Goal: Task Accomplishment & Management: Manage account settings

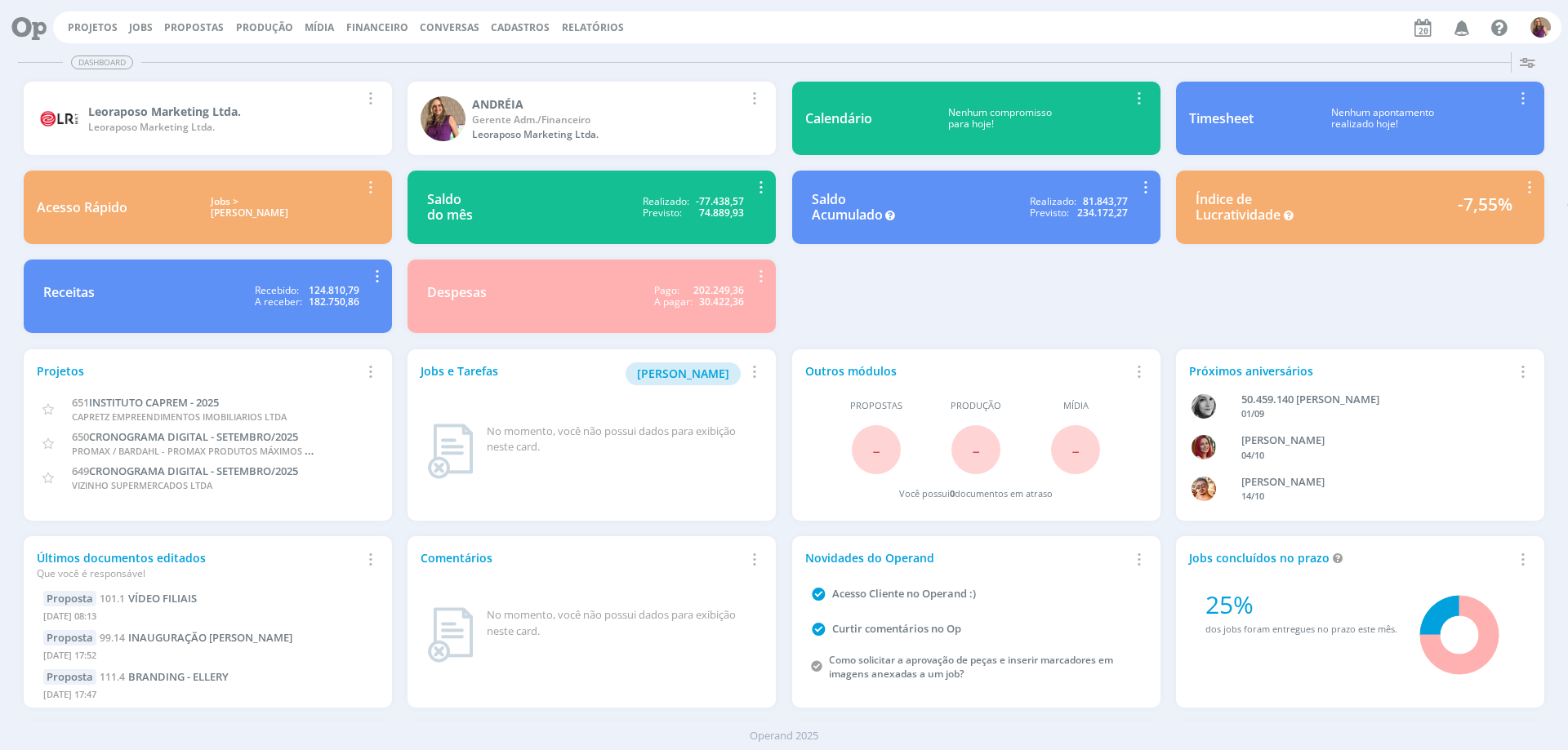
click at [388, 27] on span "Financeiro" at bounding box center [377, 27] width 62 height 14
click at [378, 47] on link "Lançamentos" at bounding box center [379, 54] width 137 height 25
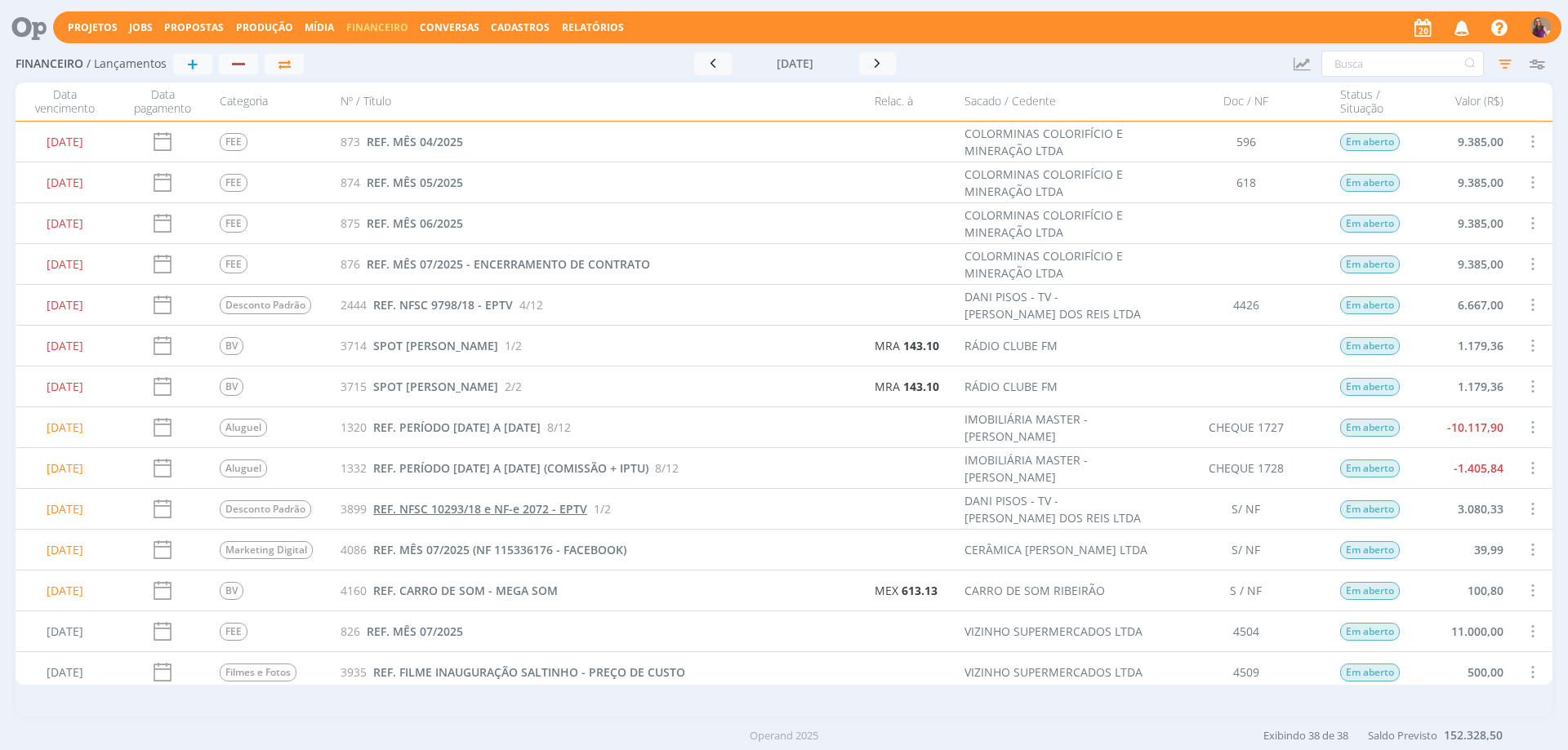
click at [453, 510] on span "REF. NFSC 10293/18 e NF-e 2072 - EPTV" at bounding box center [480, 509] width 214 height 16
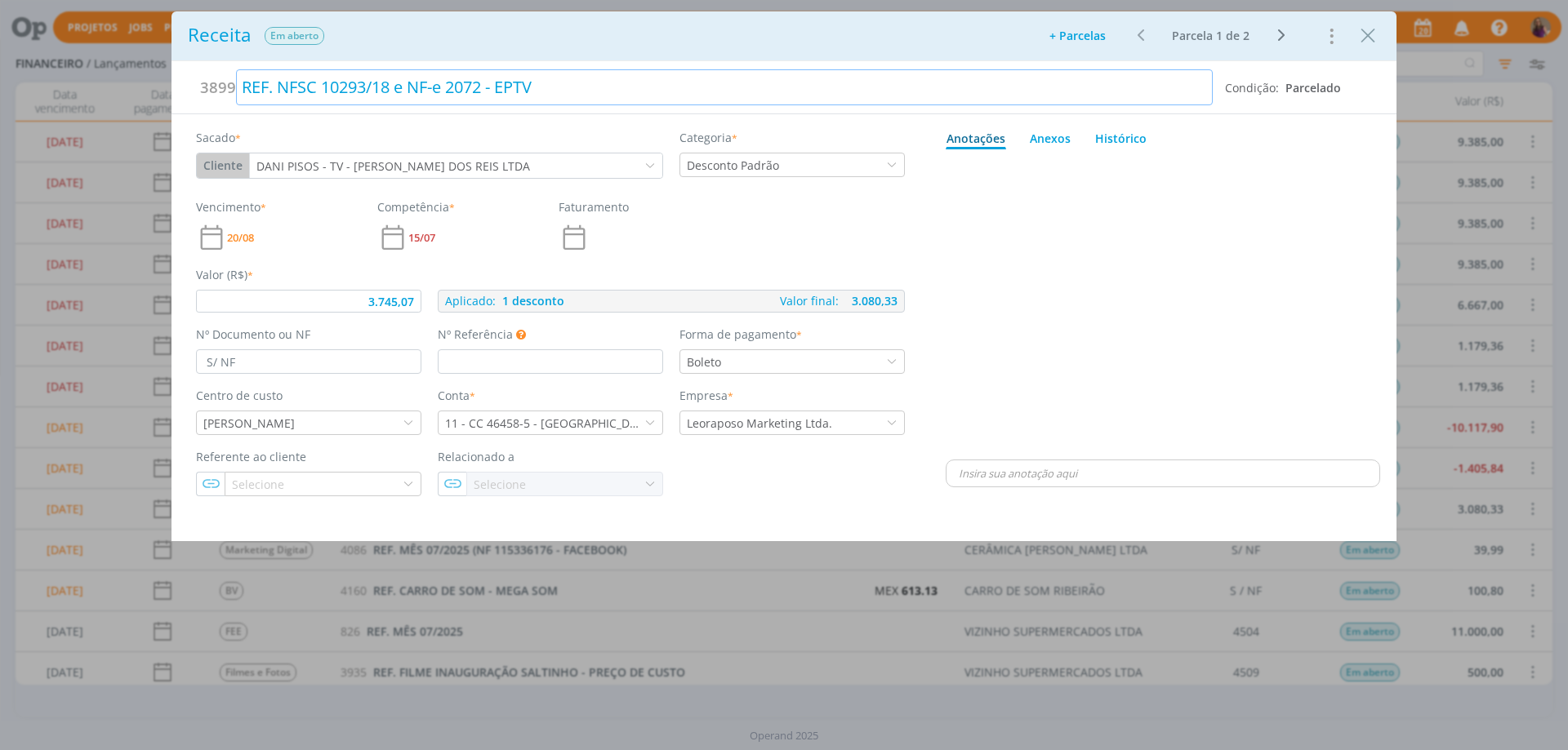
type input "3.745,07"
click at [406, 90] on div "REF. NFSC 10293/18 e NF-e 2072 - EPTV" at bounding box center [725, 87] width 977 height 36
click at [1152, 211] on div "dialog" at bounding box center [1162, 306] width 434 height 300
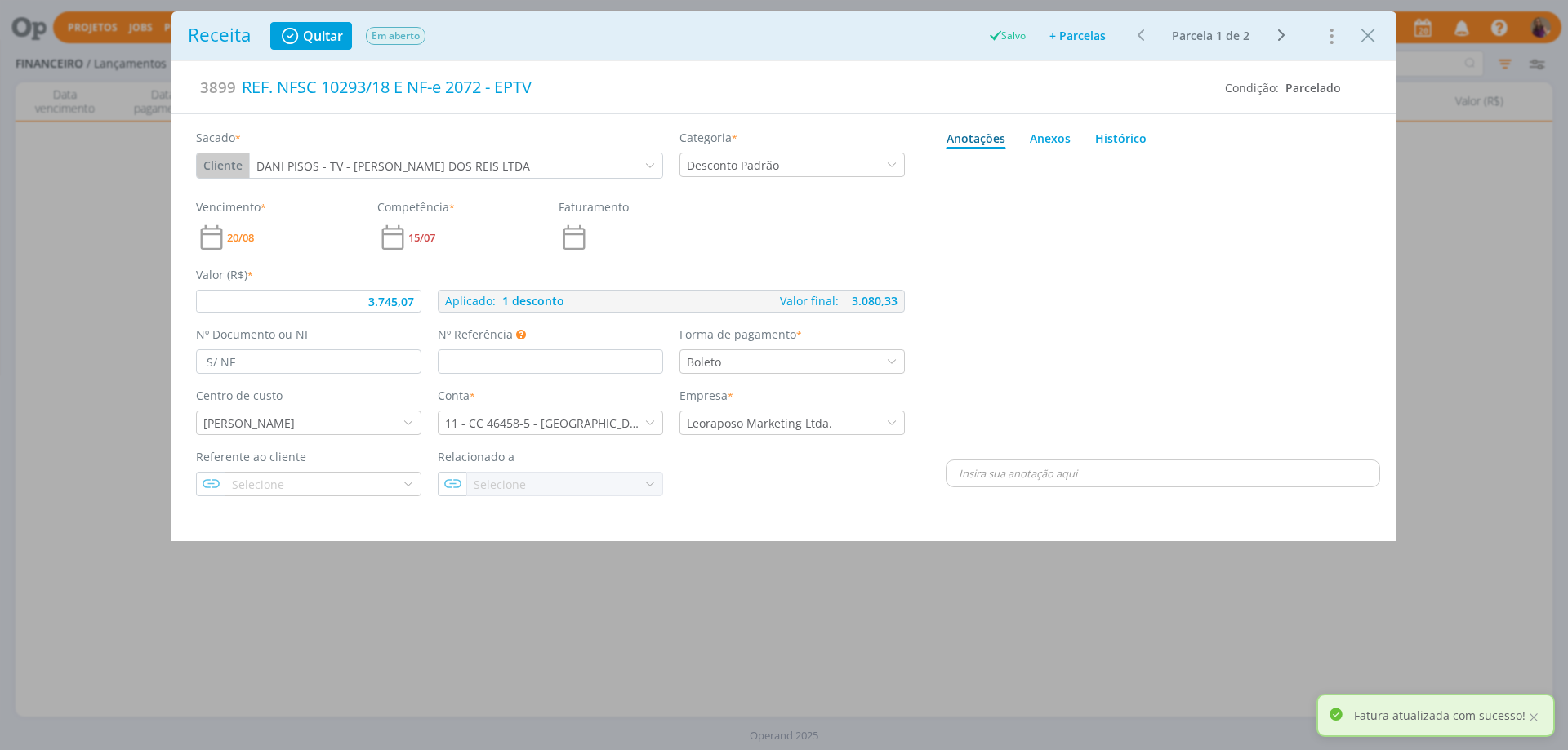
type input "3.745,07"
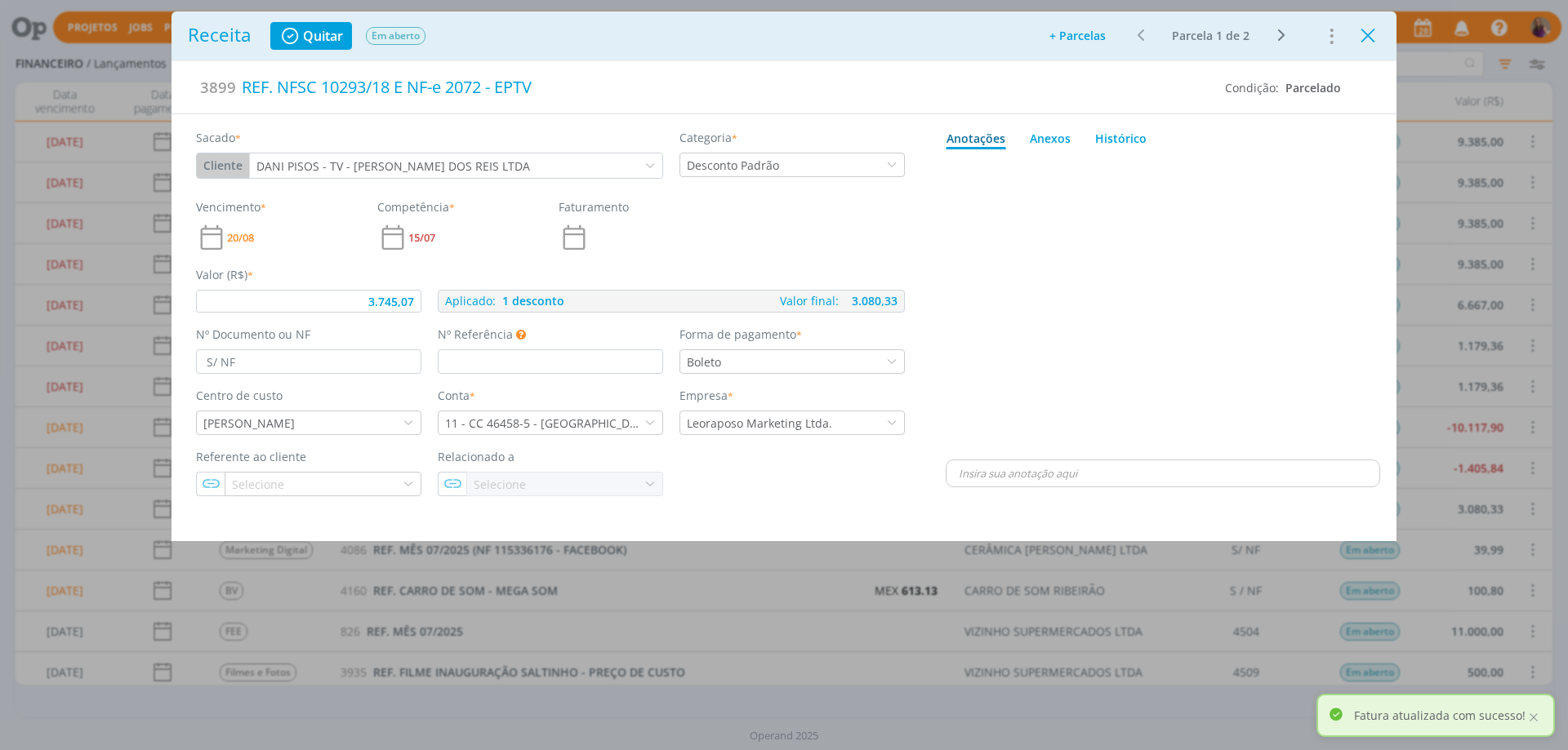
click at [1369, 29] on icon "Close" at bounding box center [1368, 36] width 25 height 25
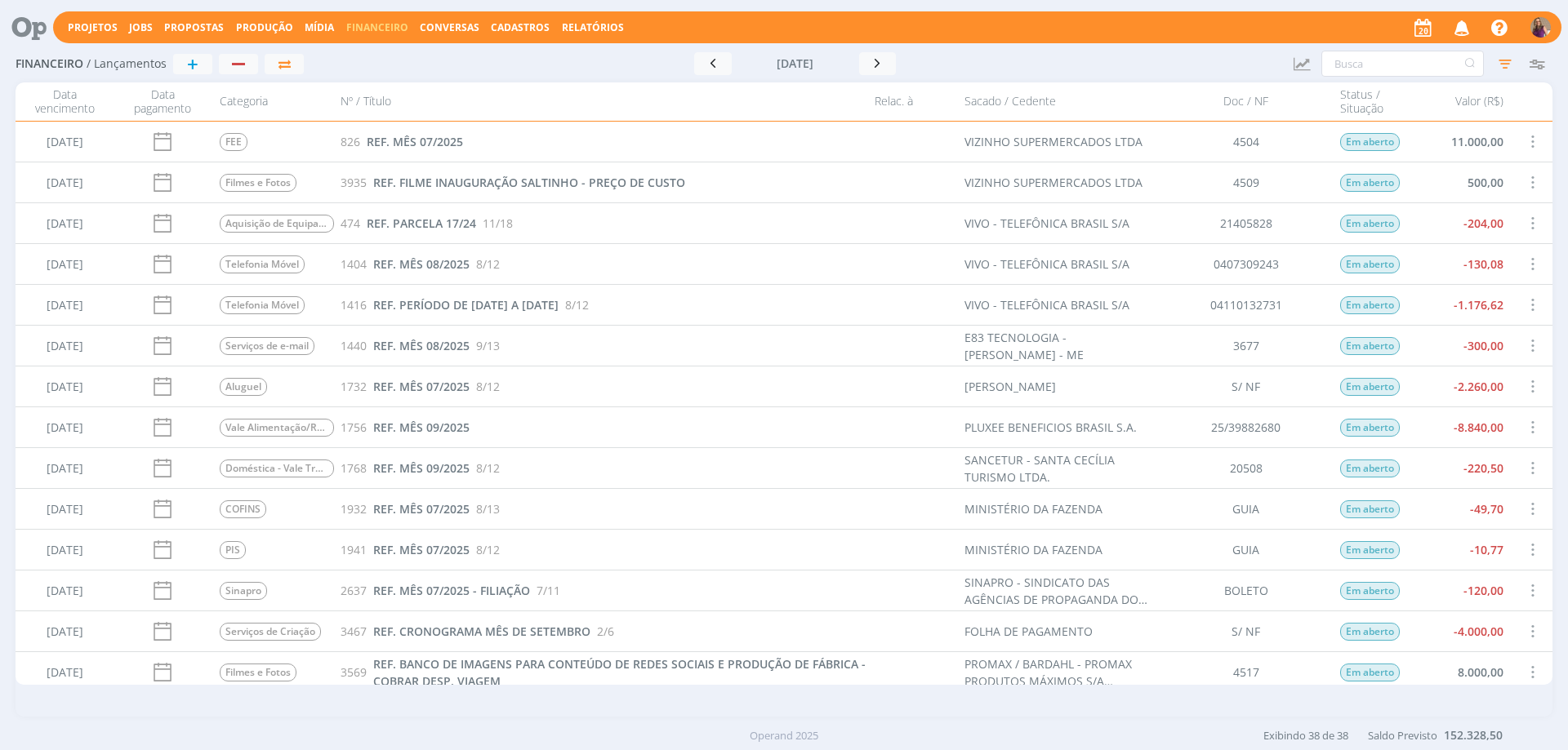
scroll to position [571, 0]
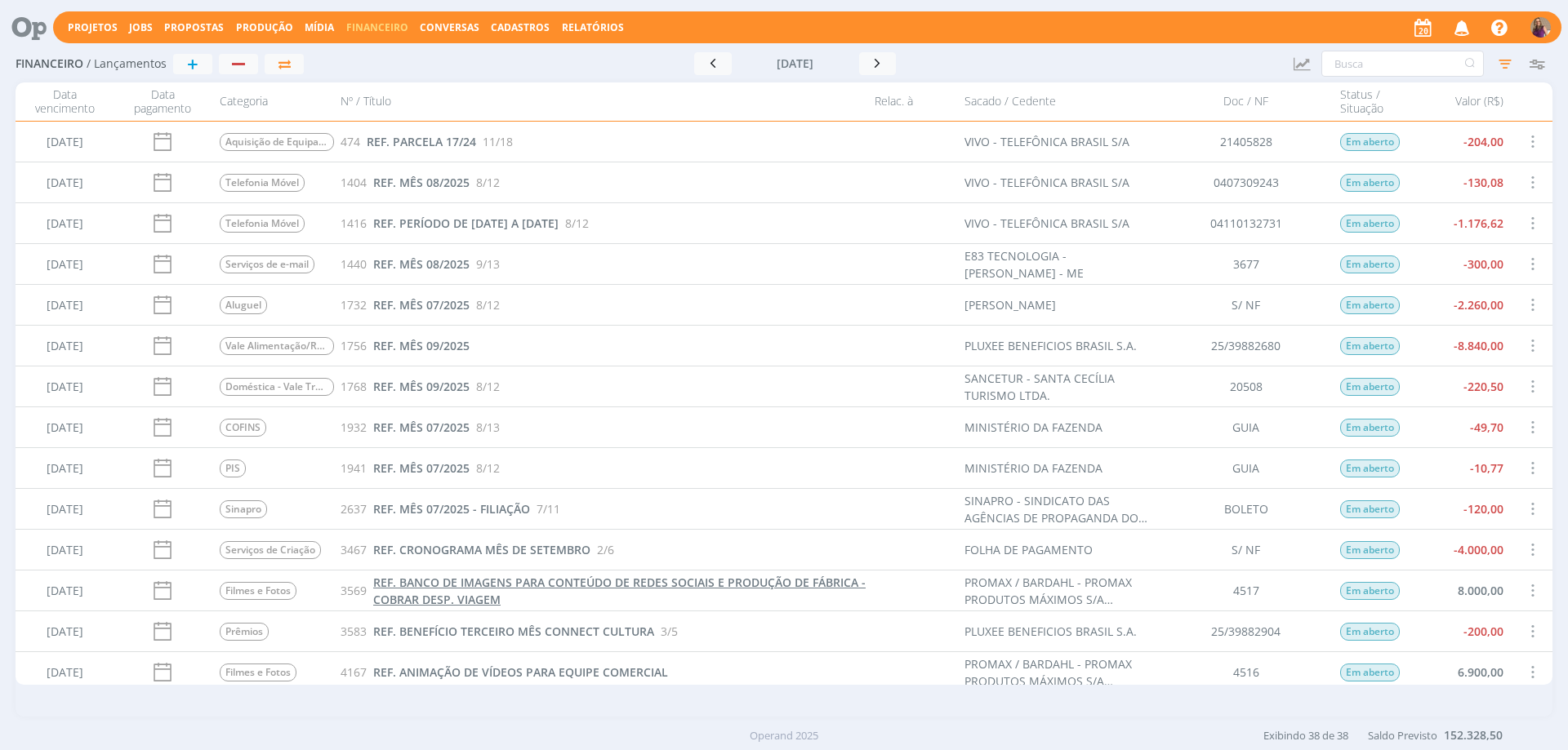
click at [498, 580] on span "REF. BANCO DE IMAGENS PARA CONTEÚDO DE REDES SOCIAIS E PRODUÇÃO DE FÁBRICA - CO…" at bounding box center [619, 591] width 492 height 32
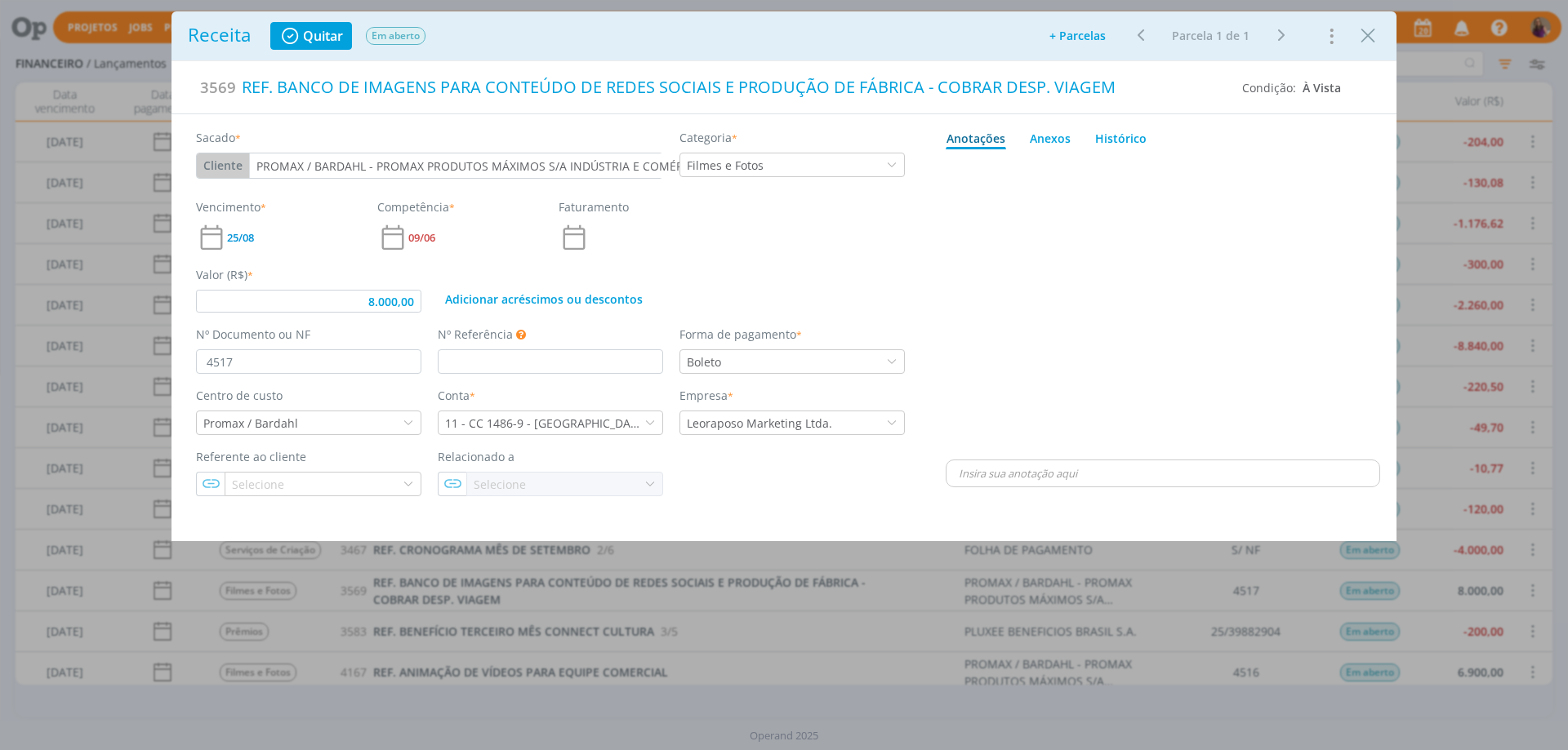
type input "8.000,00"
click at [922, 89] on div "REF. BANCO DE IMAGENS PARA CONTEÚDO DE REDES SOCIAIS E PRODUÇÃO DE FÁBRICA - CO…" at bounding box center [733, 87] width 994 height 36
click at [1024, 264] on div "dialog" at bounding box center [1162, 306] width 434 height 300
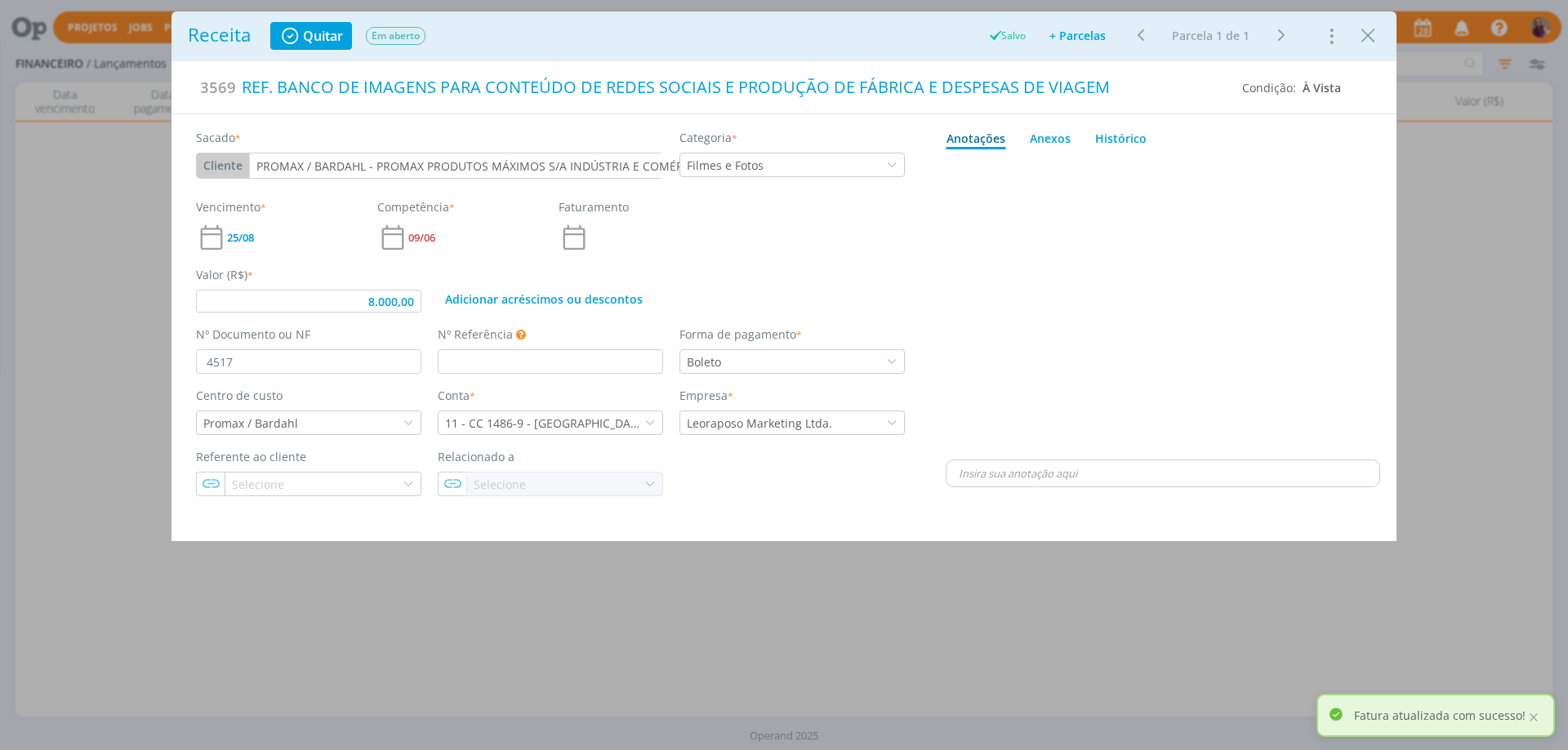
type input "8.000,00"
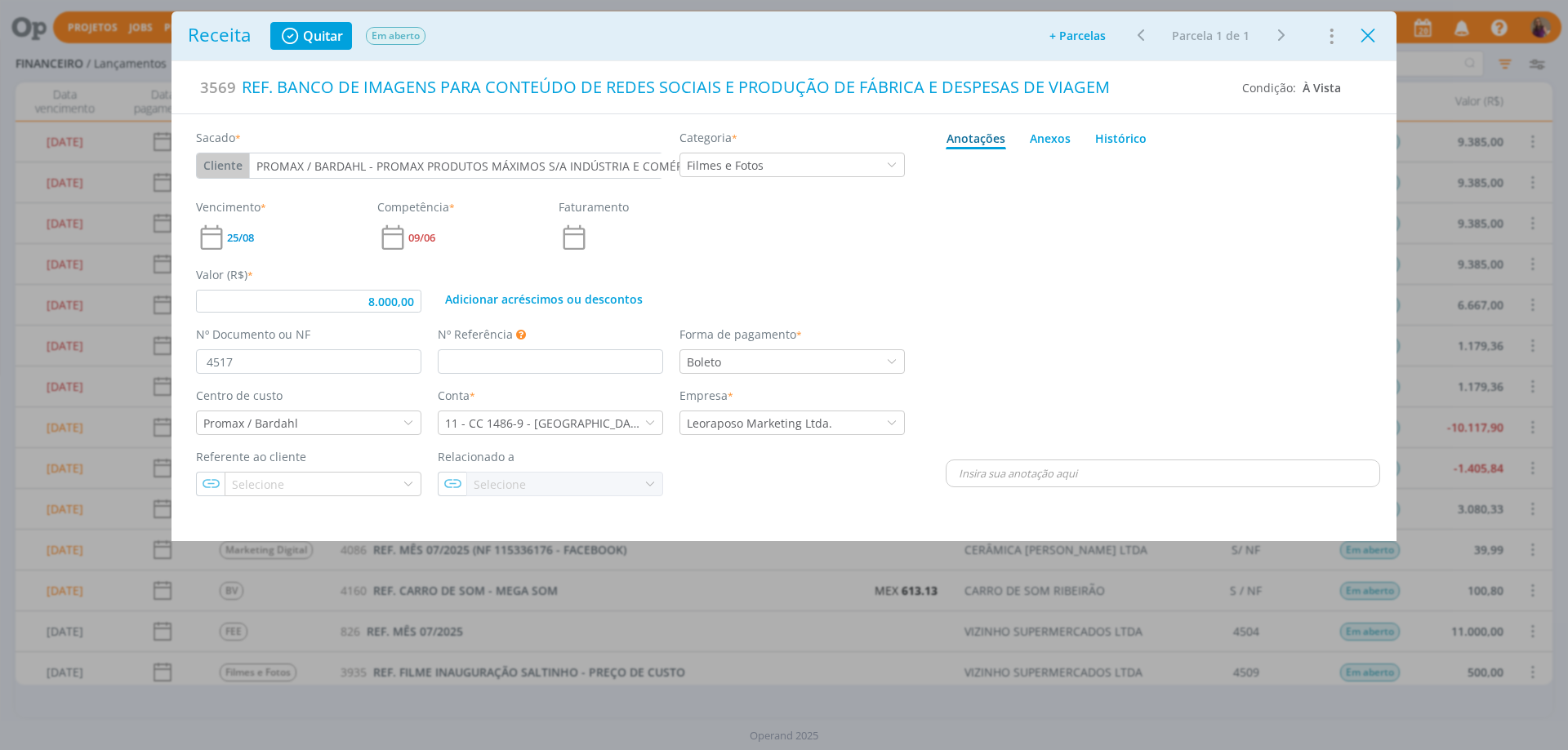
click at [1370, 34] on icon "Close" at bounding box center [1368, 36] width 25 height 25
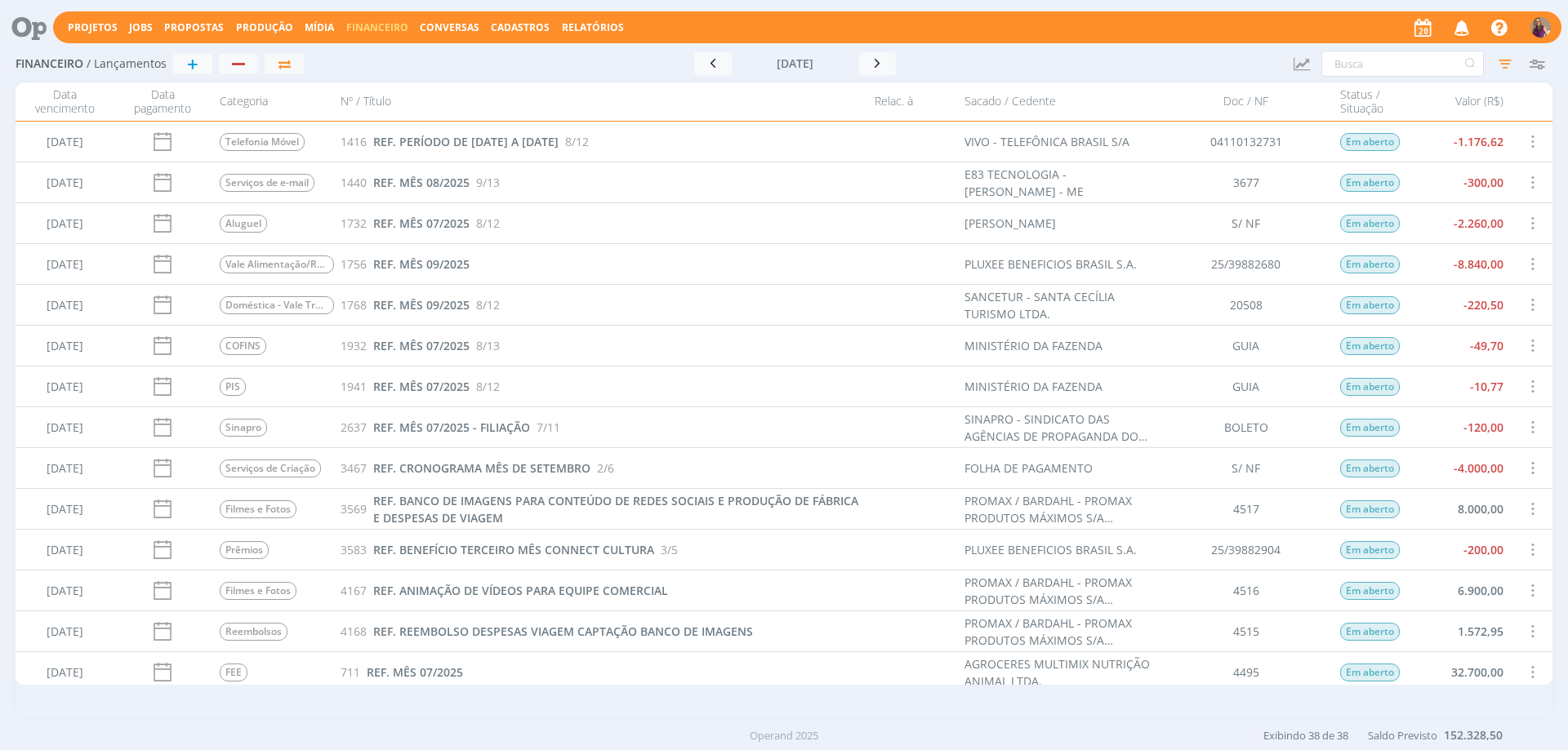
scroll to position [734, 0]
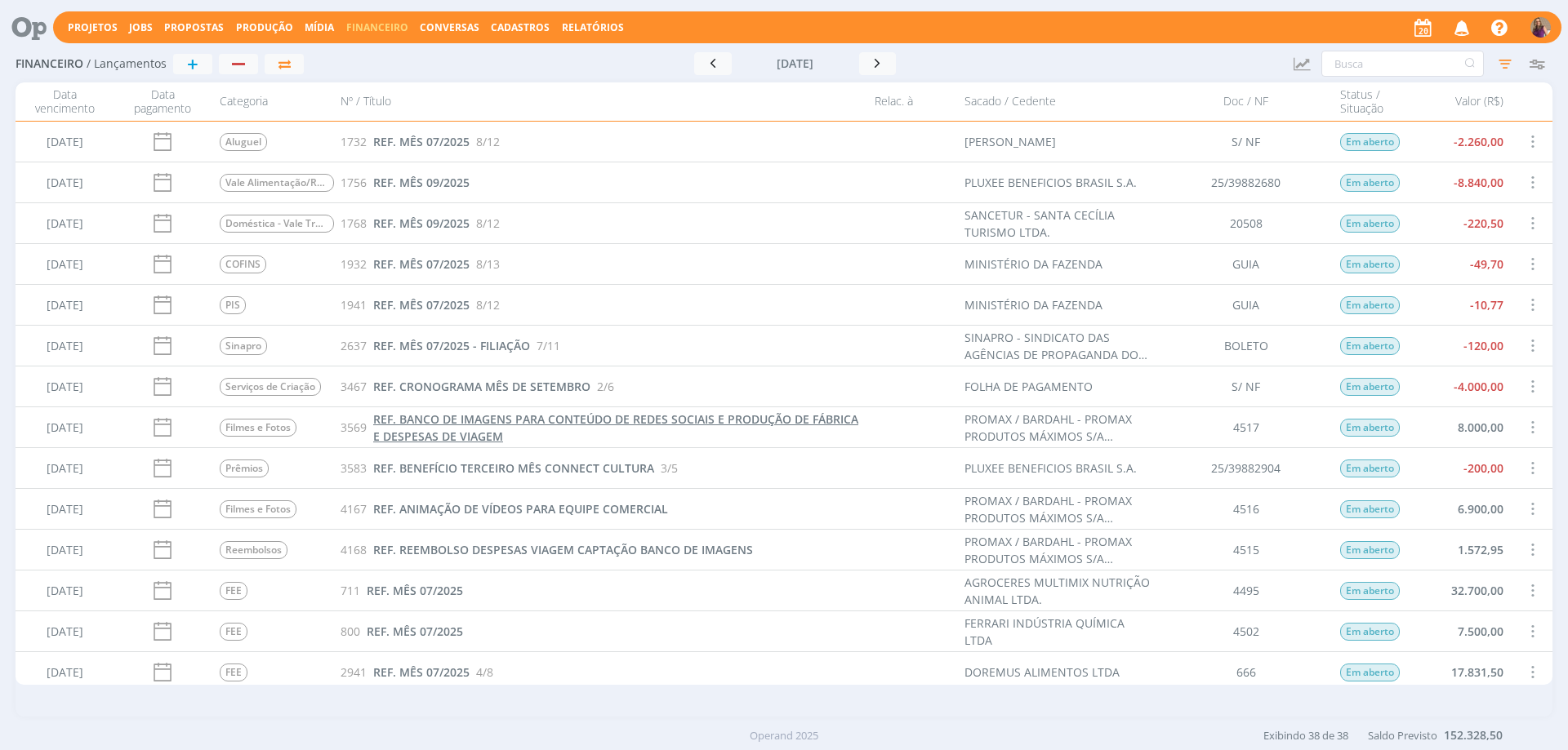
click at [606, 417] on span "REF. BANCO DE IMAGENS PARA CONTEÚDO DE REDES SOCIAIS E PRODUÇÃO DE FÁBRICA E DE…" at bounding box center [616, 428] width 485 height 32
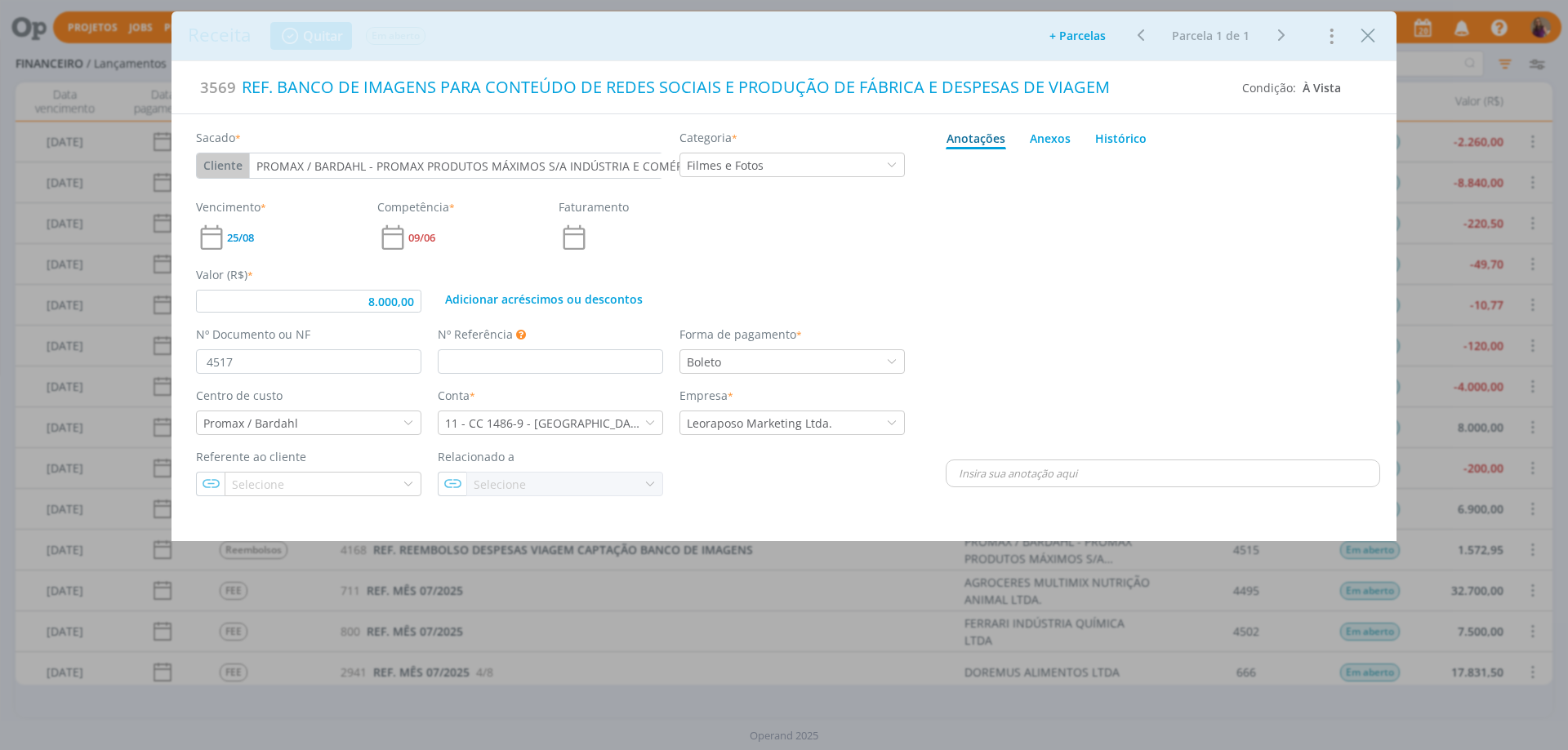
type input "8.000,00"
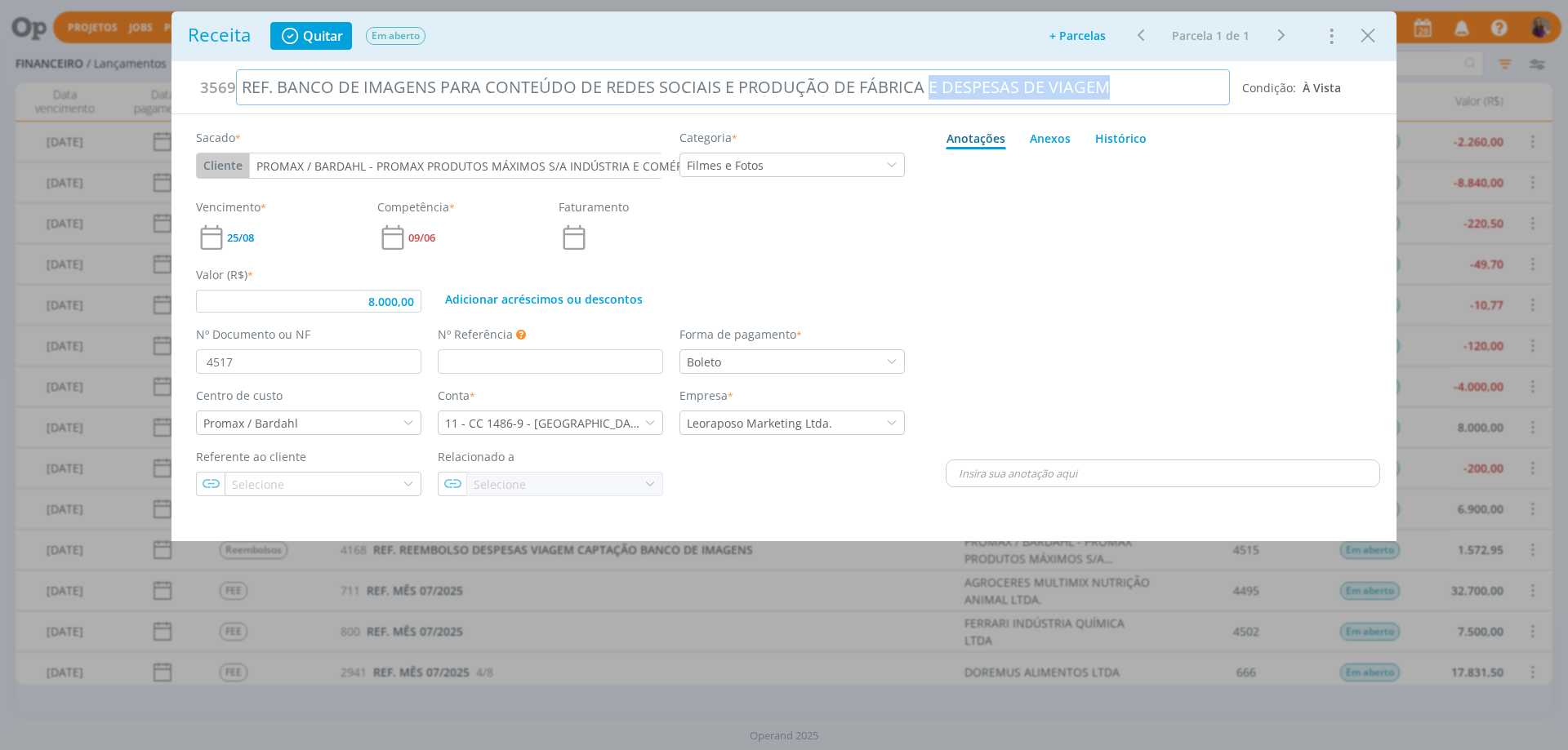
drag, startPoint x: 924, startPoint y: 88, endPoint x: 1120, endPoint y: 97, distance: 196.2
click at [1120, 97] on div "REF. BANCO DE IMAGENS PARA CONTEÚDO DE REDES SOCIAIS E PRODUÇÃO DE FÁBRICA E DE…" at bounding box center [733, 87] width 994 height 36
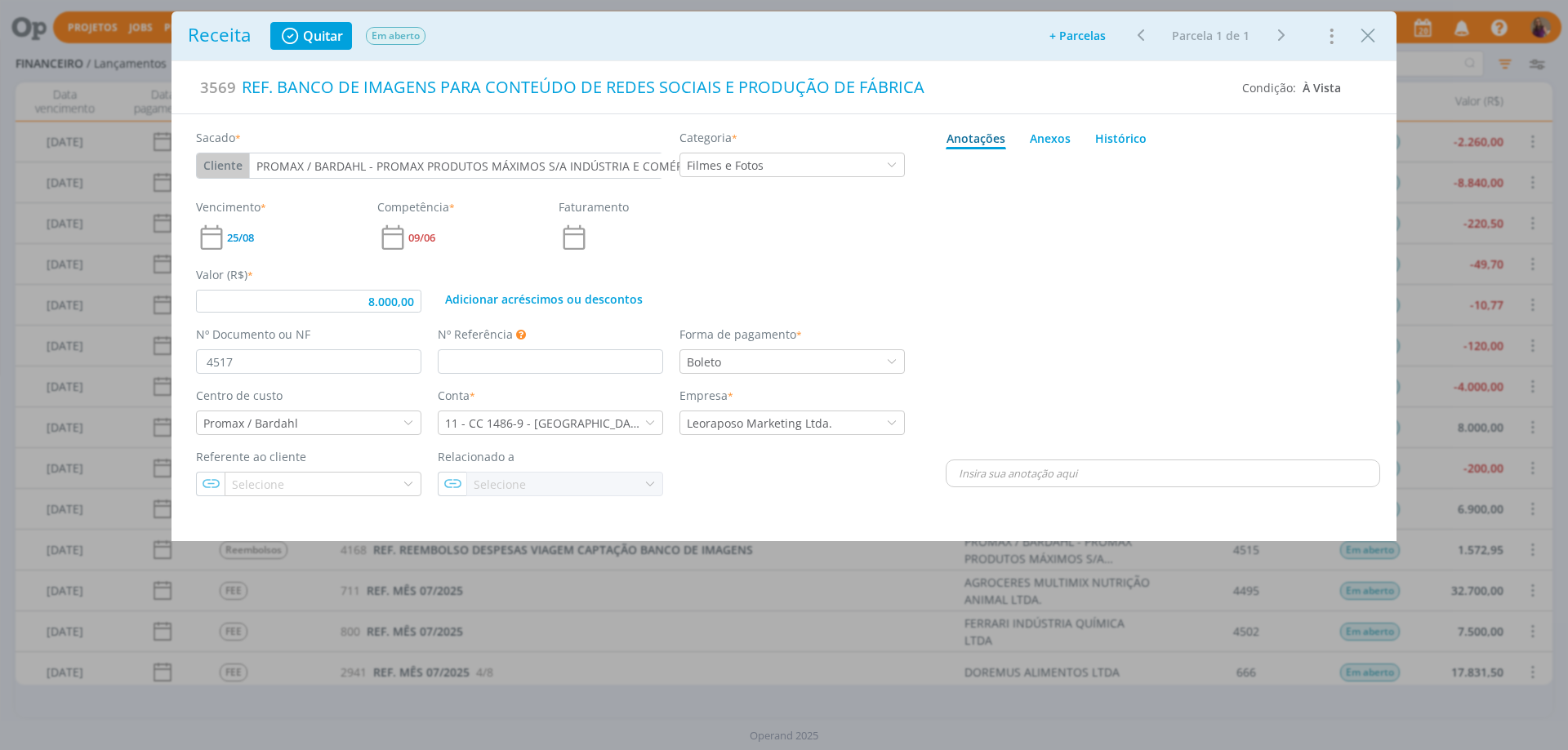
click at [1244, 210] on div "dialog" at bounding box center [1162, 306] width 434 height 300
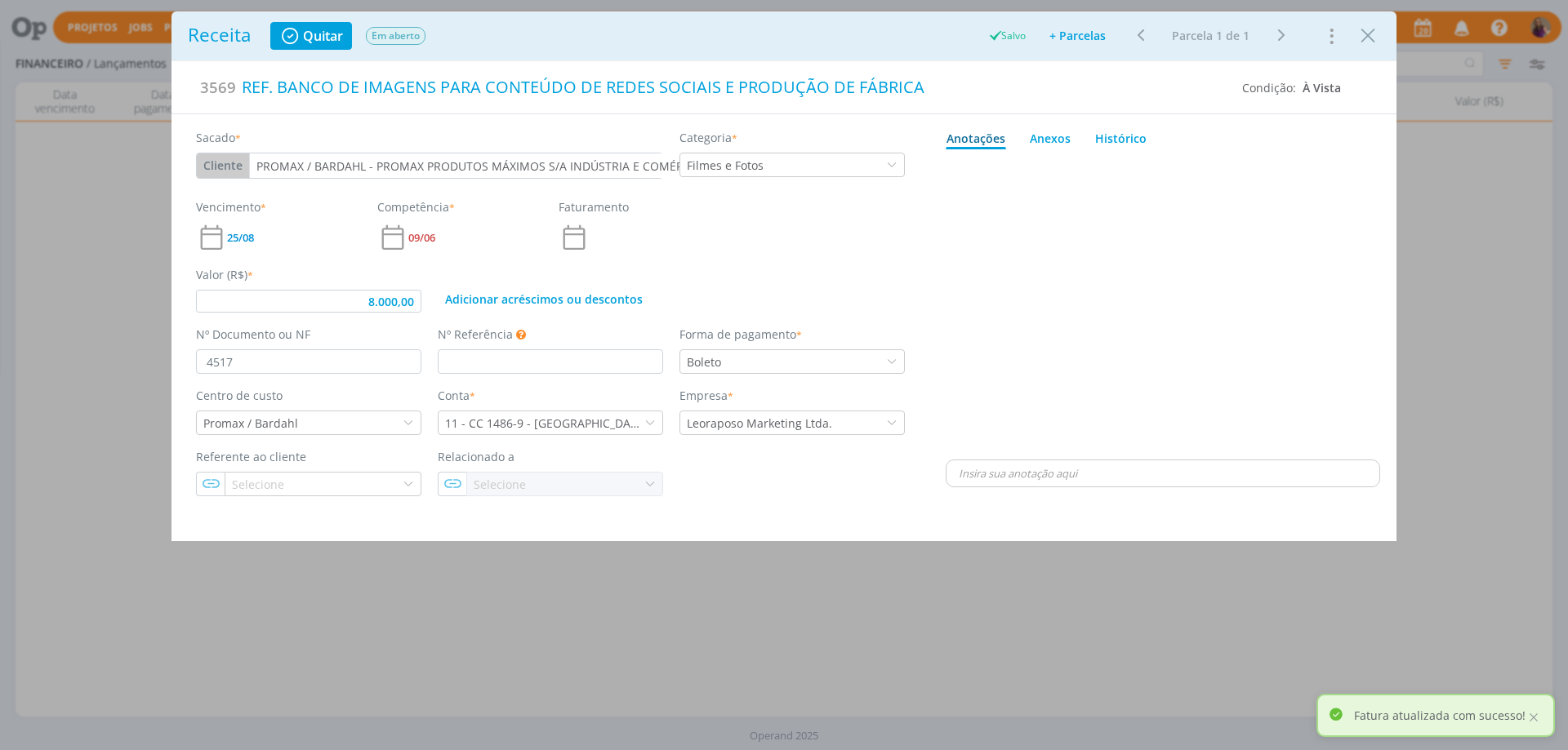
type input "8.000,00"
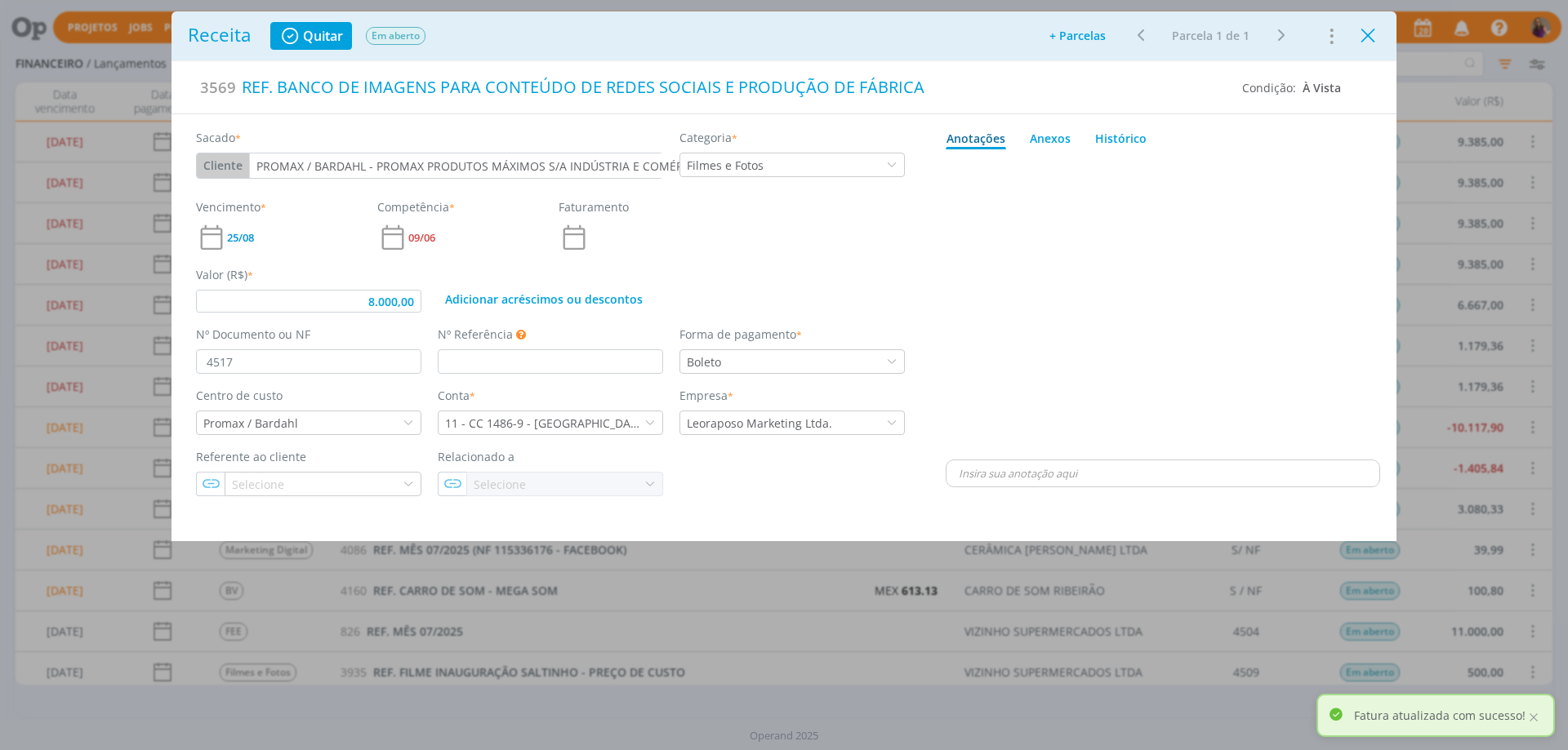
click at [1365, 32] on icon "Close" at bounding box center [1368, 36] width 25 height 25
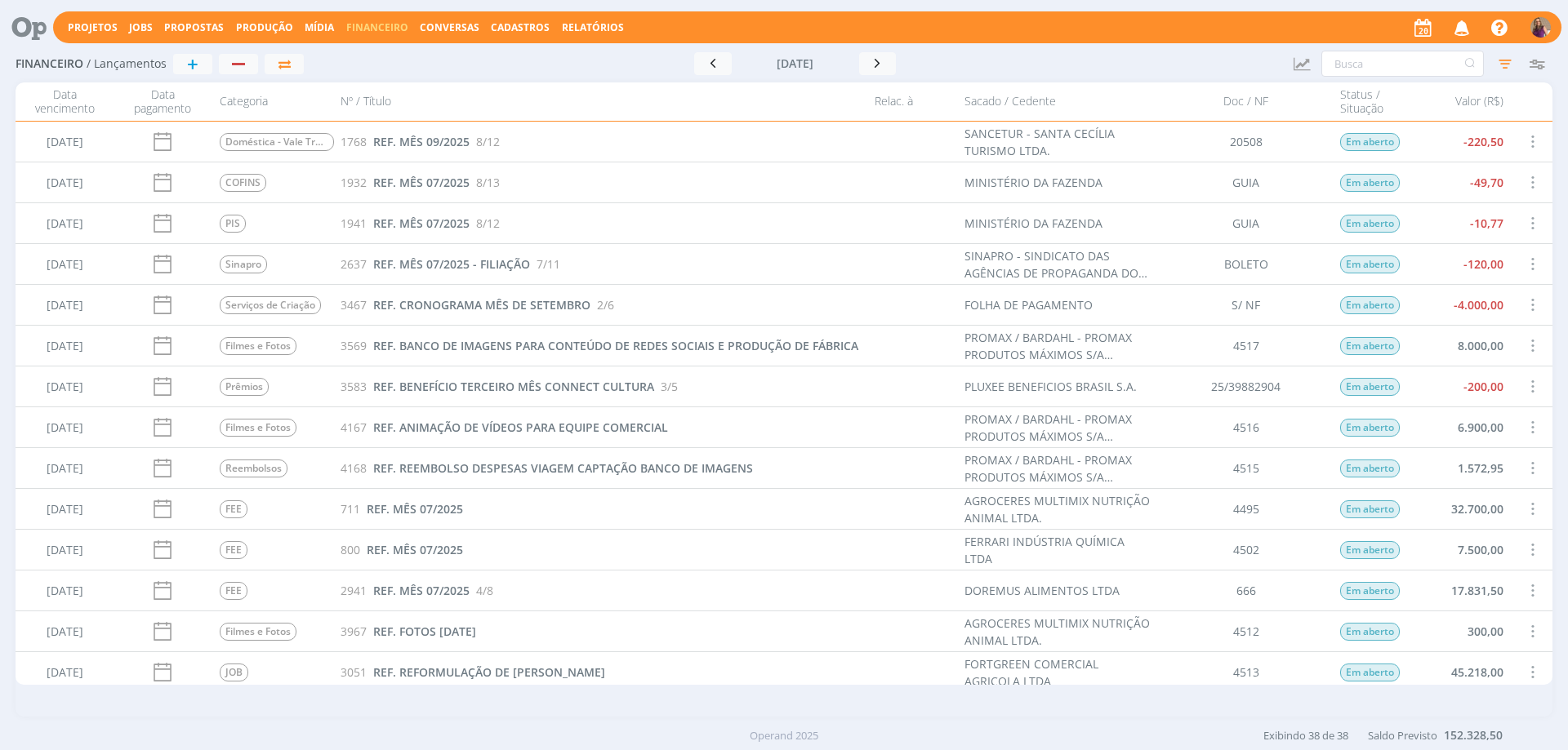
scroll to position [898, 0]
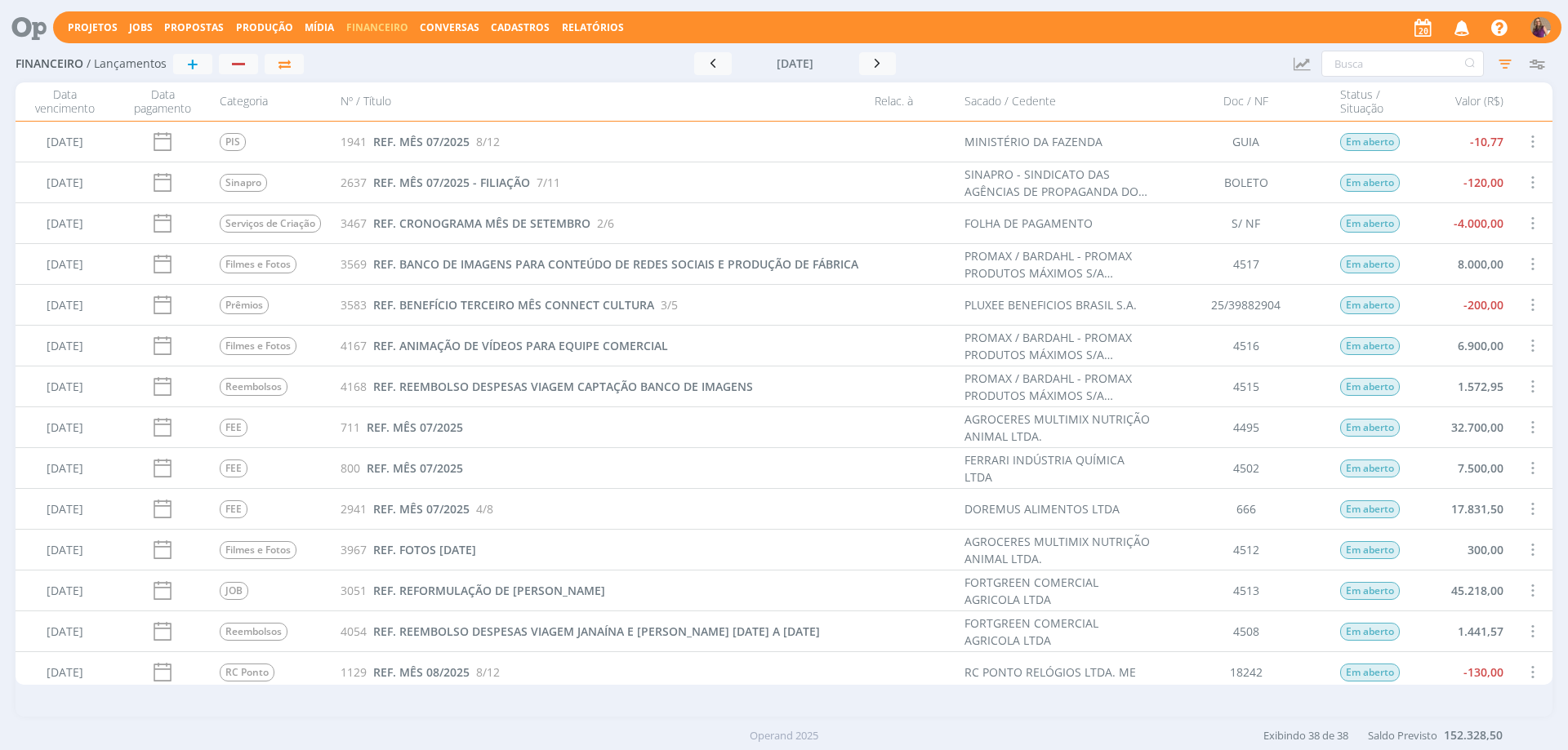
click at [1532, 591] on span at bounding box center [1531, 591] width 18 height 22
click at [1444, 583] on div "Selecionar" at bounding box center [1481, 581] width 161 height 24
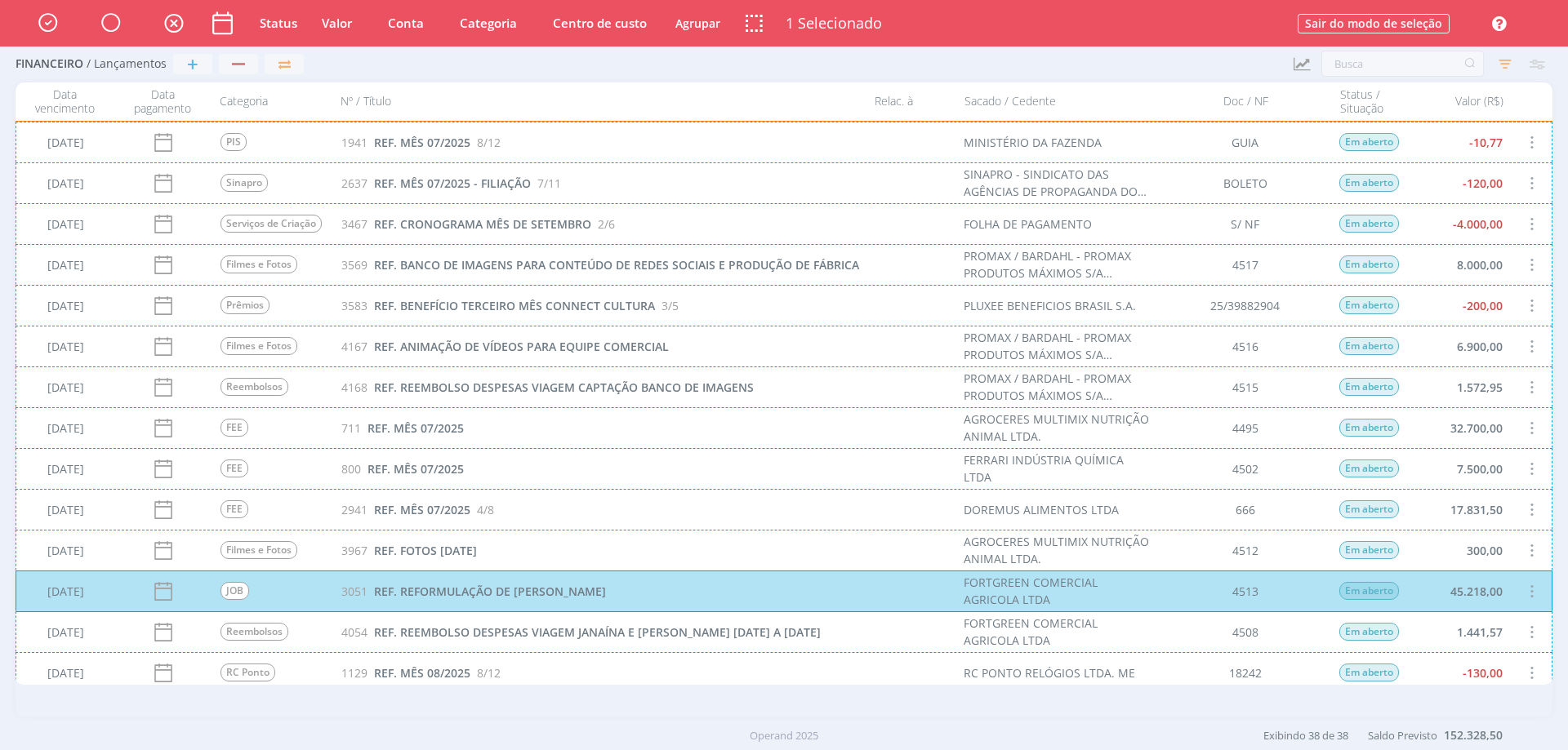
click at [1529, 628] on div "[DATE] Reembolsos 4054 REF. REEMBOLSO DESPESAS VIAGEM JANAÍNA E [PERSON_NAME] […" at bounding box center [784, 632] width 1537 height 41
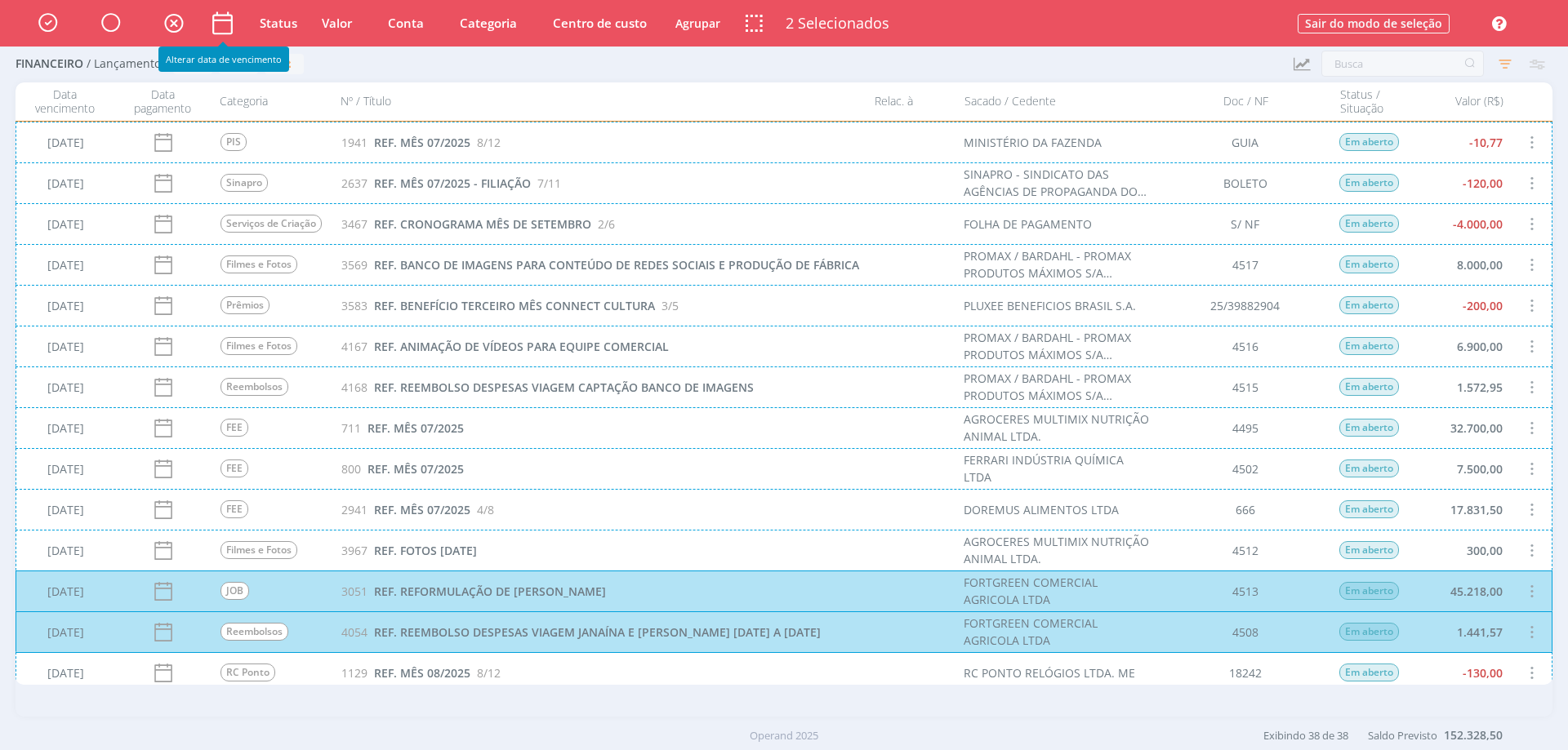
click at [222, 25] on icon at bounding box center [222, 23] width 29 height 29
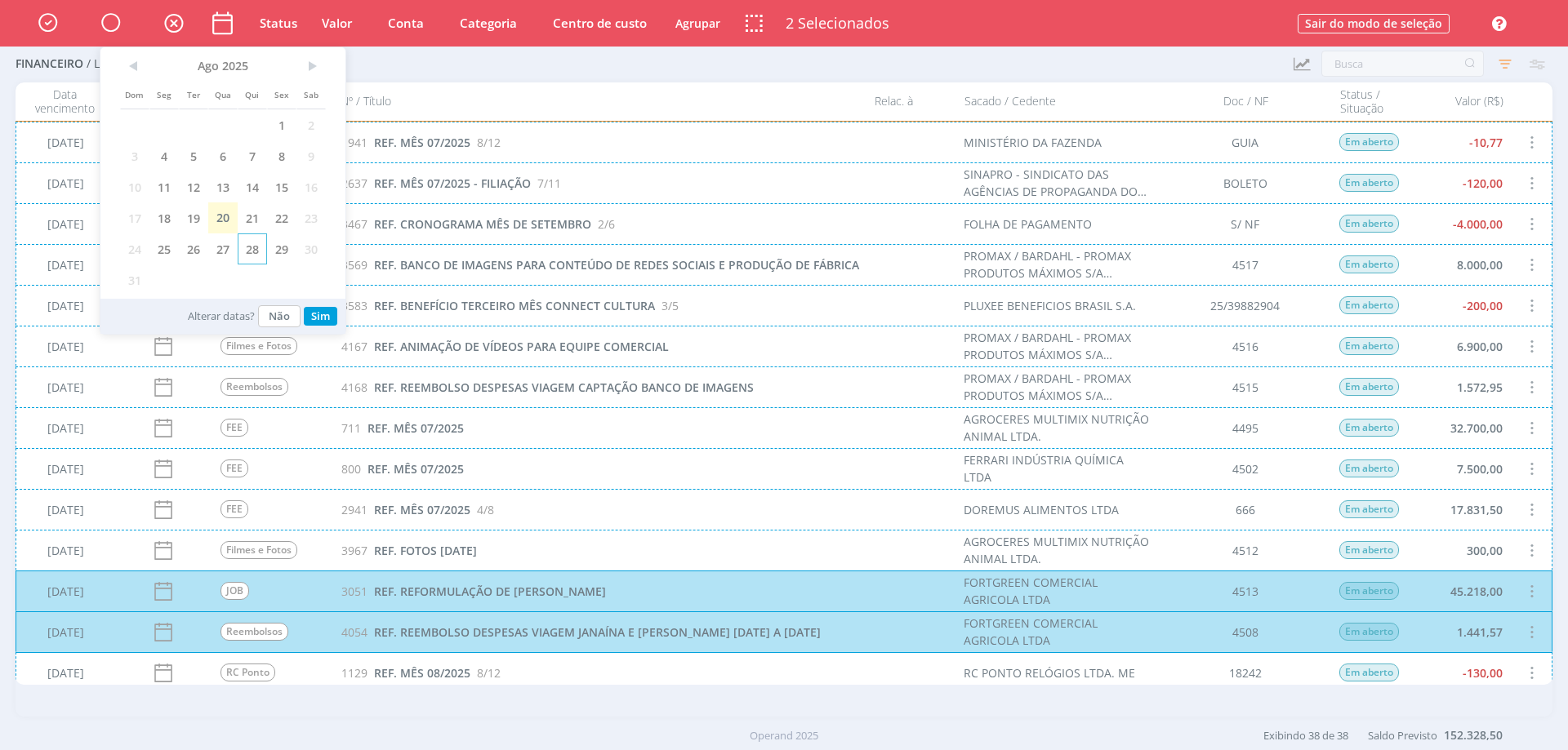
click at [251, 247] on span "28" at bounding box center [253, 249] width 29 height 31
click at [314, 320] on button "Sim" at bounding box center [321, 316] width 33 height 18
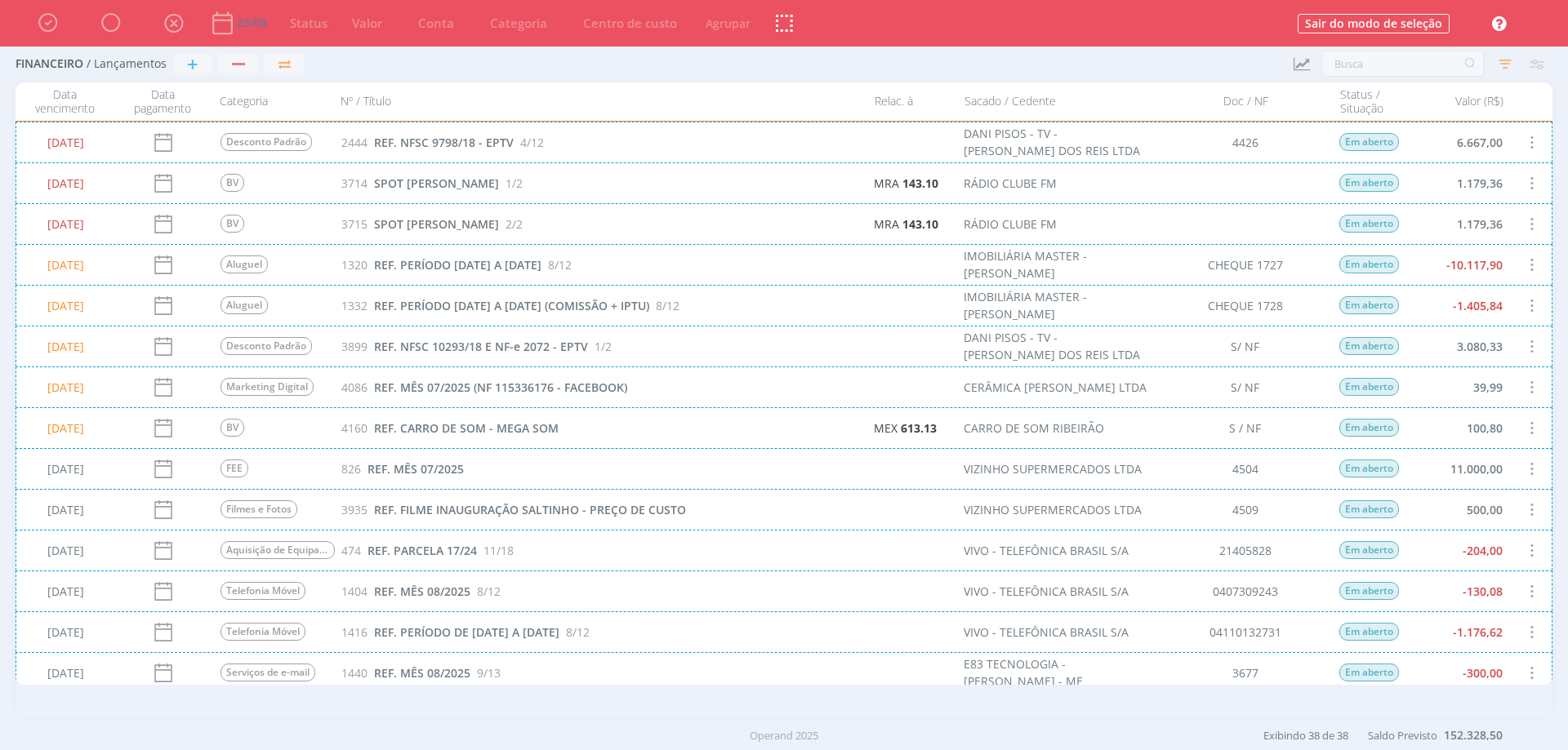
scroll to position [245, 0]
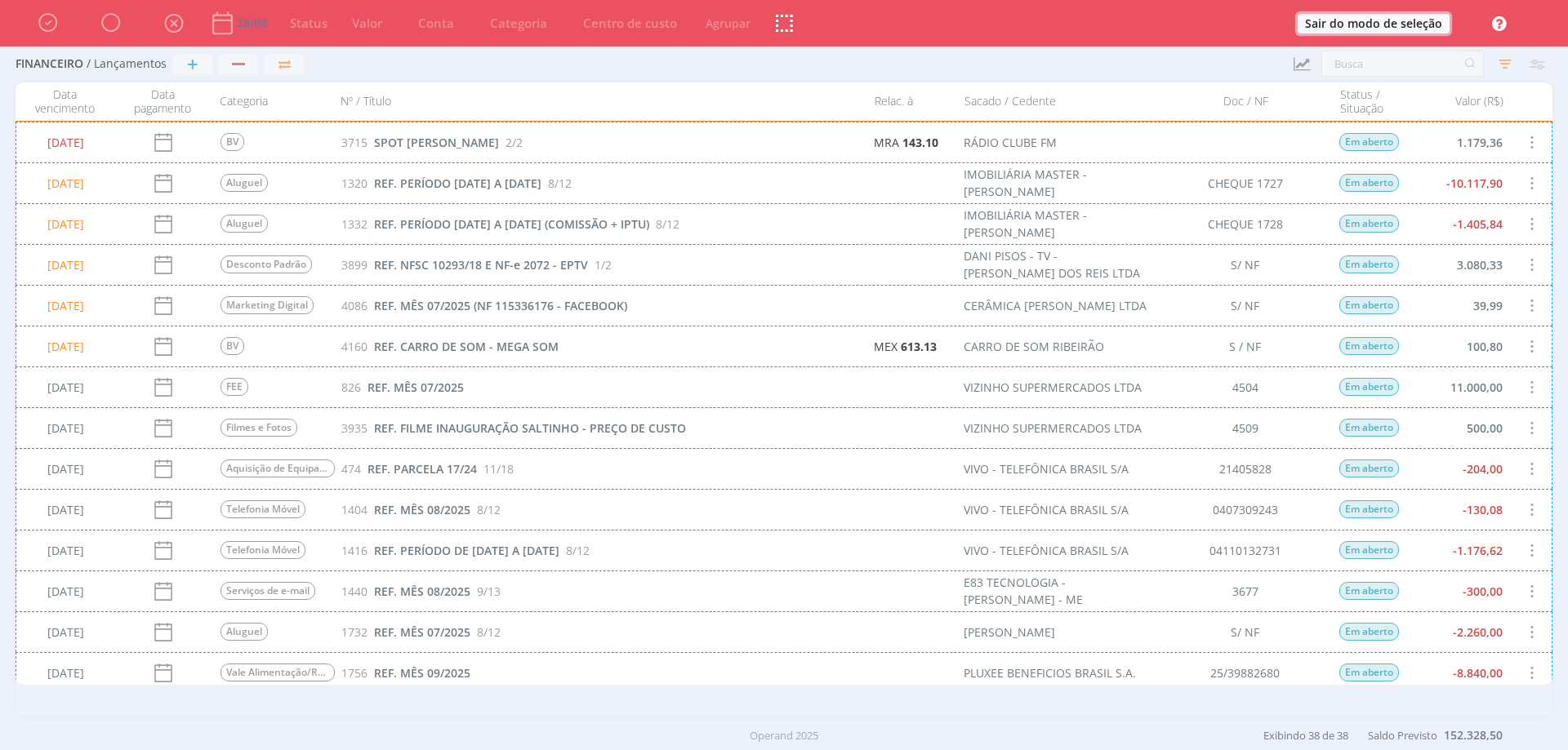
click at [1353, 20] on button "Sair do modo de seleção" at bounding box center [1373, 23] width 152 height 19
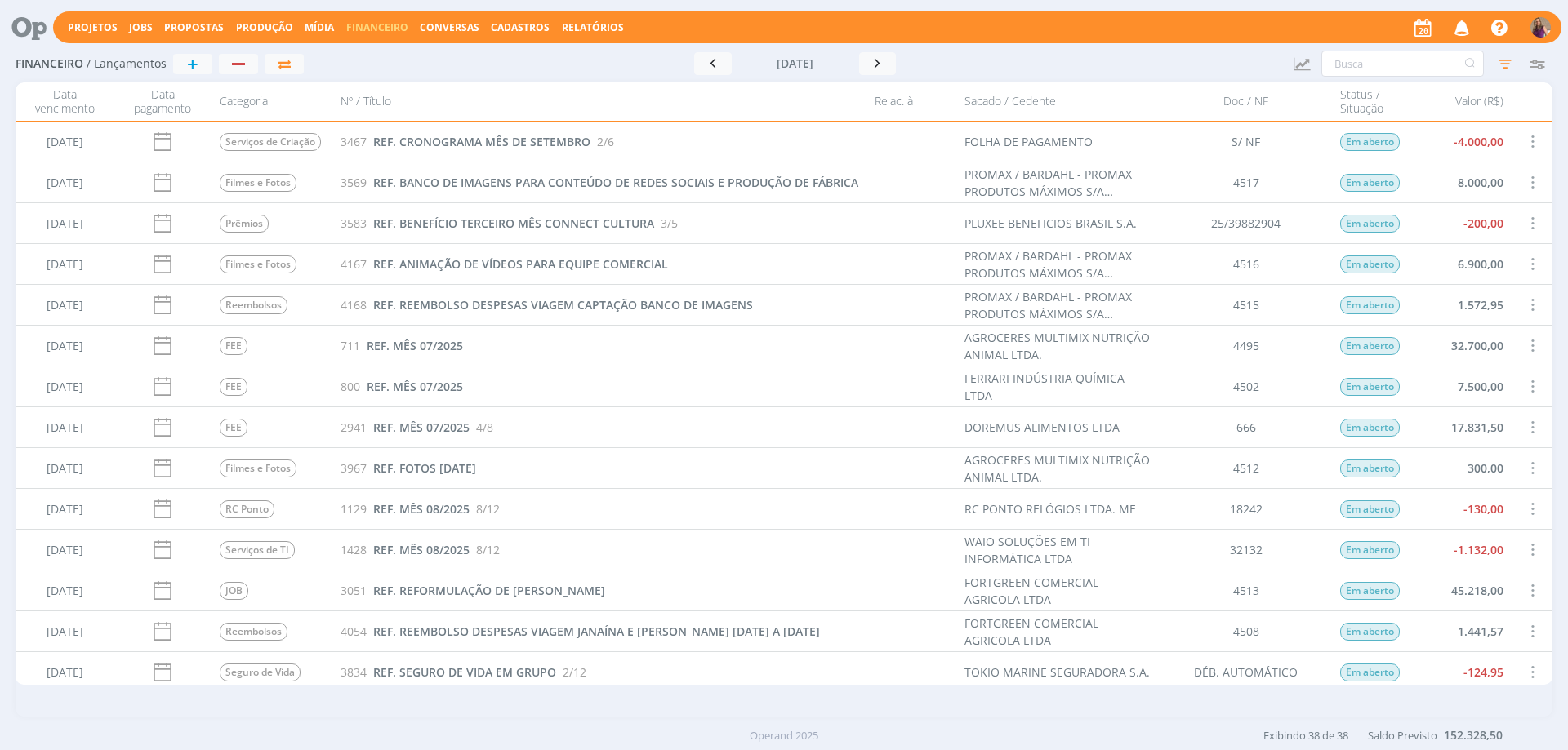
scroll to position [1028, 0]
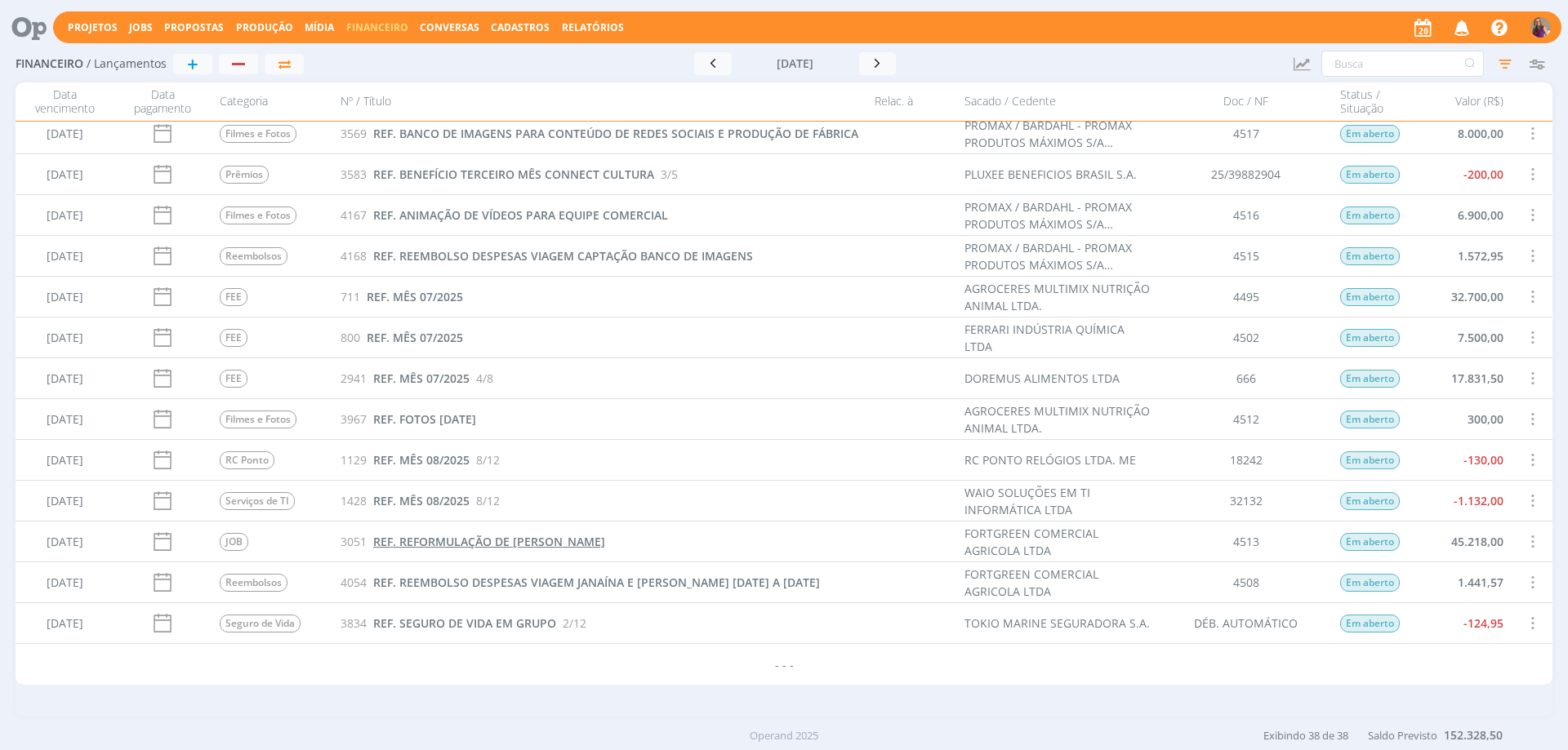
click at [418, 542] on span "REF. REFORMULAÇÃO DE [PERSON_NAME]" at bounding box center [489, 541] width 232 height 16
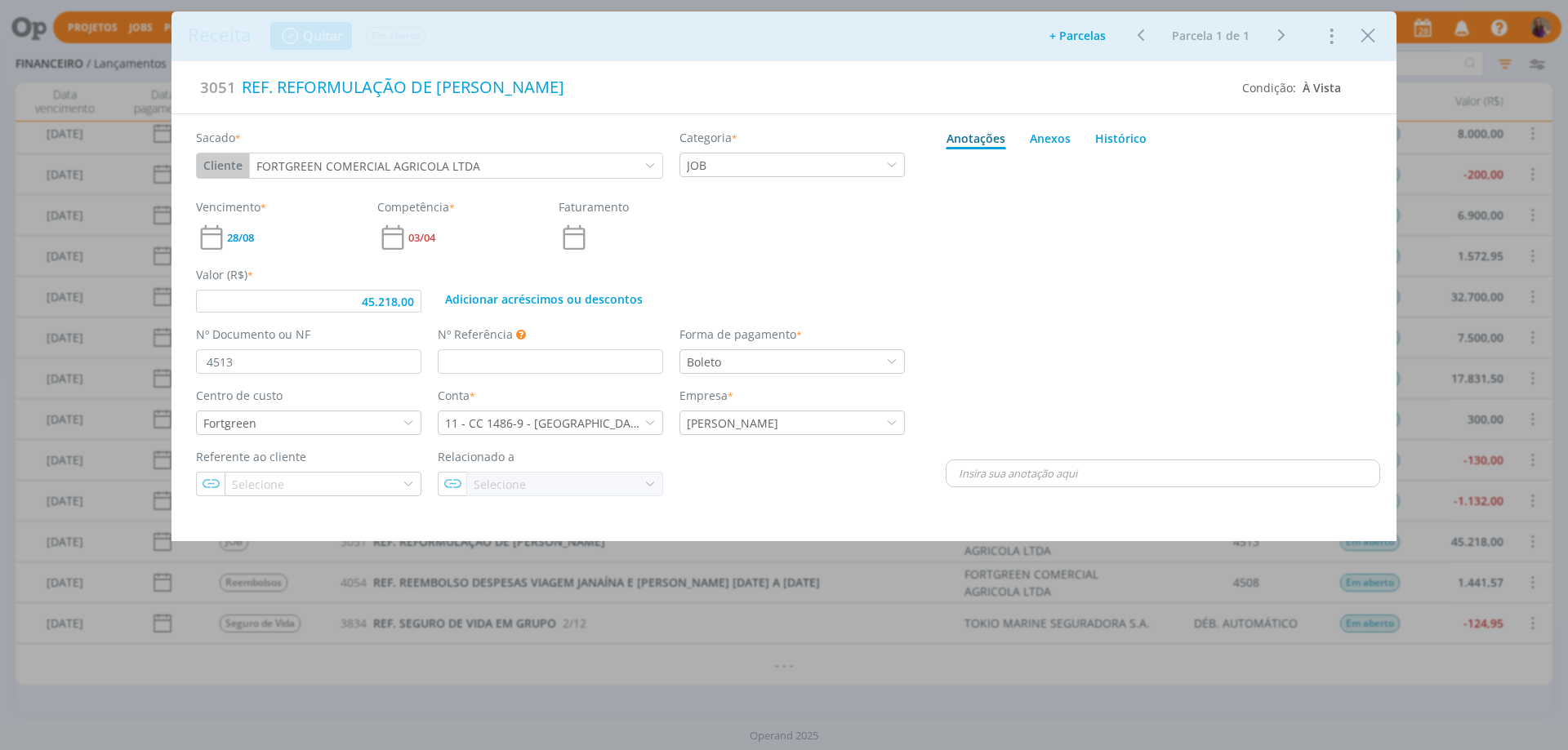
type input "45.218,00"
click at [980, 471] on p "dialog" at bounding box center [1162, 474] width 408 height 15
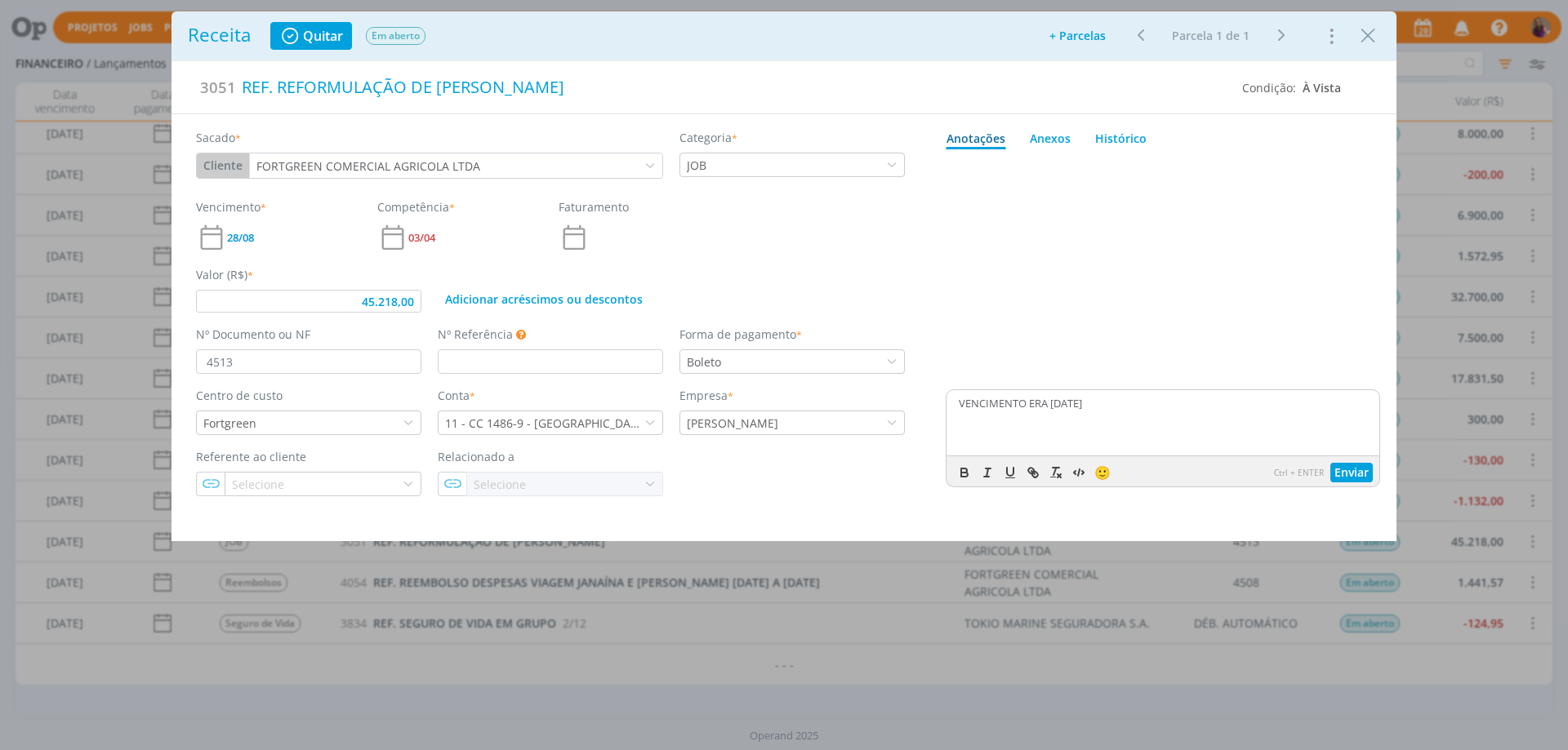
drag, startPoint x: 1113, startPoint y: 402, endPoint x: 897, endPoint y: 422, distance: 216.9
click at [897, 422] on div "Sacado * Cliente Cliente Fornecedor Veículo Prestador Colaborador FORTGREEN COM…" at bounding box center [784, 311] width 1225 height 394
copy p "VENCIMENTO ERA [DATE]"
click at [1362, 471] on button "Enviar" at bounding box center [1351, 472] width 42 height 19
drag, startPoint x: 1369, startPoint y: 36, endPoint x: 1354, endPoint y: 266, distance: 230.5
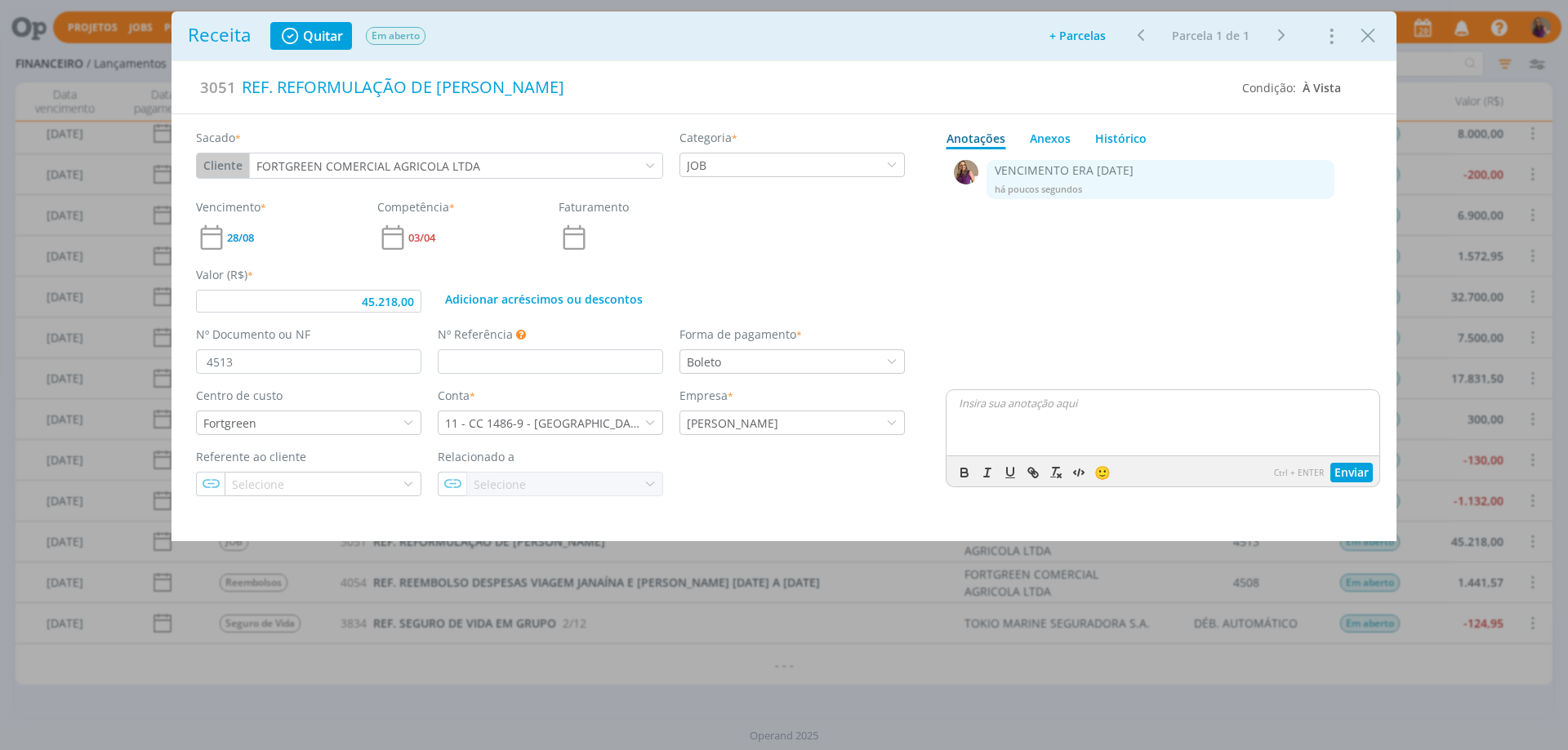
click at [1369, 35] on icon "Close" at bounding box center [1368, 36] width 25 height 25
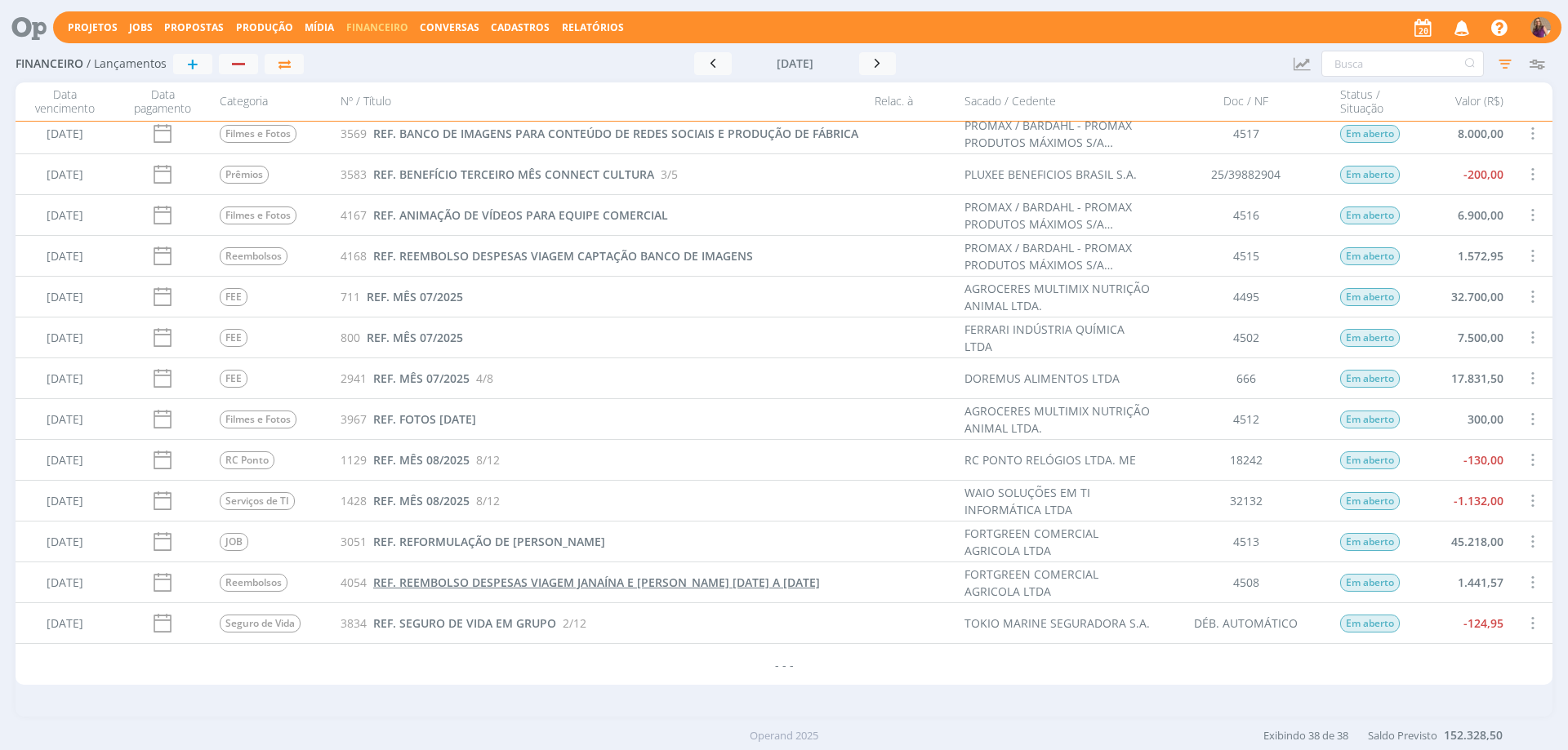
click at [512, 583] on span "REF. REEMBOLSO DESPESAS VIAGEM JANAÍNA E [PERSON_NAME] [DATE] A [DATE]" at bounding box center [596, 582] width 447 height 16
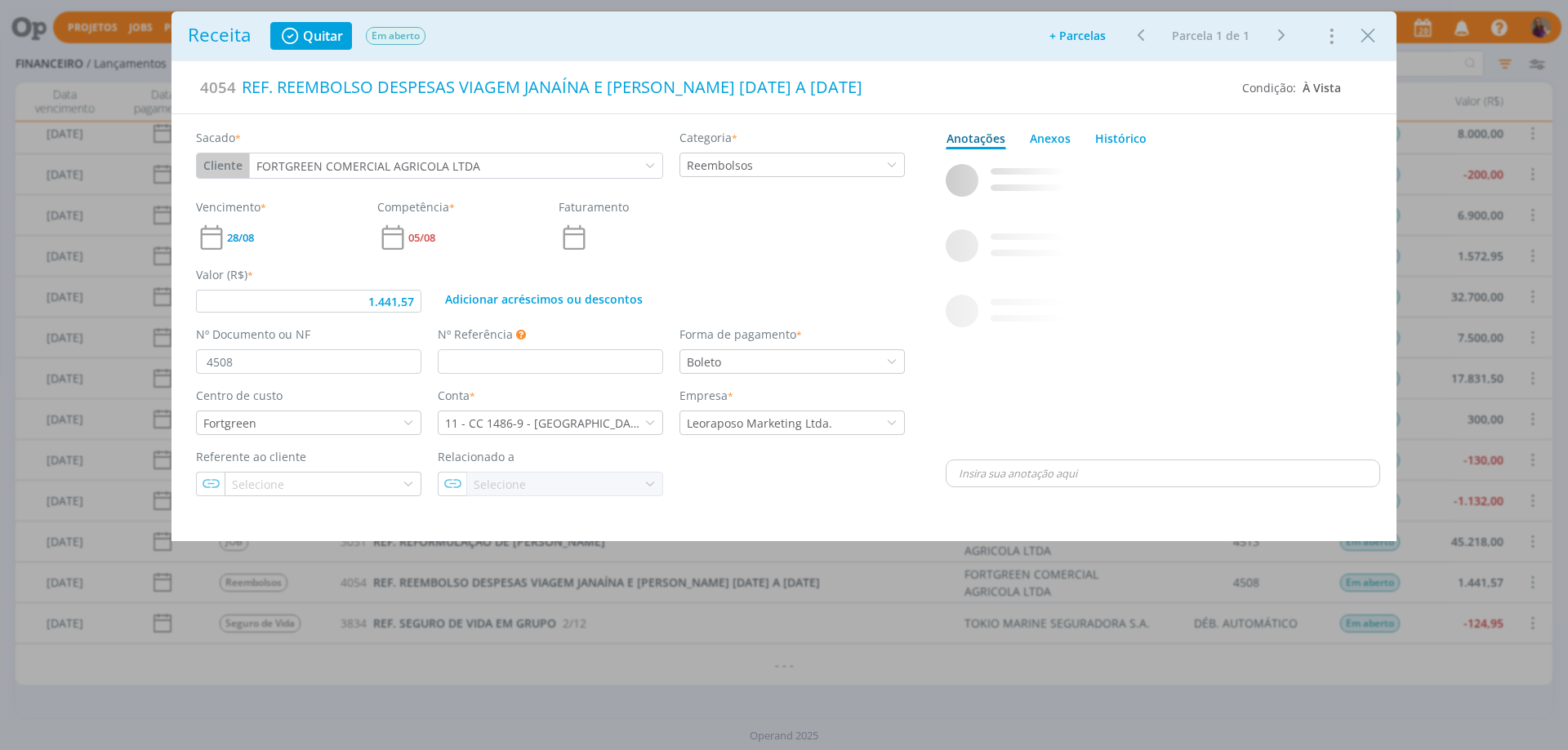
type input "1.441,57"
click at [1028, 475] on p "dialog" at bounding box center [1162, 474] width 408 height 15
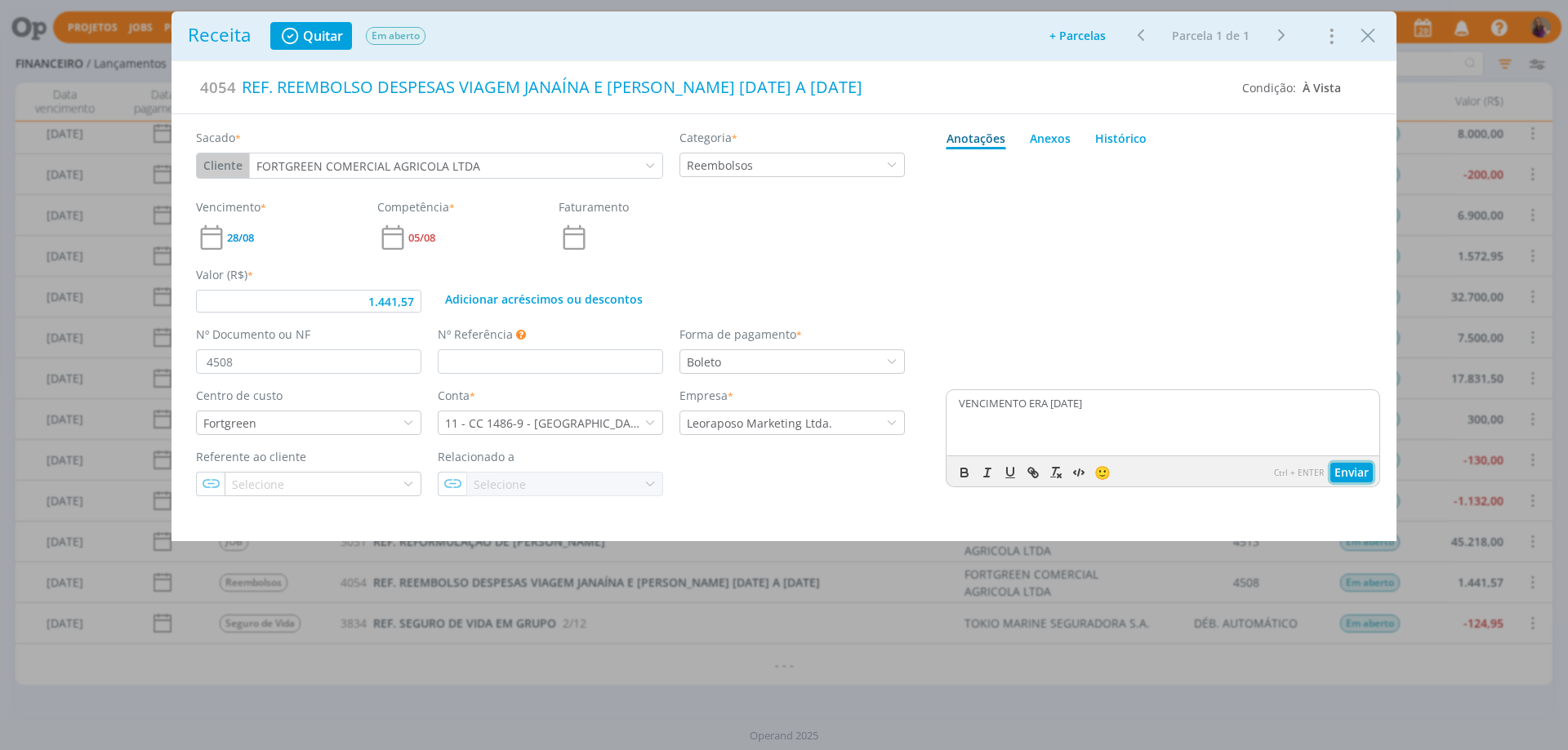
click at [1346, 470] on button "Enviar" at bounding box center [1351, 472] width 42 height 19
click at [1370, 32] on icon "Close" at bounding box center [1368, 36] width 25 height 25
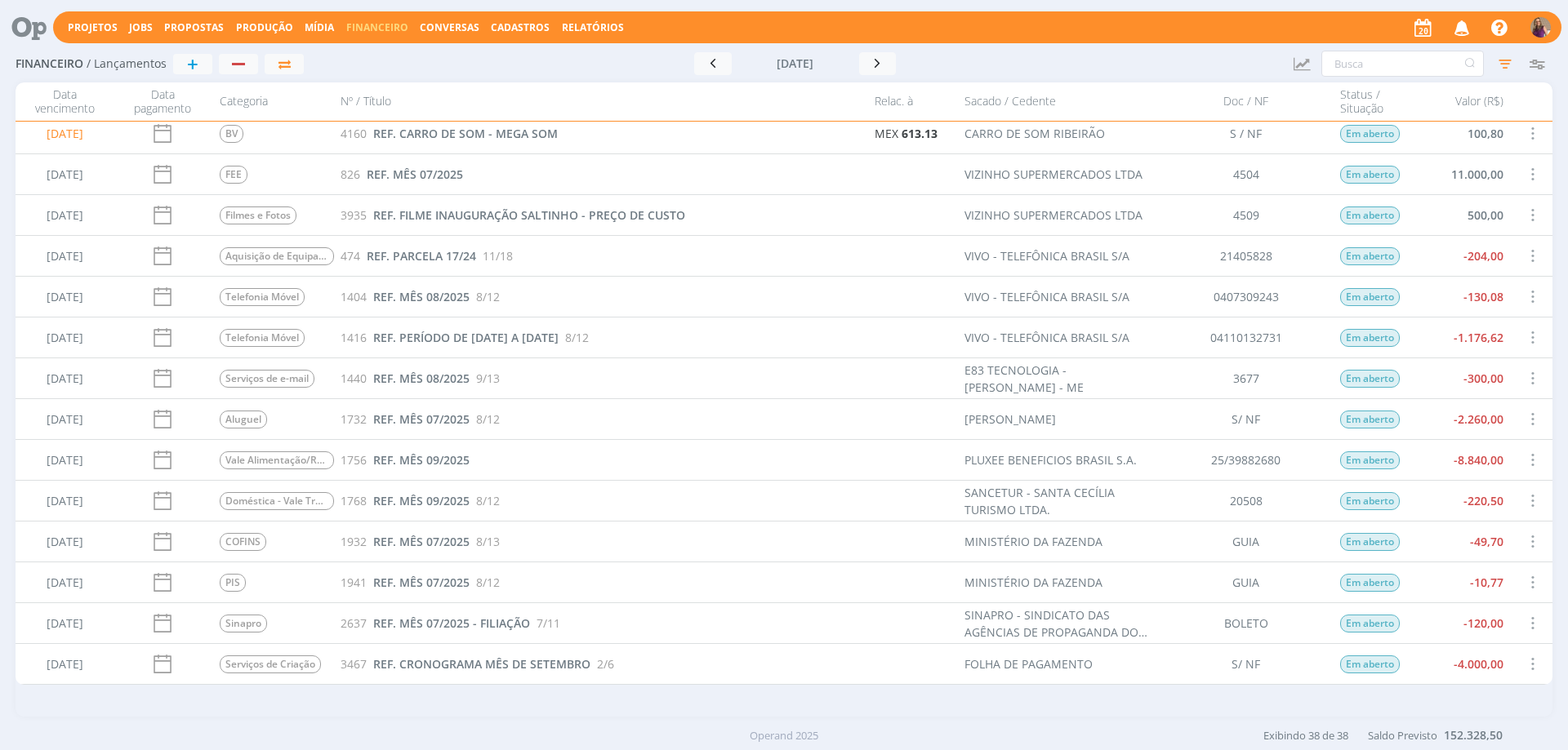
scroll to position [131, 0]
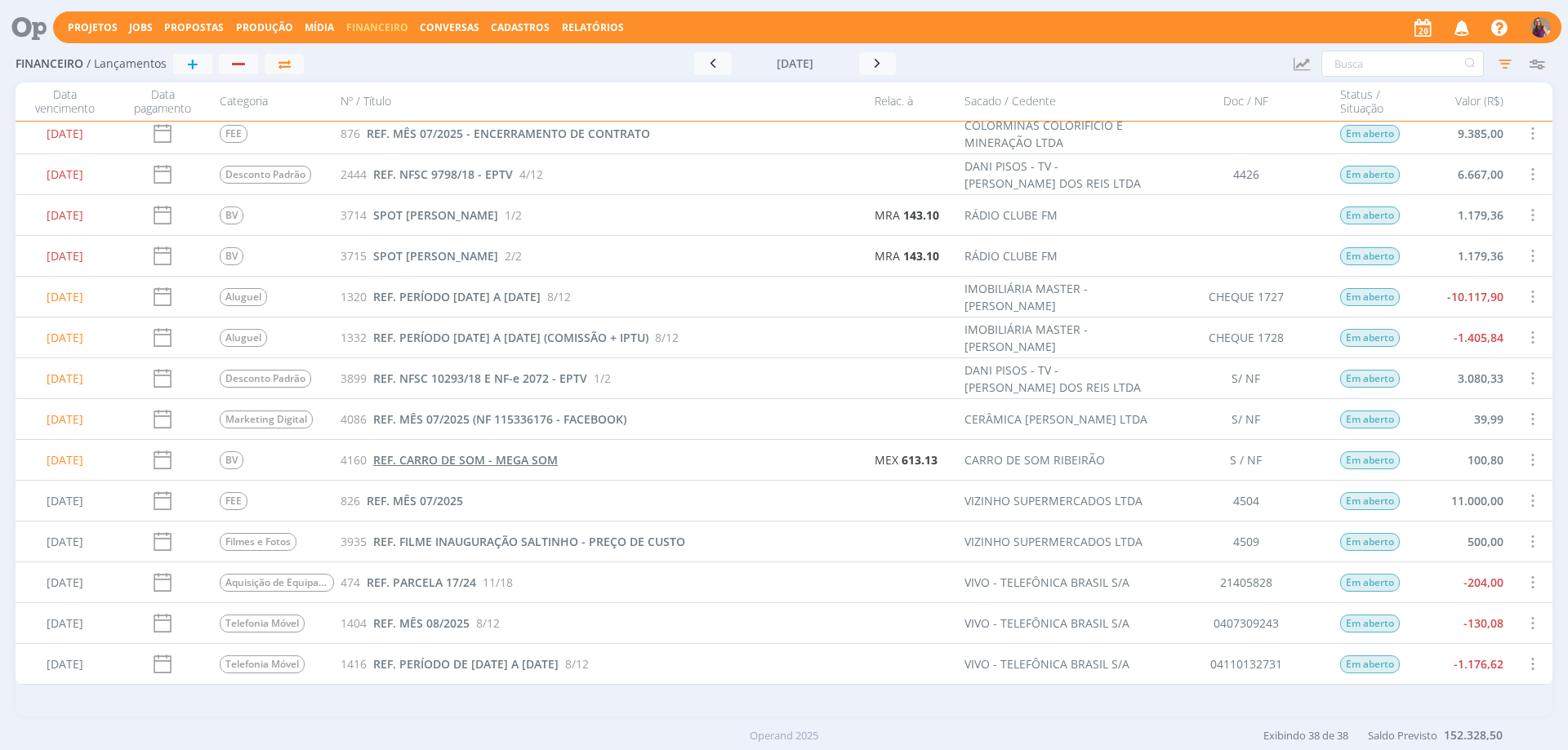
click at [472, 459] on span "REF. CARRO DE SOM - MEGA SOM" at bounding box center [466, 460] width 184 height 16
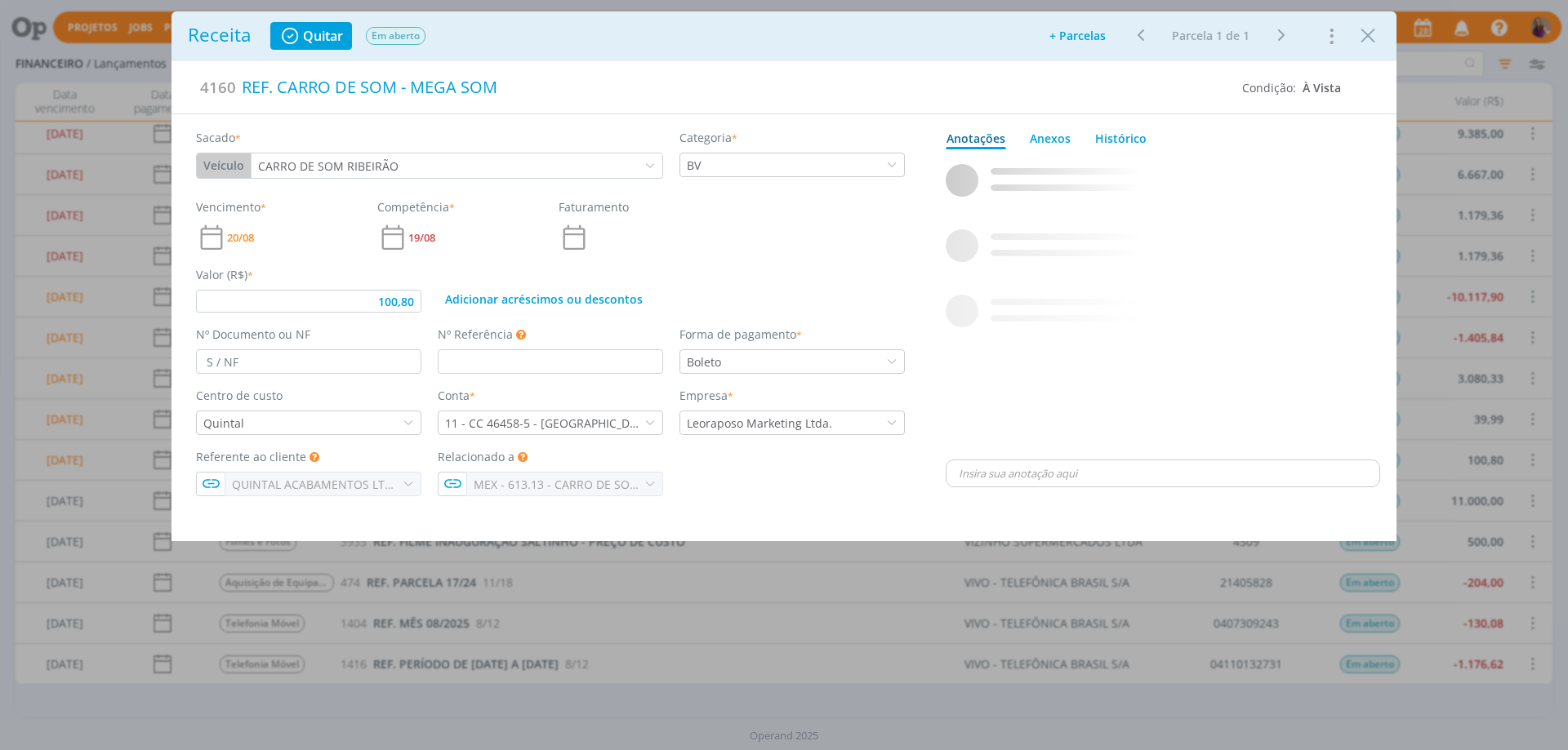
type input "100,80"
click at [214, 363] on input "S / NF" at bounding box center [309, 361] width 226 height 25
type input "S/ NF"
type input "100,80"
type input "S/ NF"
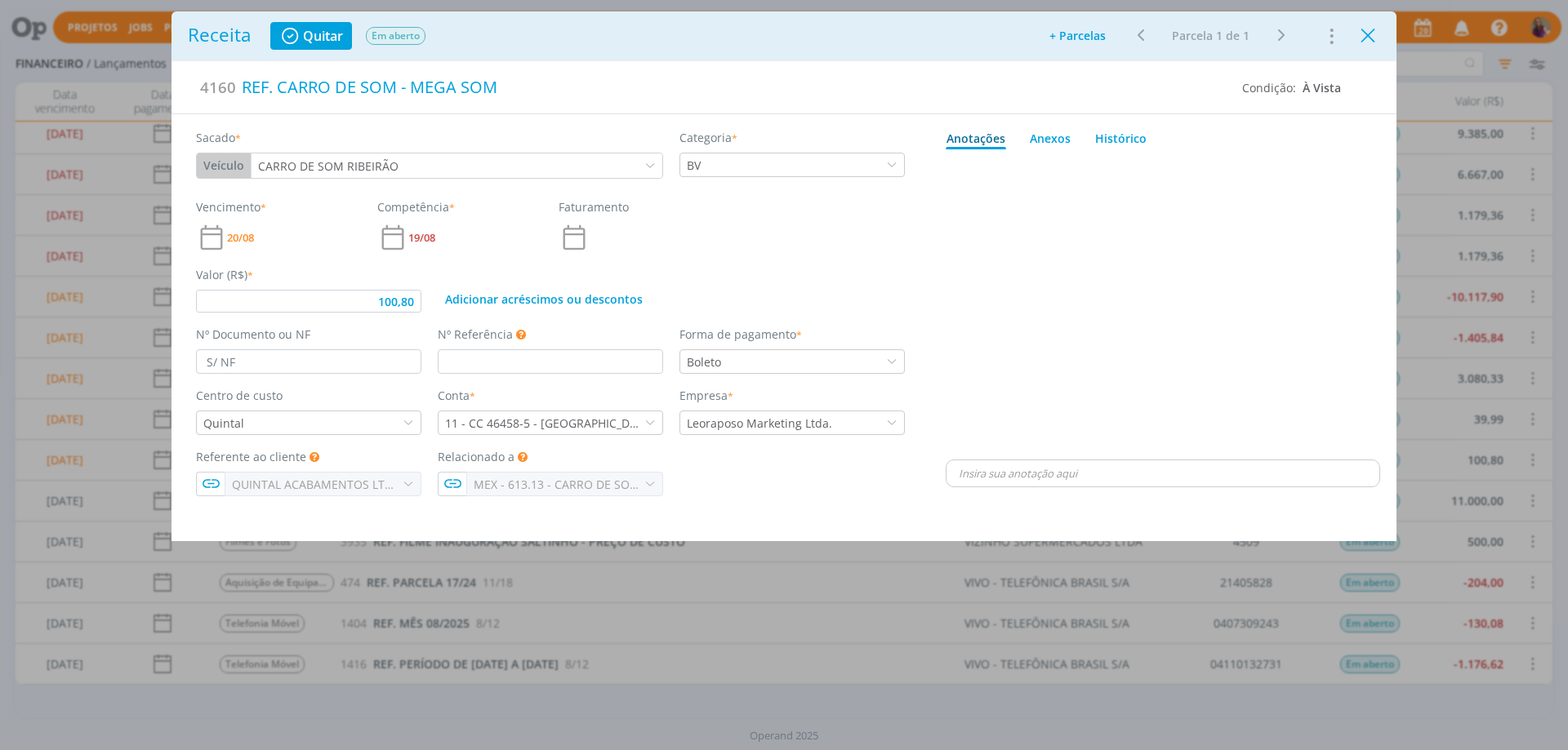
type input "100,80"
click at [1367, 37] on icon "Close" at bounding box center [1368, 36] width 25 height 25
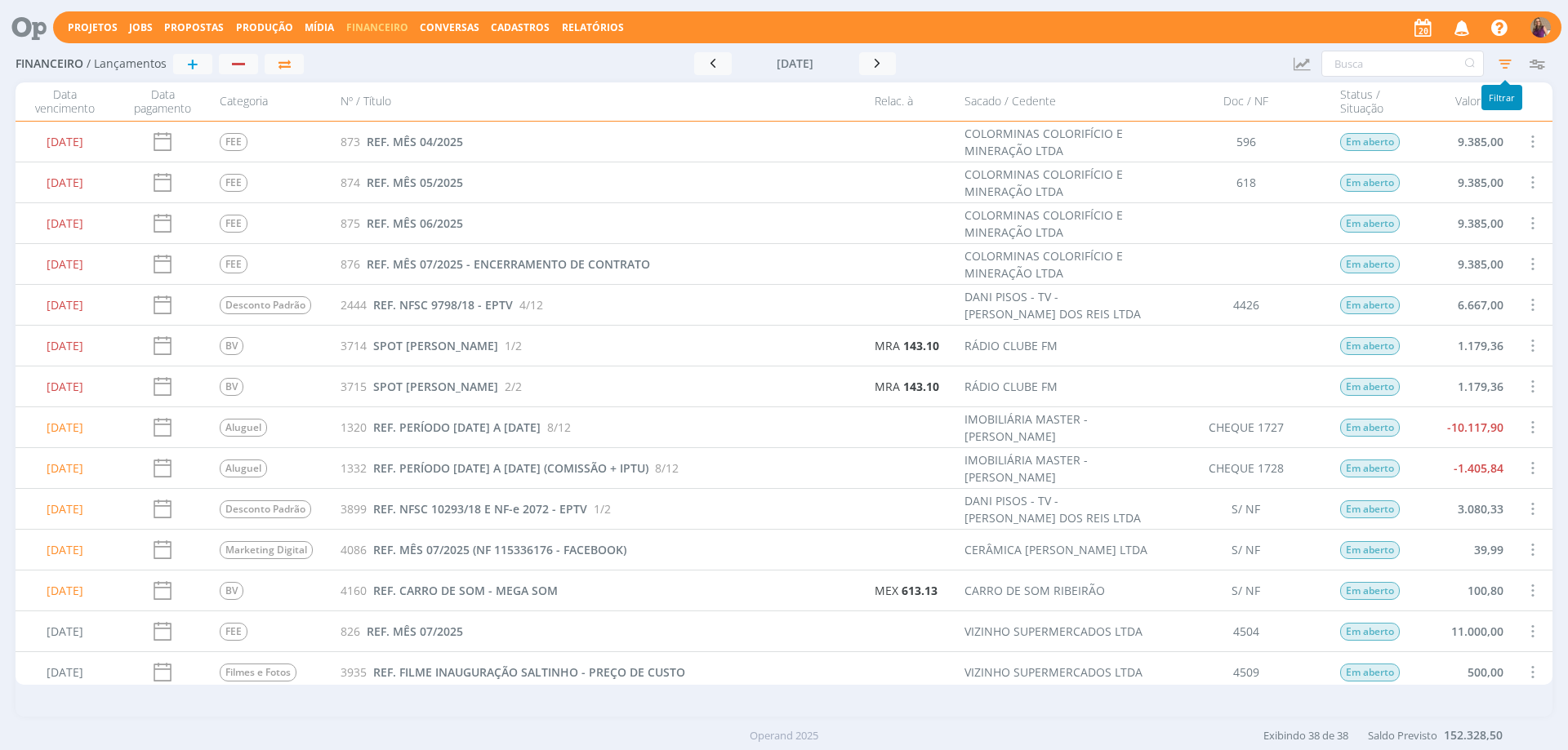
click at [1503, 61] on icon "button" at bounding box center [1505, 64] width 29 height 29
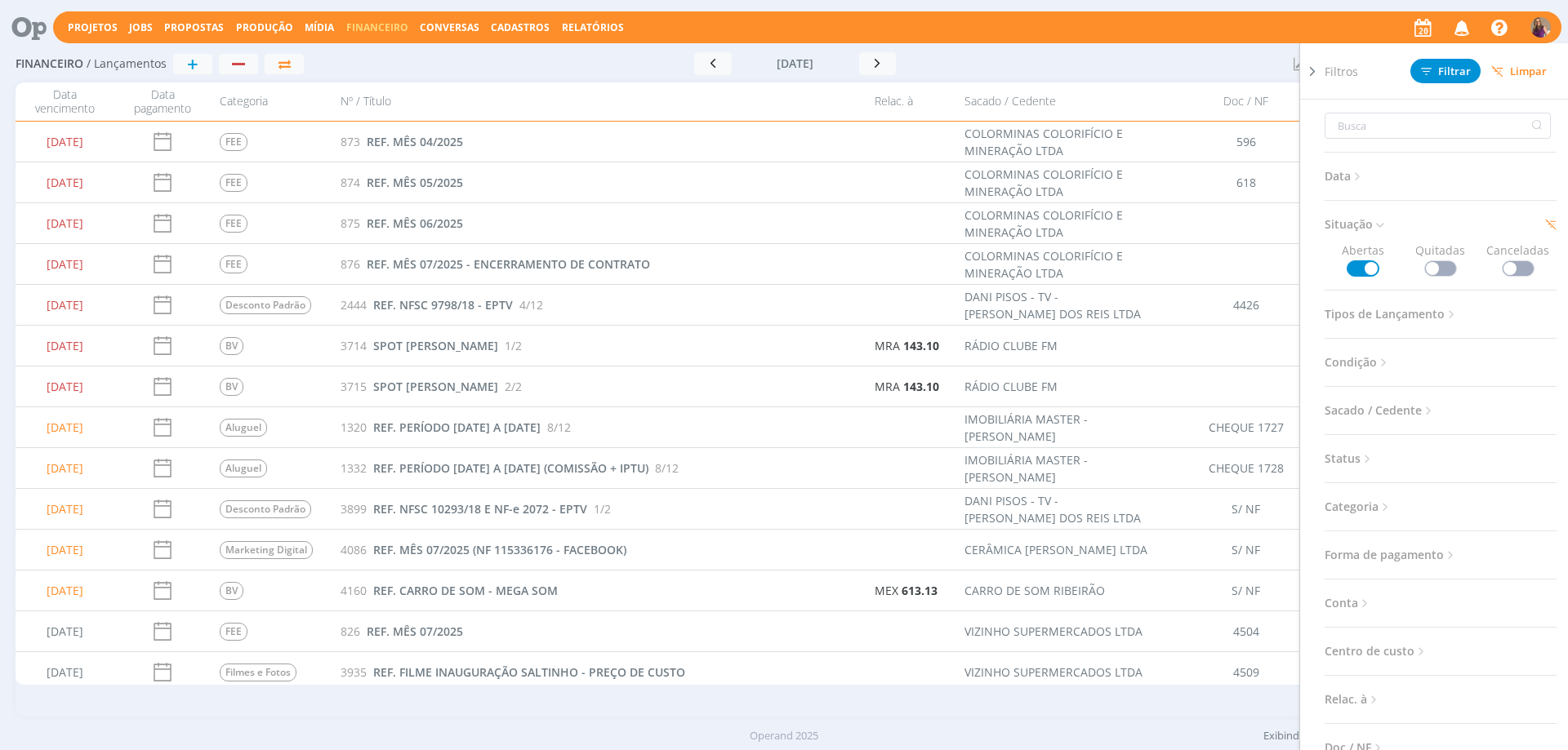
click at [1444, 266] on span at bounding box center [1440, 269] width 32 height 17
click at [1385, 221] on icon at bounding box center [1379, 225] width 14 height 14
click at [1375, 269] on span at bounding box center [1362, 269] width 32 height 17
click at [1451, 76] on span "Filtrar" at bounding box center [1446, 72] width 50 height 11
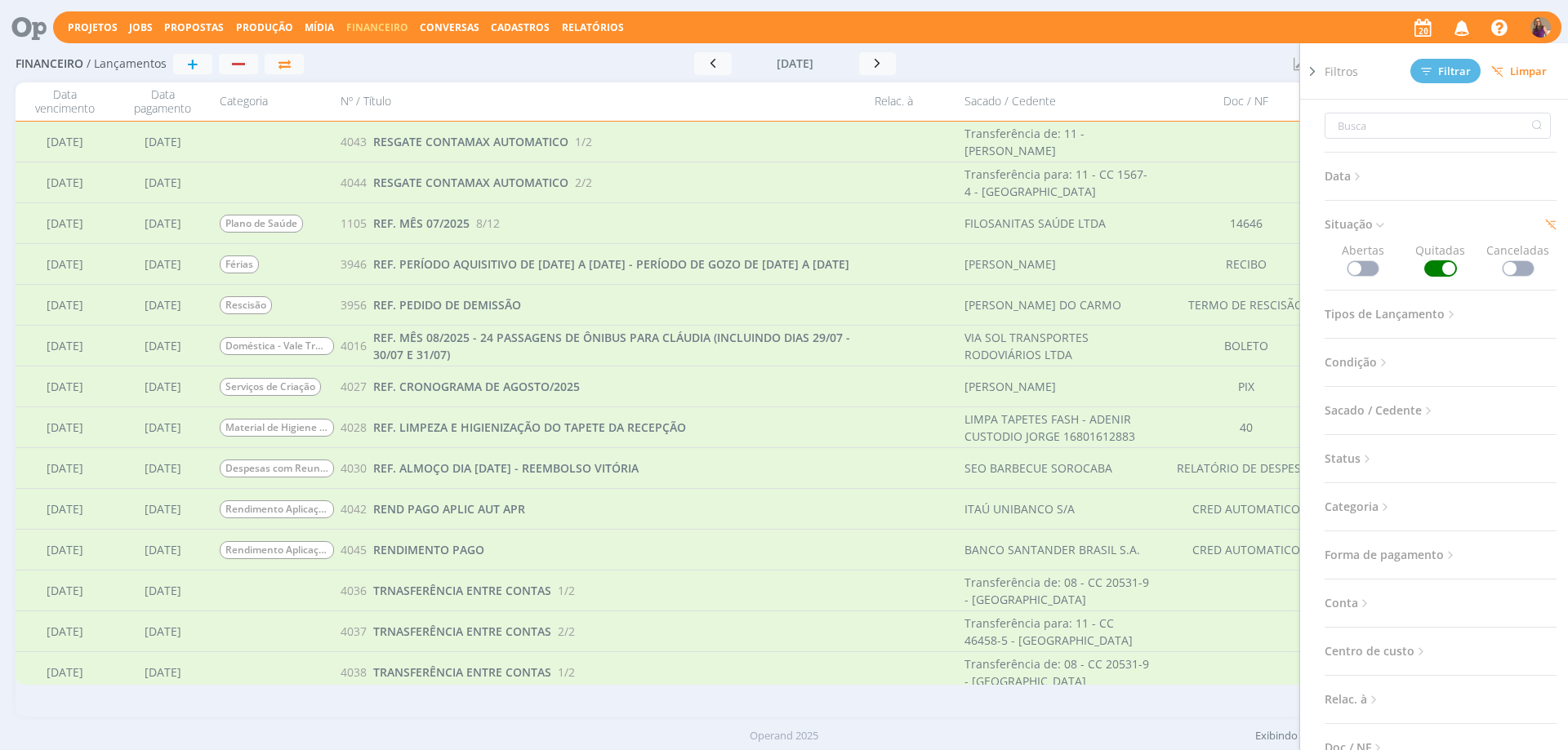
click at [1305, 72] on icon at bounding box center [1313, 71] width 17 height 18
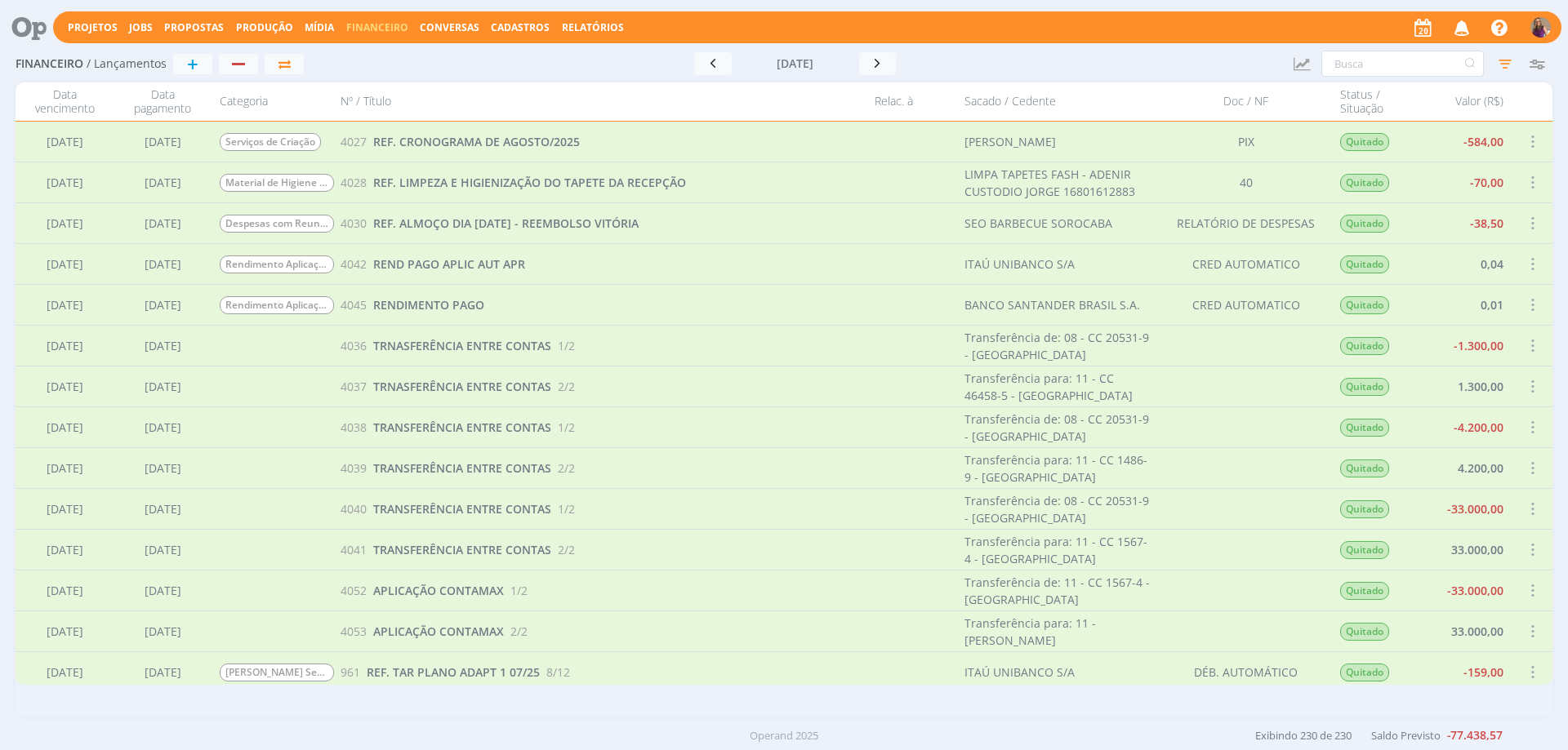
scroll to position [326, 0]
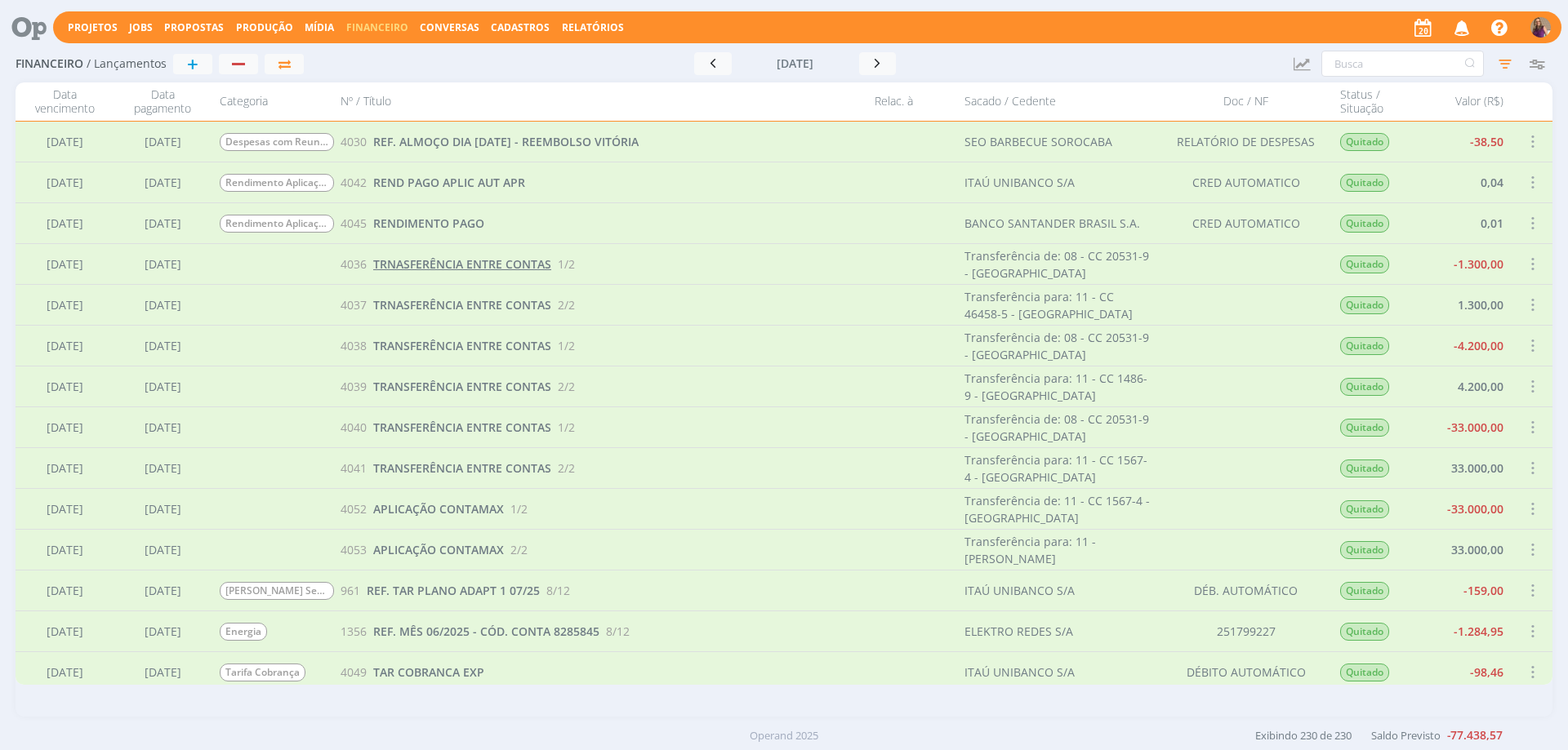
click at [430, 262] on span "TRNASFERÊNCIA ENTRE CONTAS" at bounding box center [462, 264] width 178 height 16
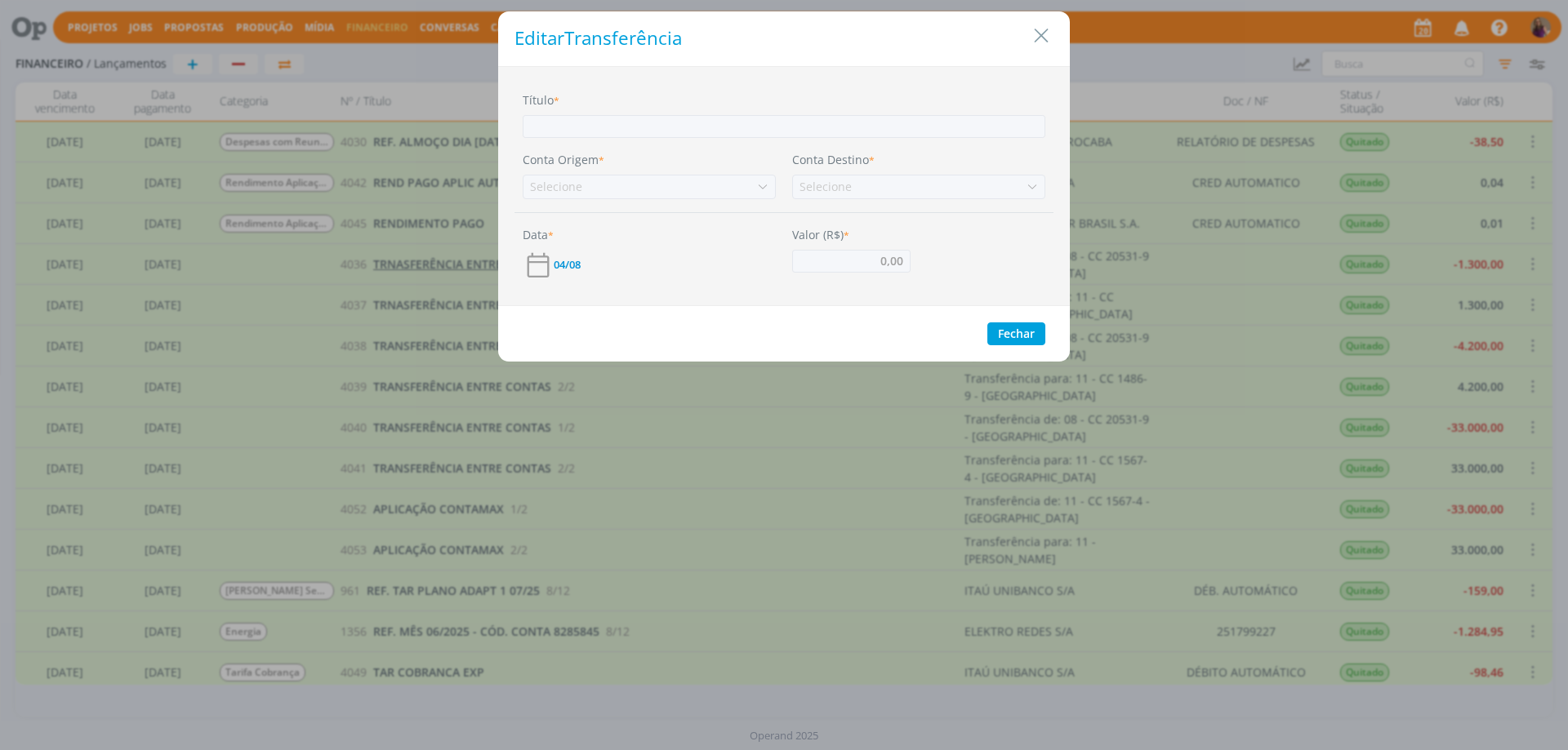
type input "1.300,00"
type input "TRNASFERÊNCIA ENTRE CONTAS"
click at [1023, 335] on button "Fechar" at bounding box center [1016, 334] width 58 height 23
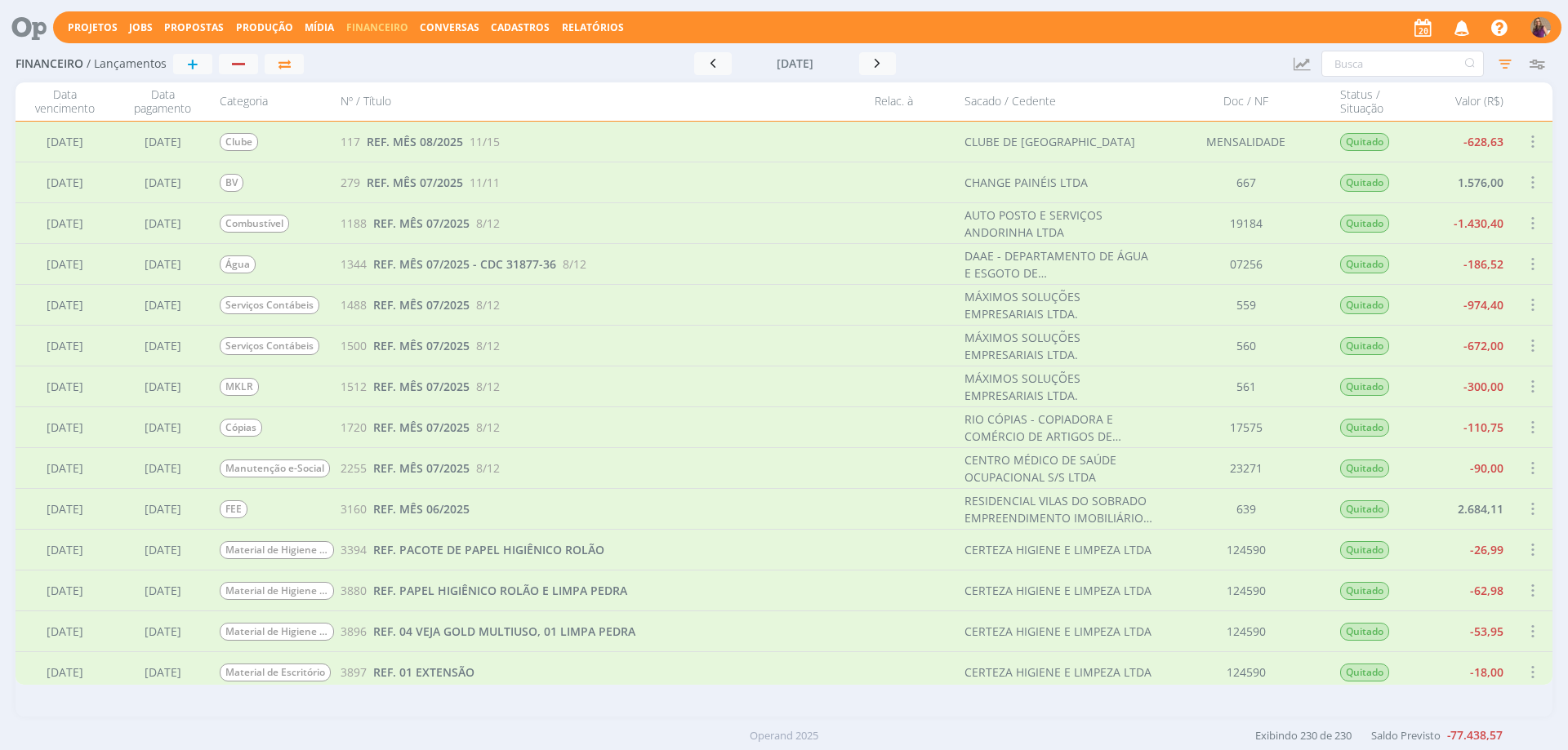
scroll to position [3510, 0]
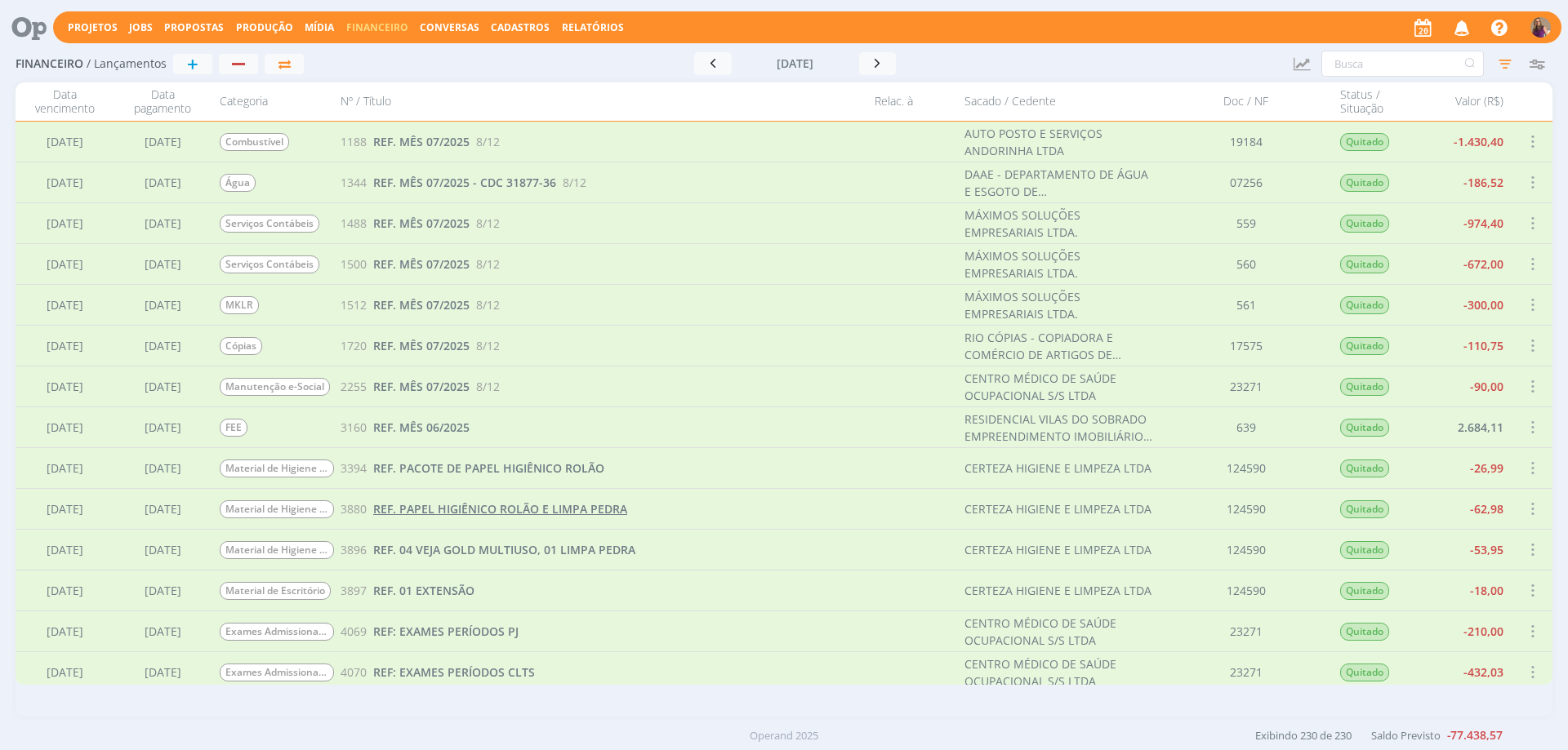
click at [436, 511] on span "REF. PAPEL HIGIÊNICO ROLÃO E LIMPA PEDRA" at bounding box center [501, 509] width 254 height 16
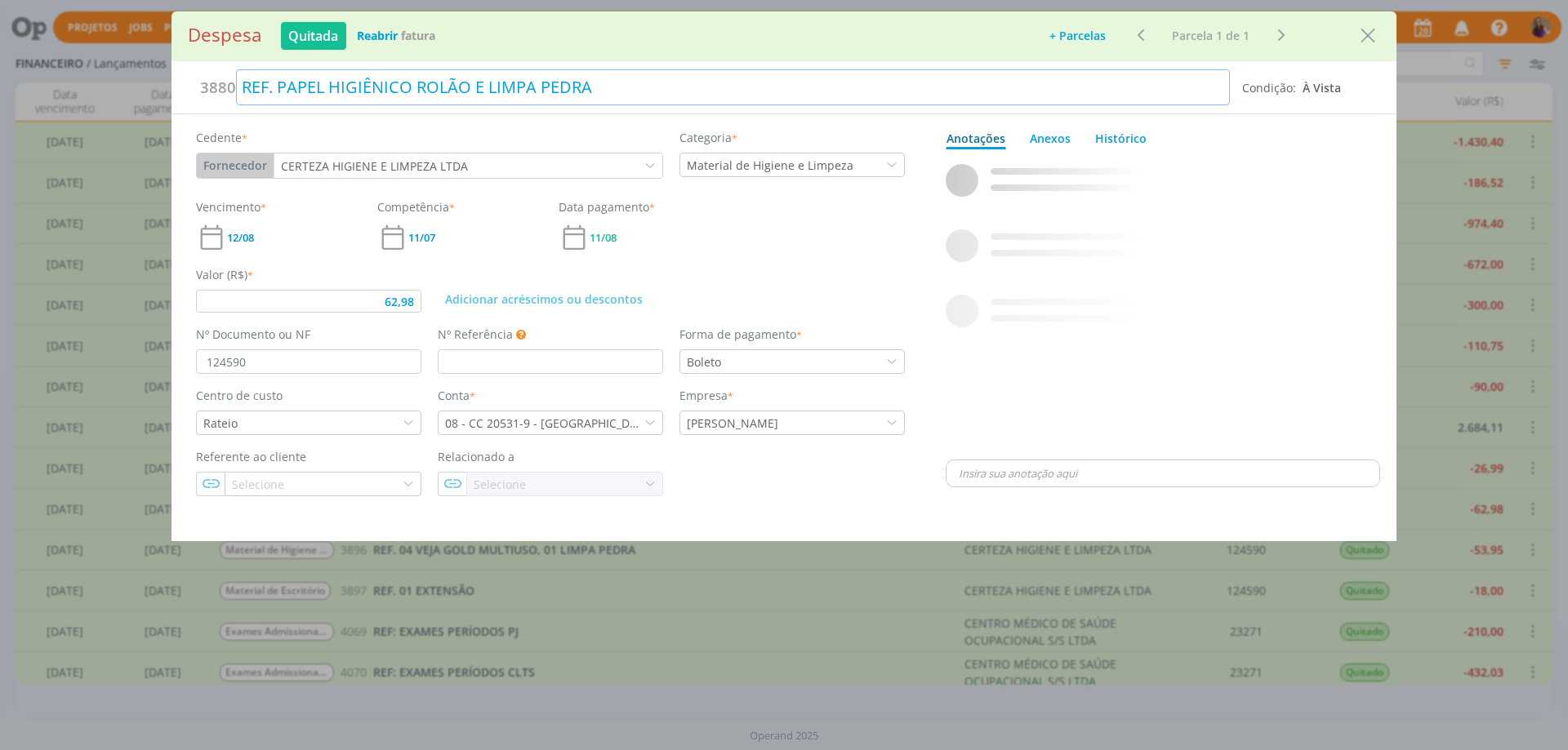
type input "62,98"
click at [280, 89] on div "REF. PAPEL HIGIÊNICO ROLÃO E LIMPA PEDRA" at bounding box center [733, 87] width 994 height 36
click at [1138, 293] on div "dialog" at bounding box center [1162, 306] width 434 height 300
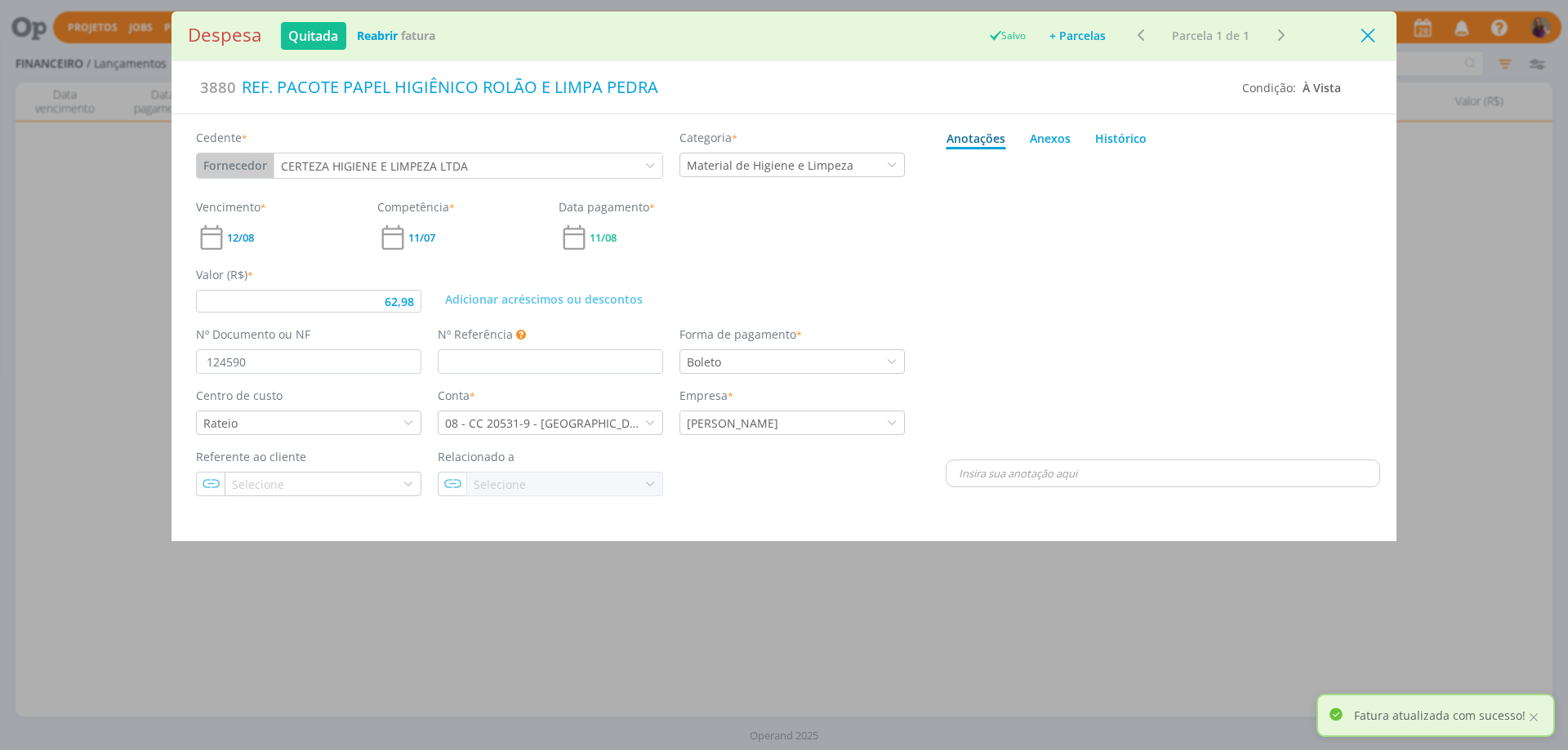
type input "62,98"
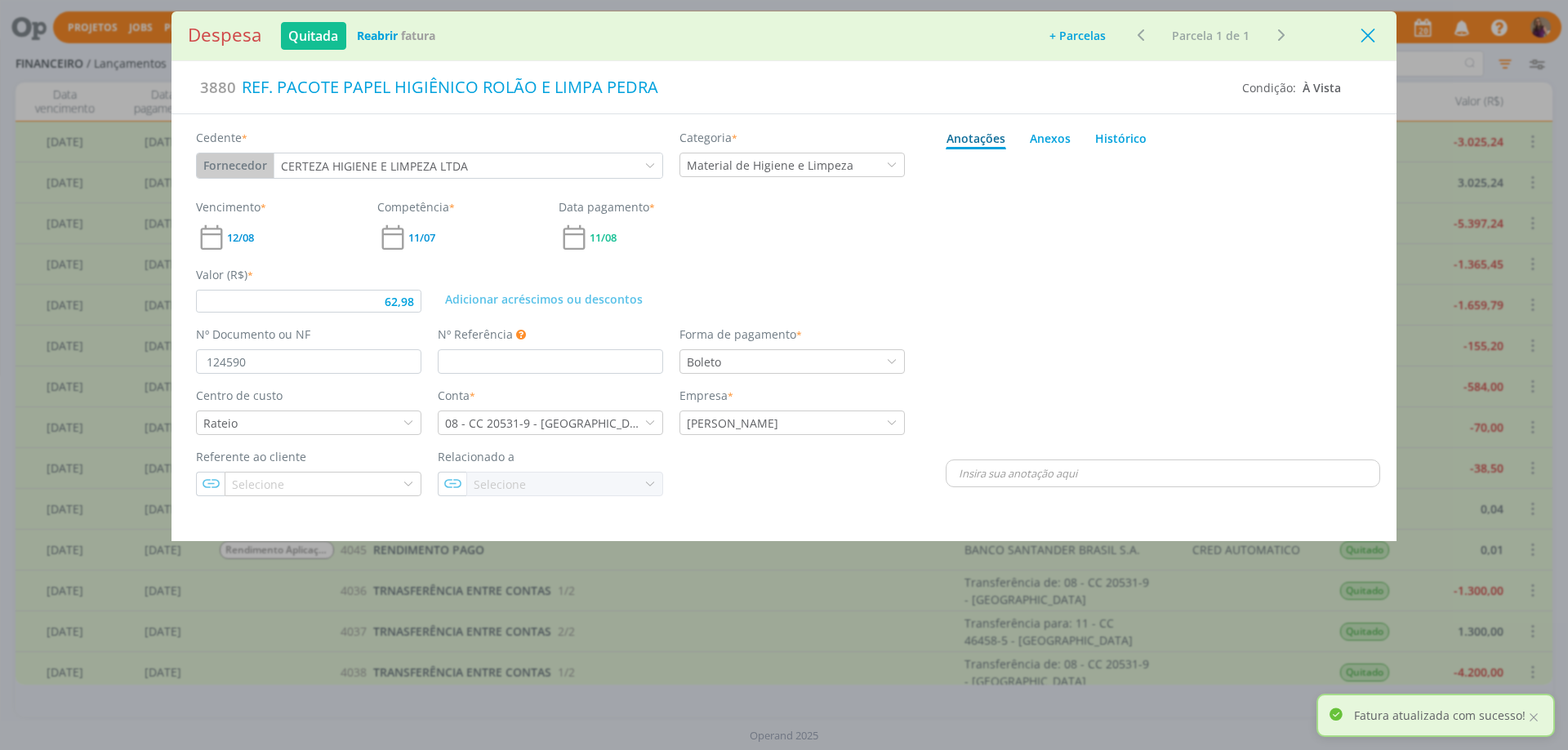
click at [1372, 32] on icon "Close" at bounding box center [1368, 36] width 25 height 25
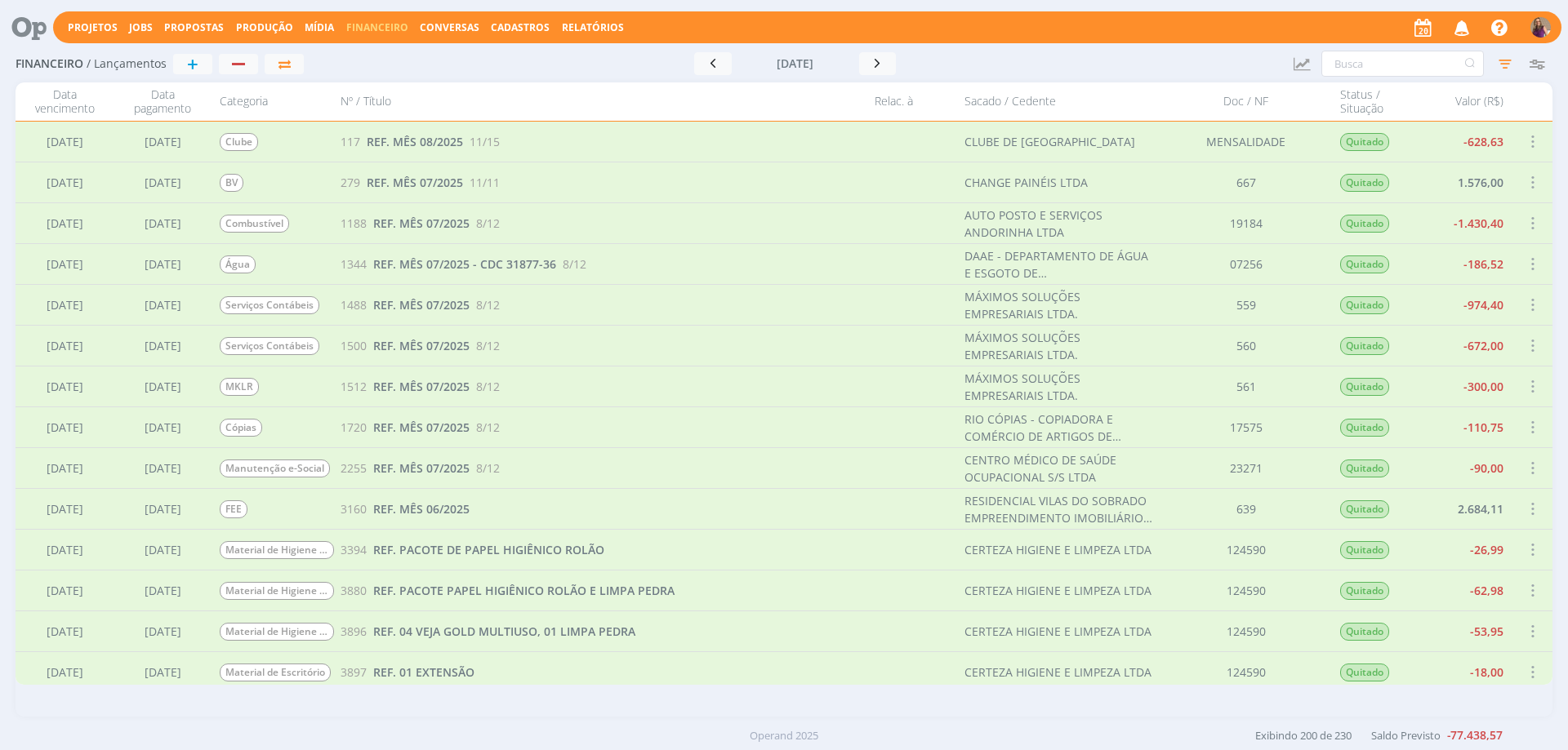
scroll to position [3519, 0]
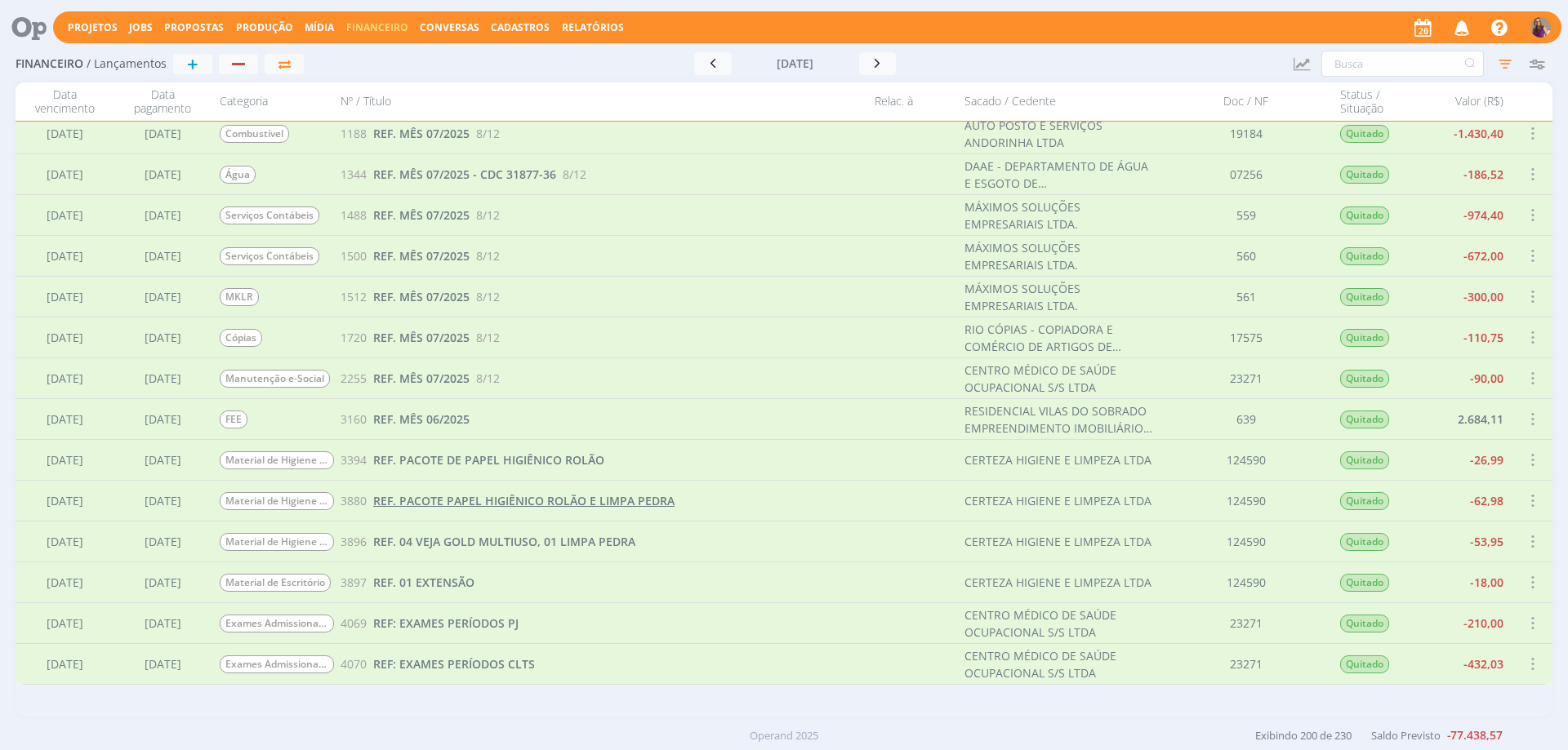
click at [510, 498] on span "REF. PACOTE PAPEL HIGIÊNICO ROLÃO E LIMPA PEDRA" at bounding box center [524, 500] width 301 height 16
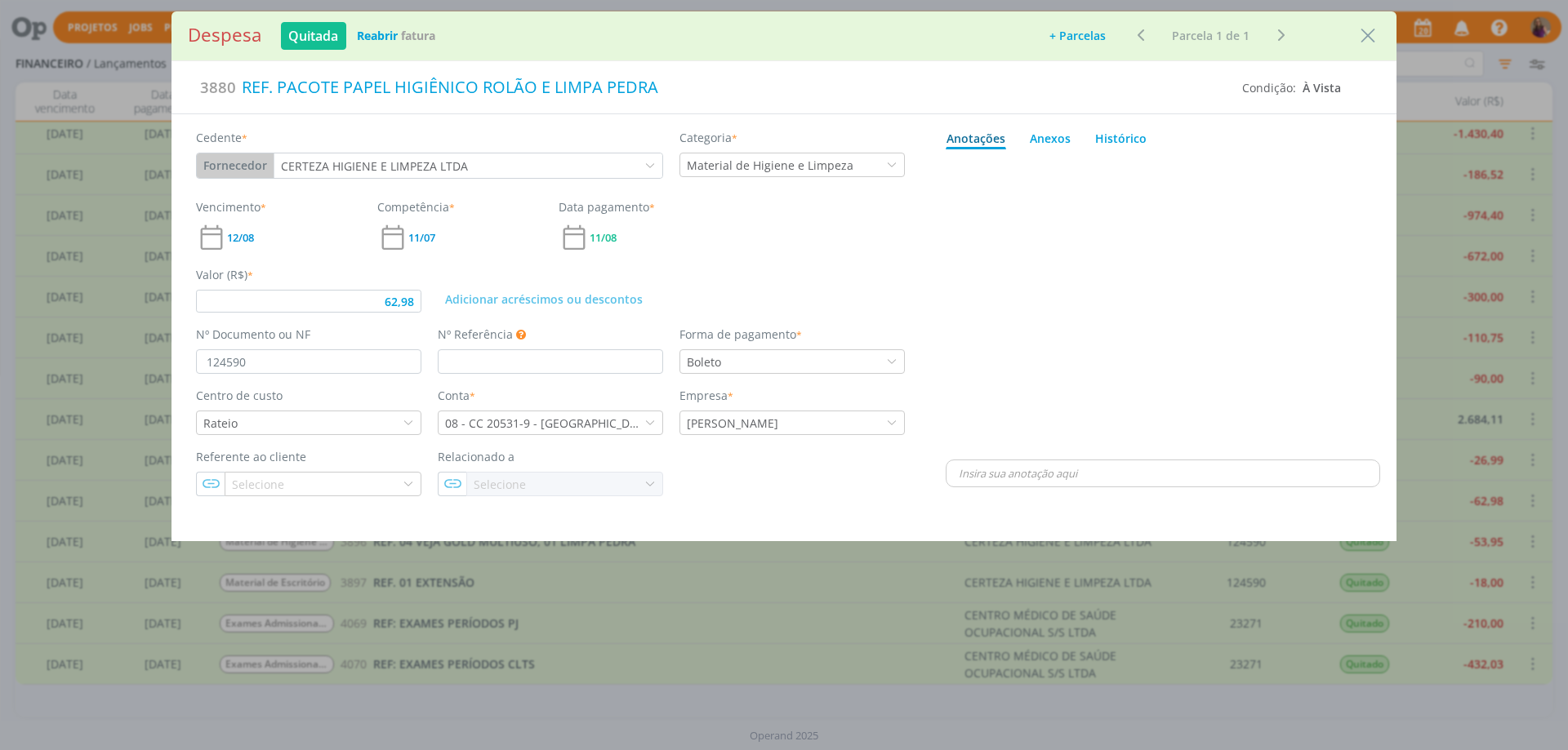
type input "62,98"
click at [346, 82] on div "REF. PACOTE PAPEL HIGIÊNICO ROLÃO E LIMPA PEDRA" at bounding box center [733, 87] width 994 height 36
click at [1232, 340] on div "dialog" at bounding box center [1162, 306] width 434 height 300
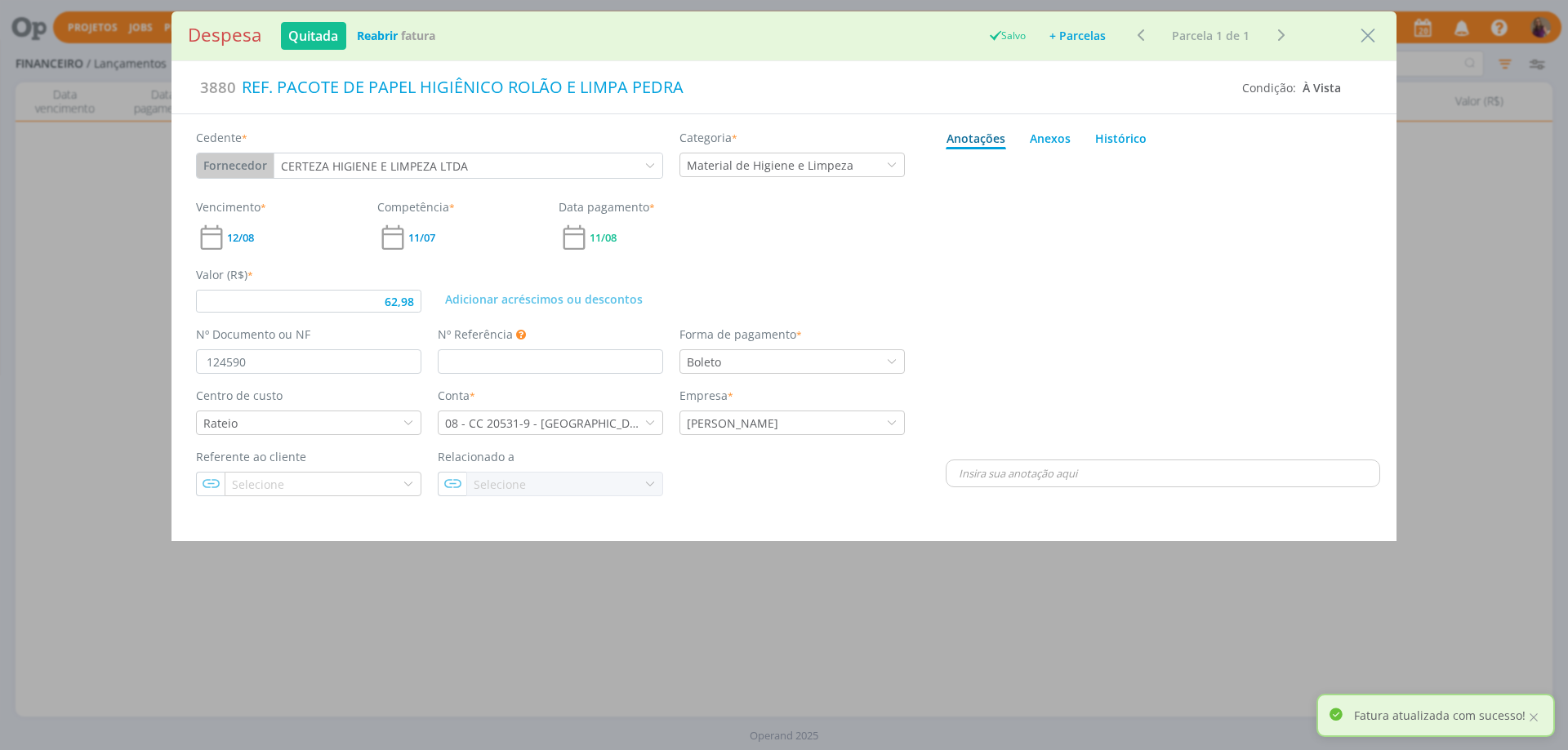
type input "62,98"
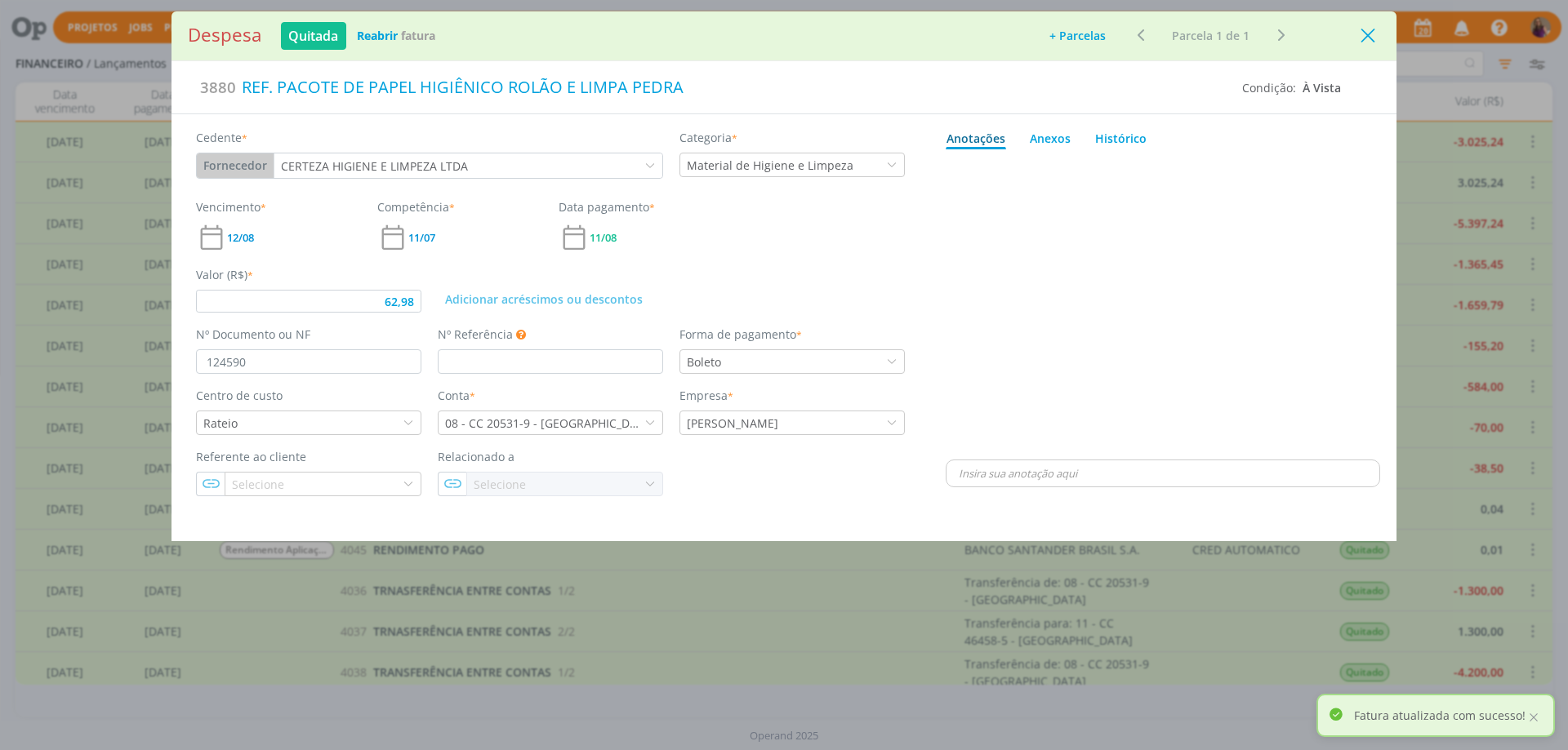
click at [1372, 29] on icon "Close" at bounding box center [1368, 36] width 25 height 25
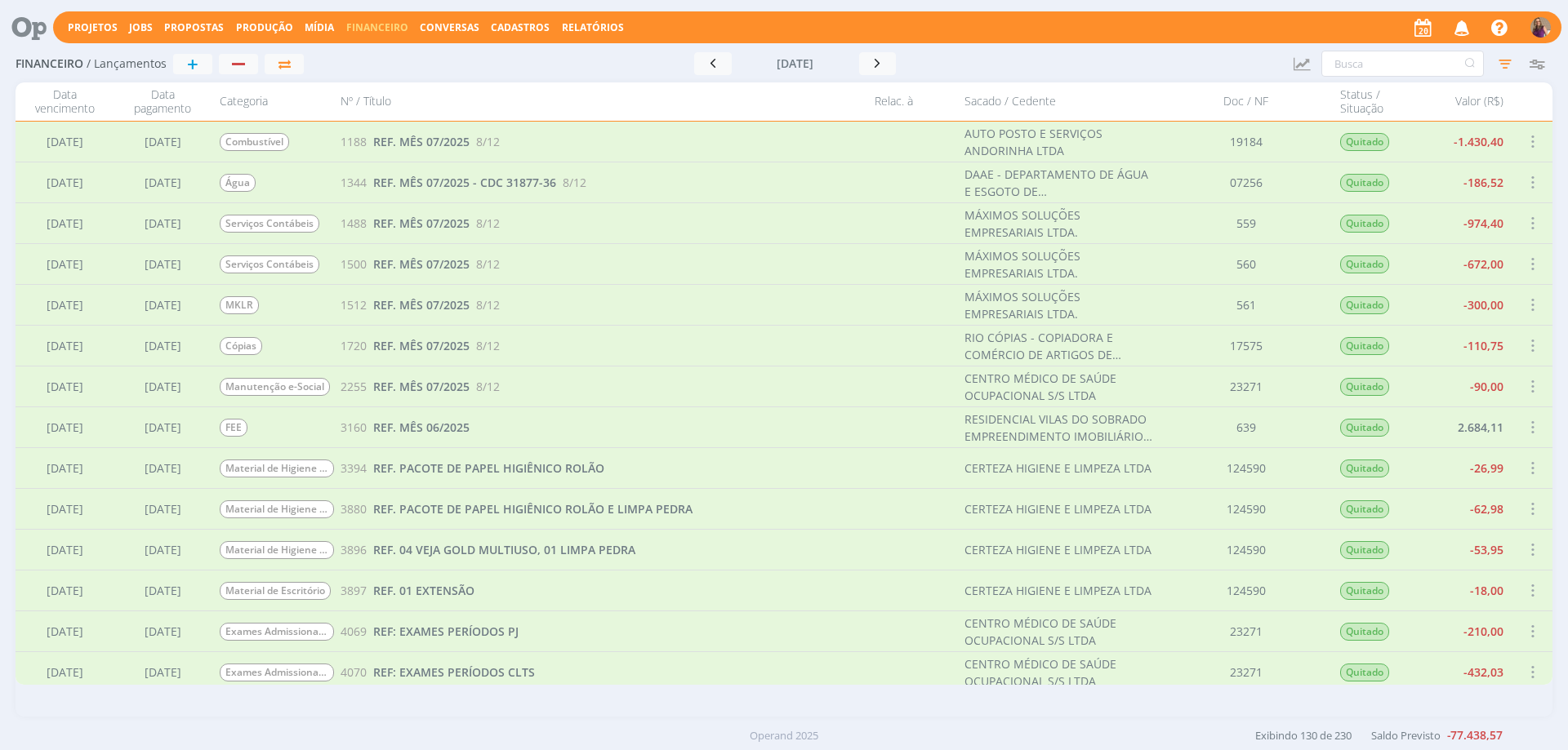
scroll to position [3592, 0]
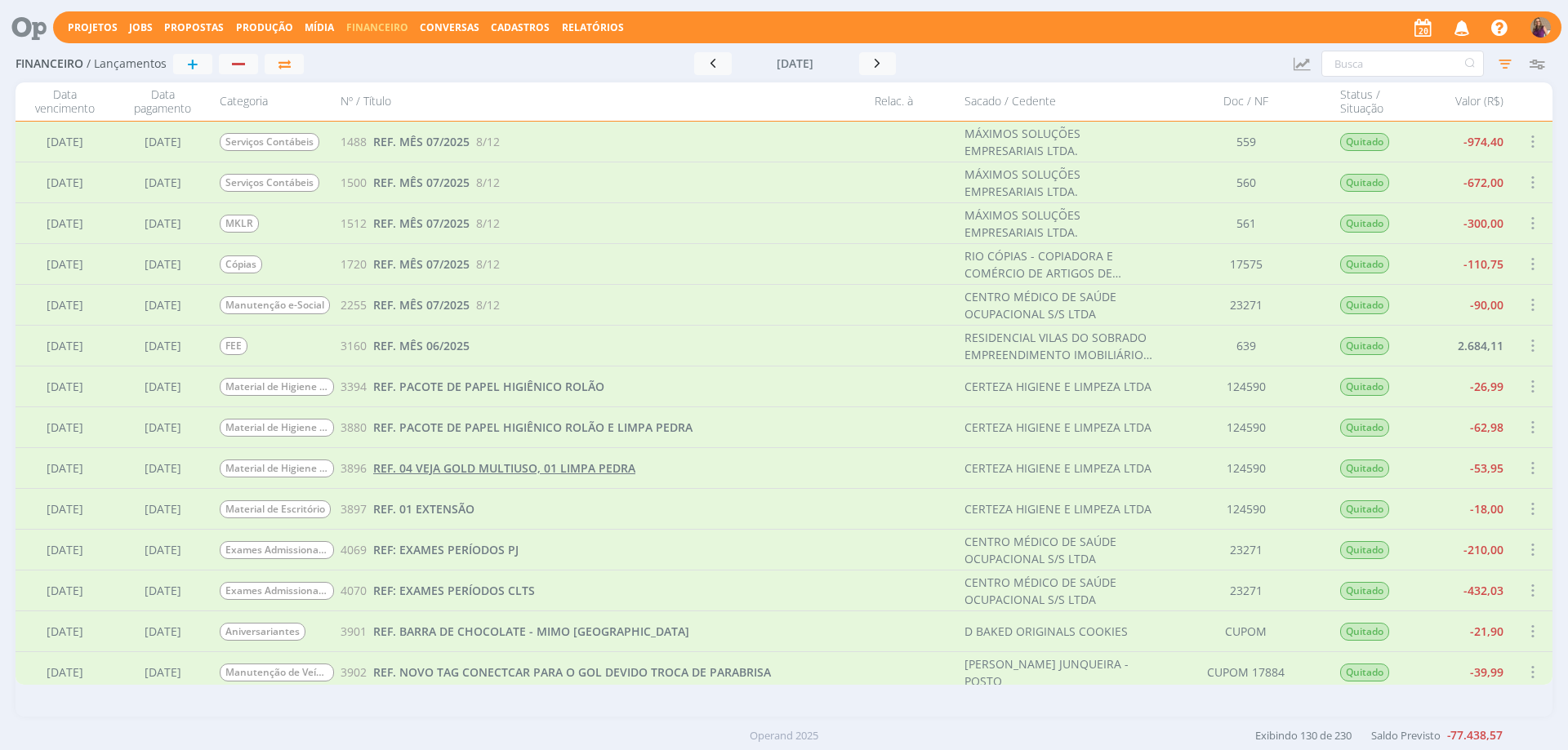
click at [569, 467] on span "REF. 04 VEJA GOLD MULTIUSO, 01 LIMPA PEDRA" at bounding box center [504, 468] width 262 height 16
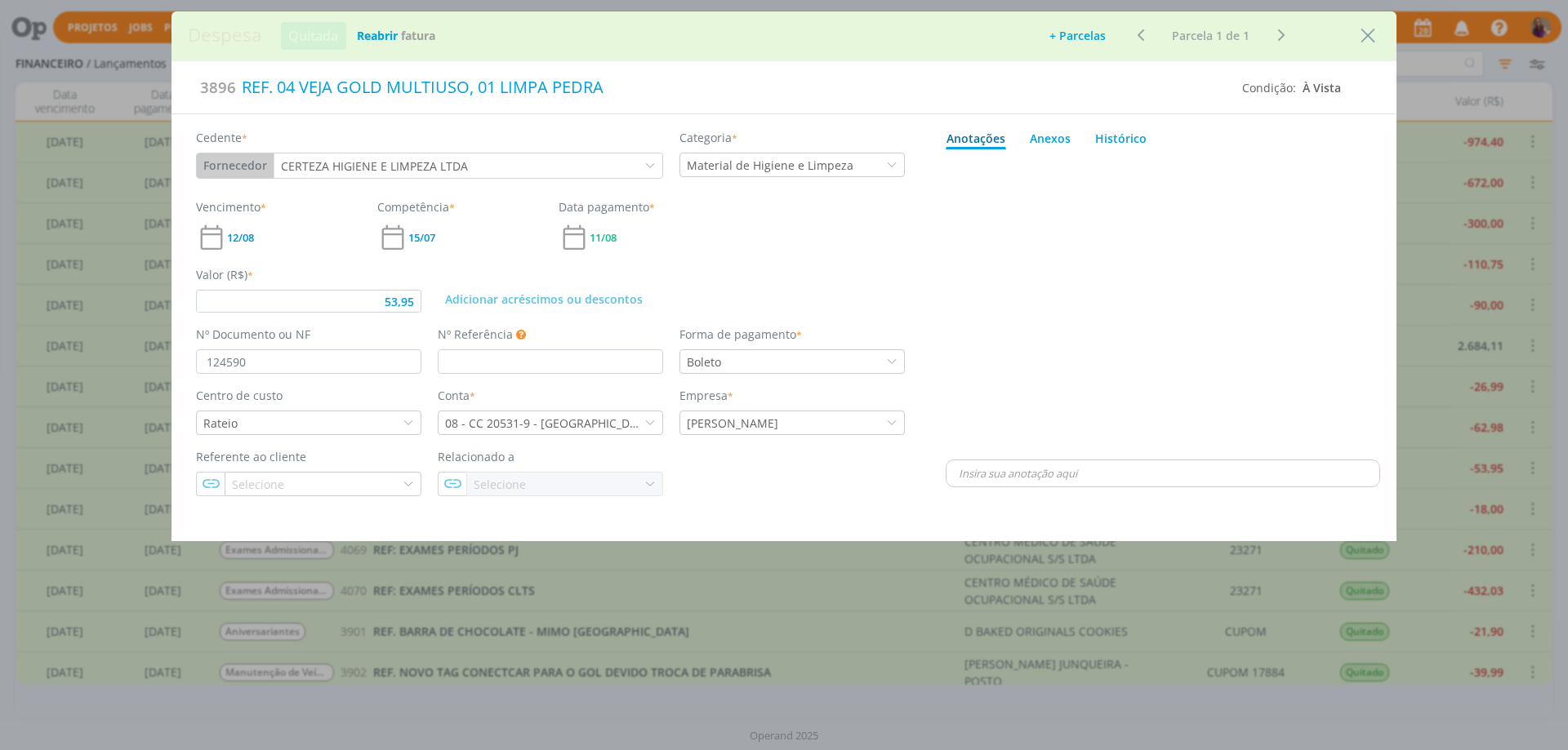
type input "53,95"
click at [469, 81] on div "REF. 04 VEJA GOLD MULTIUSO, 01 LIMPA PEDRA" at bounding box center [733, 87] width 994 height 36
click at [1323, 274] on div "dialog" at bounding box center [1162, 306] width 434 height 300
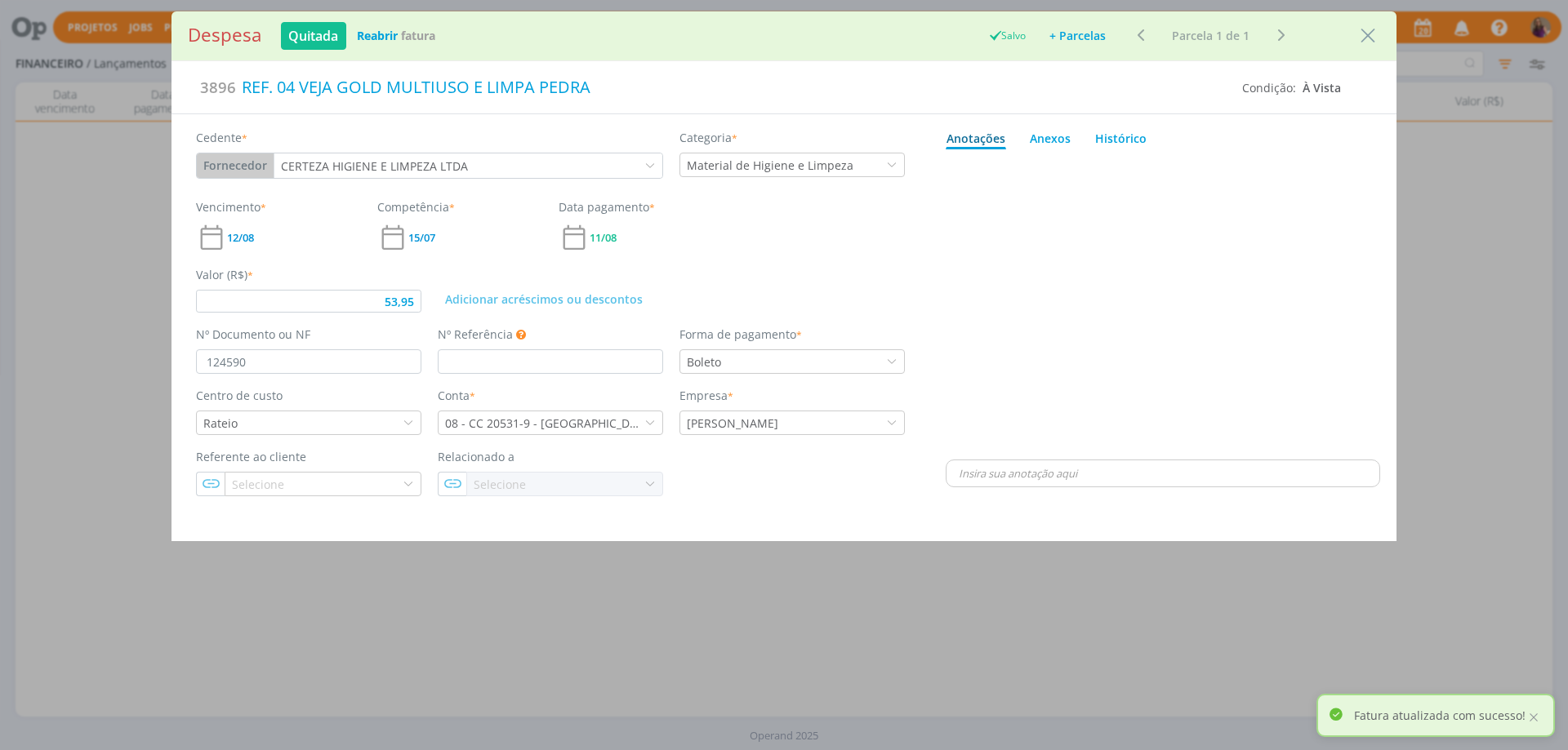
type input "53,95"
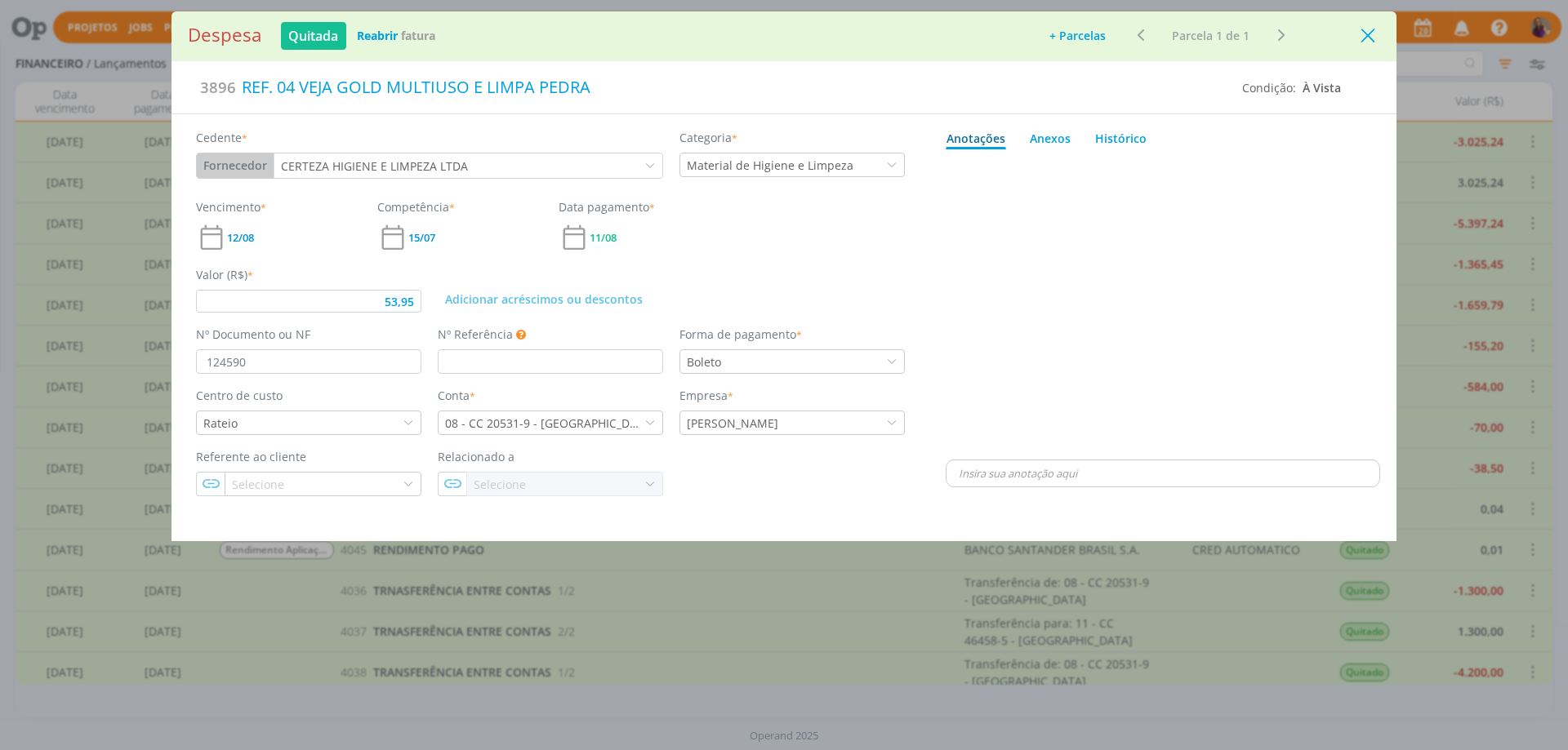
click at [1368, 38] on icon "Close" at bounding box center [1368, 36] width 25 height 25
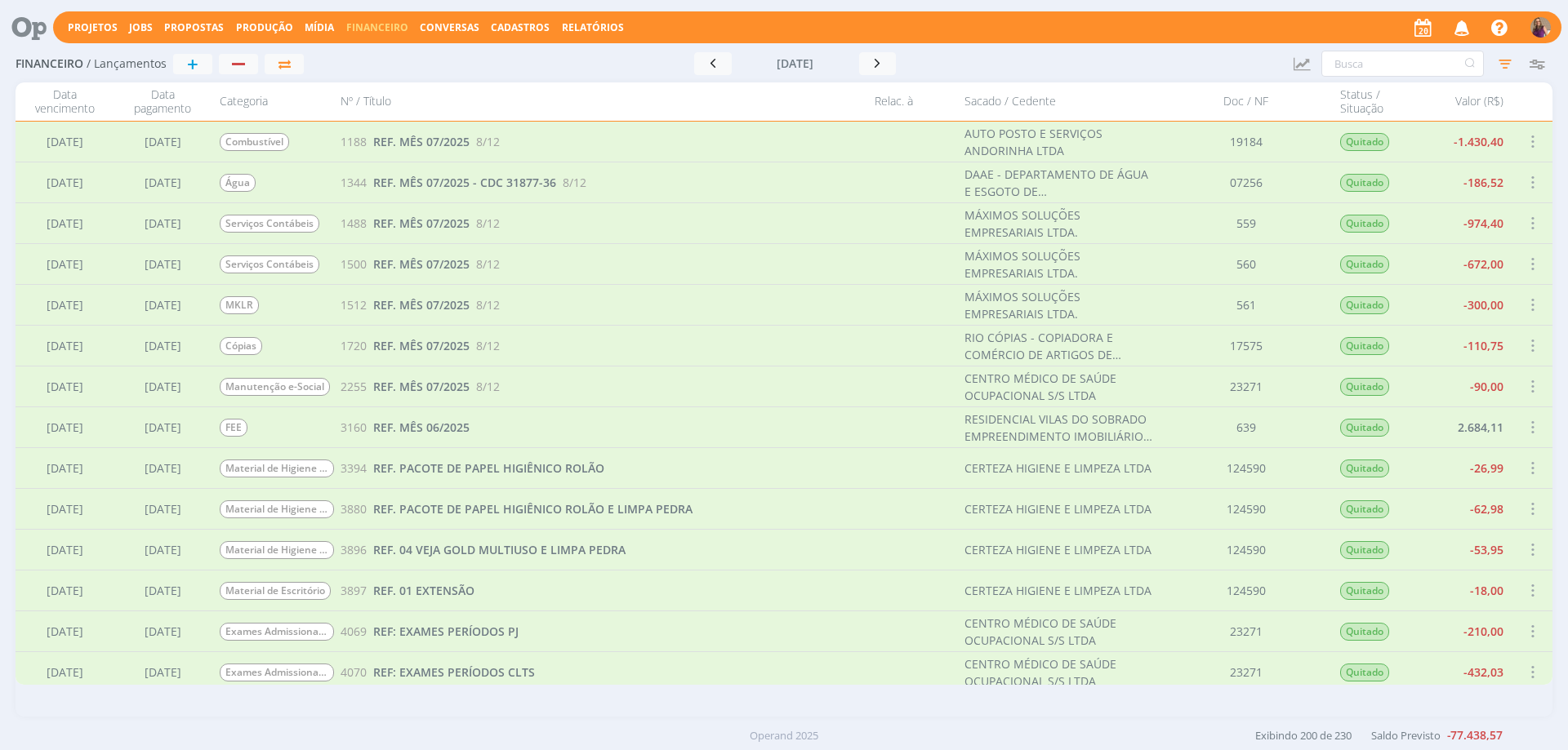
scroll to position [3837, 0]
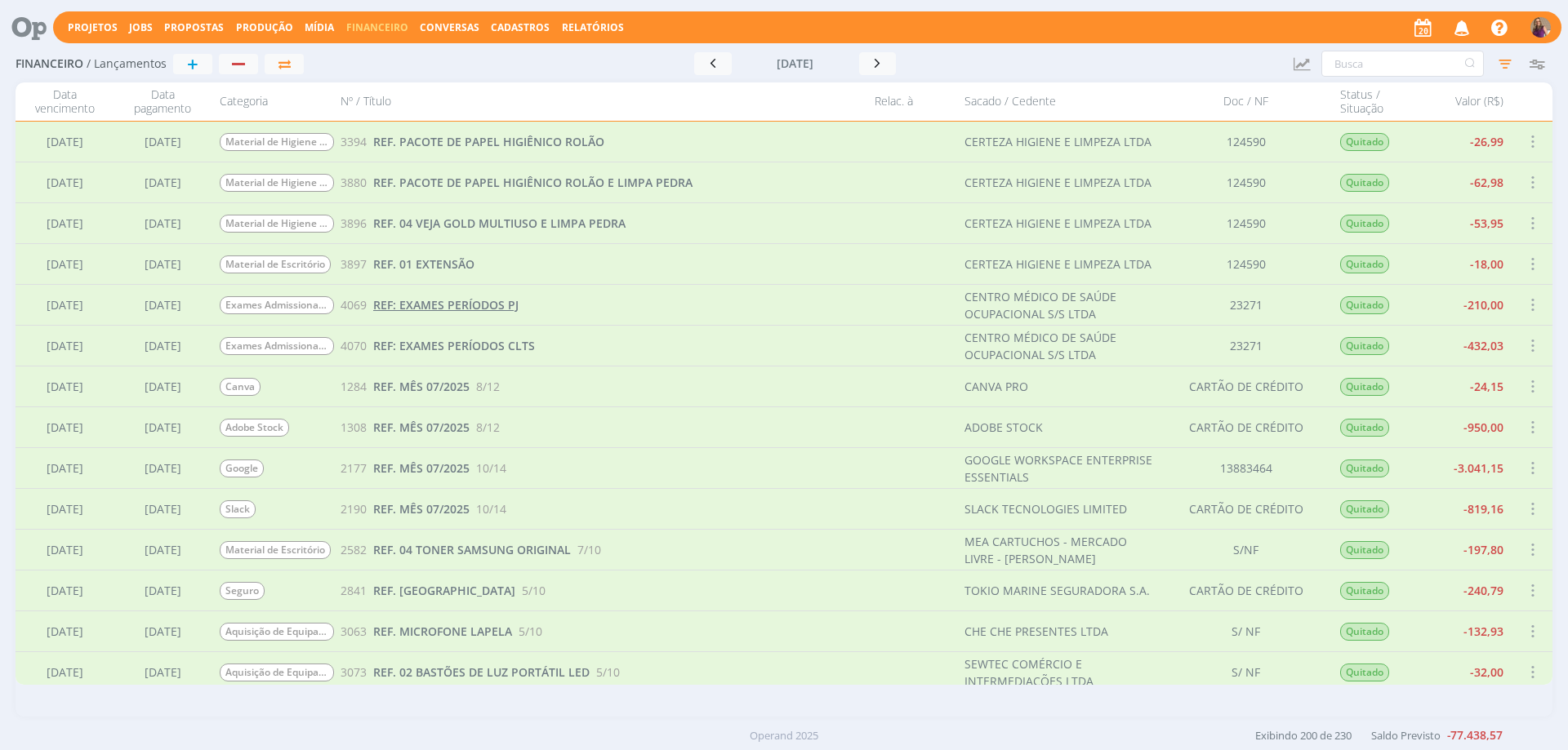
click at [448, 306] on span "REF: EXAMES PERÍODOS PJ" at bounding box center [446, 304] width 146 height 16
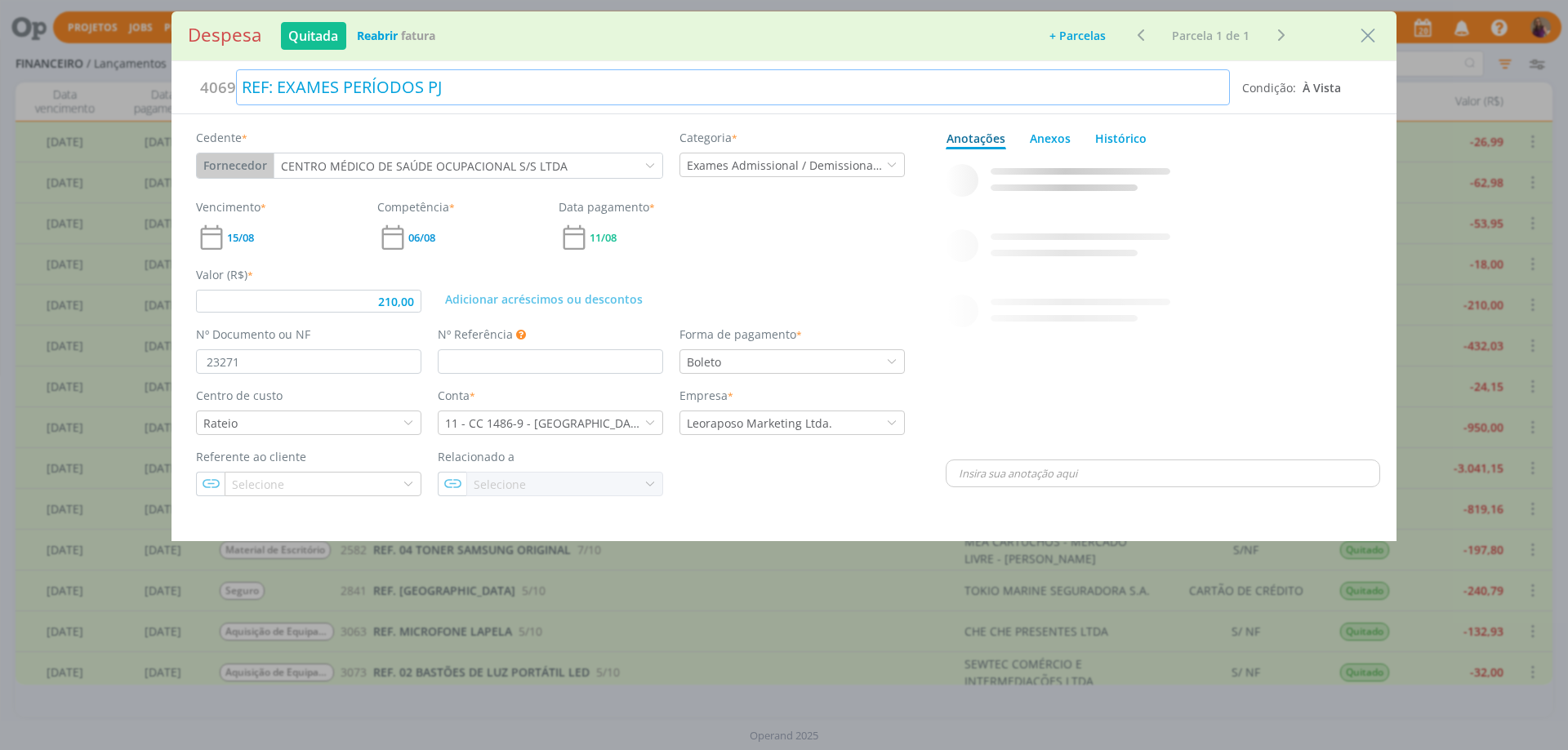
type input "210,00"
click at [270, 90] on div "REF: EXAMES PERÍODOS PJ" at bounding box center [733, 87] width 994 height 36
click at [1161, 287] on div "dialog" at bounding box center [1162, 306] width 434 height 300
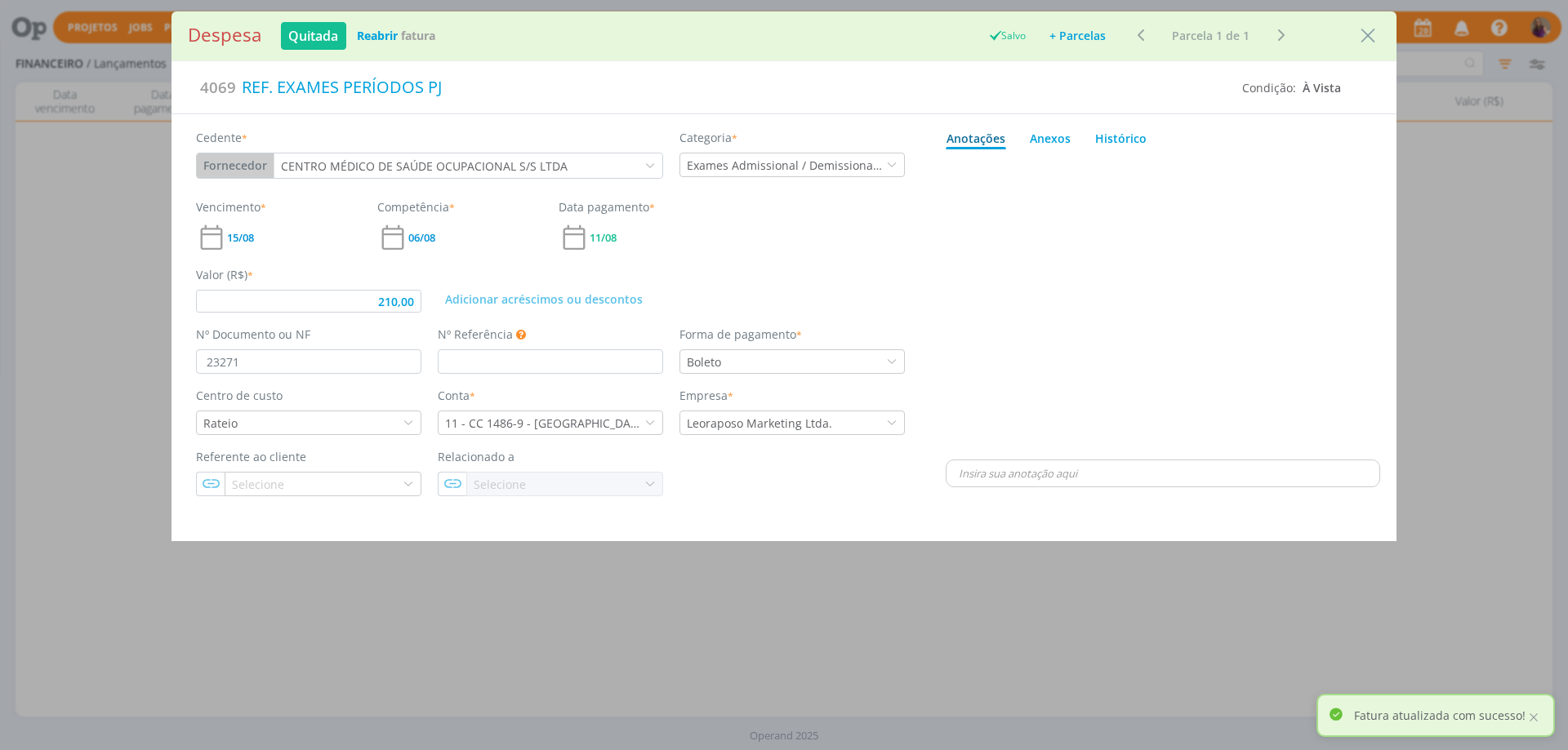
type input "210,00"
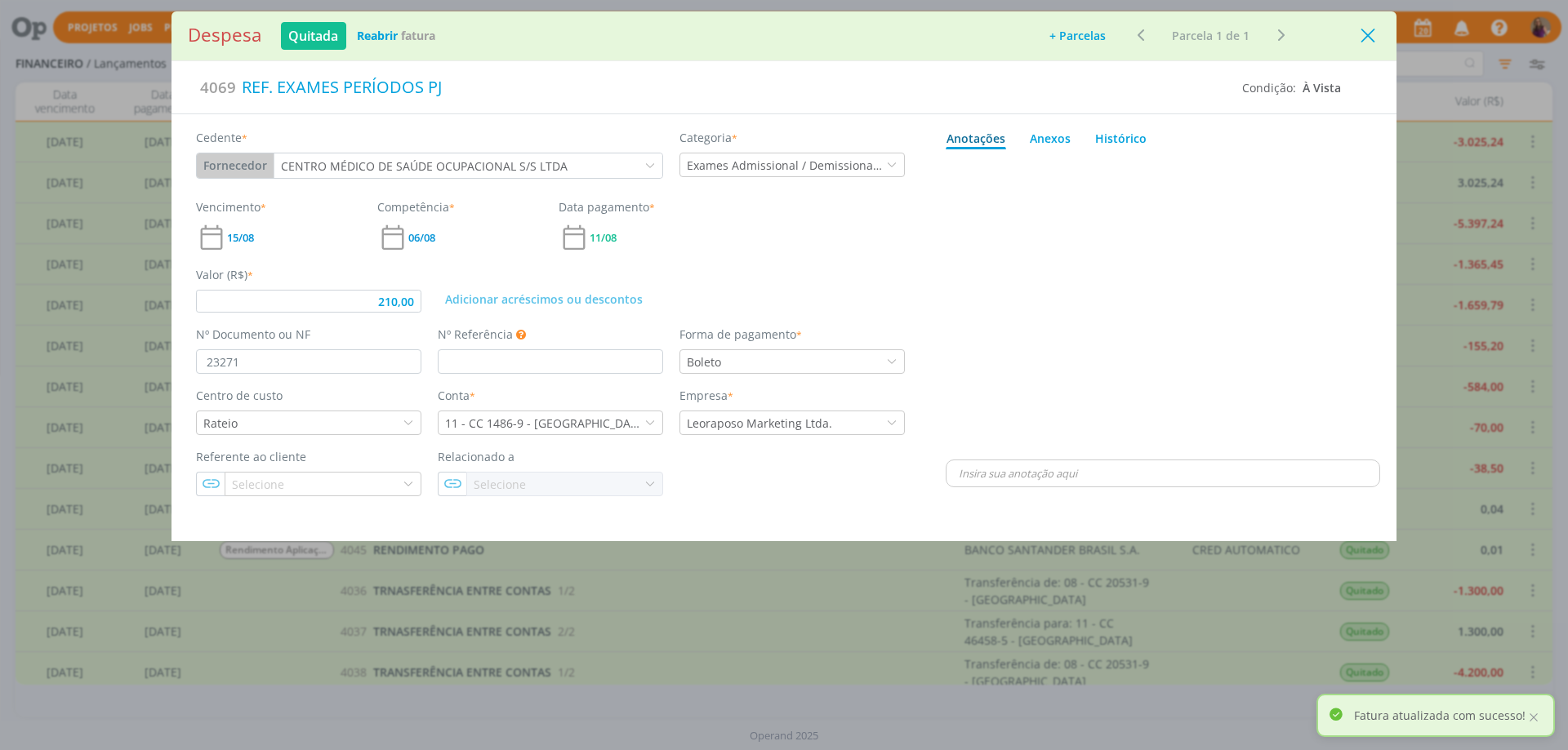
click at [1371, 34] on icon "Close" at bounding box center [1368, 36] width 25 height 25
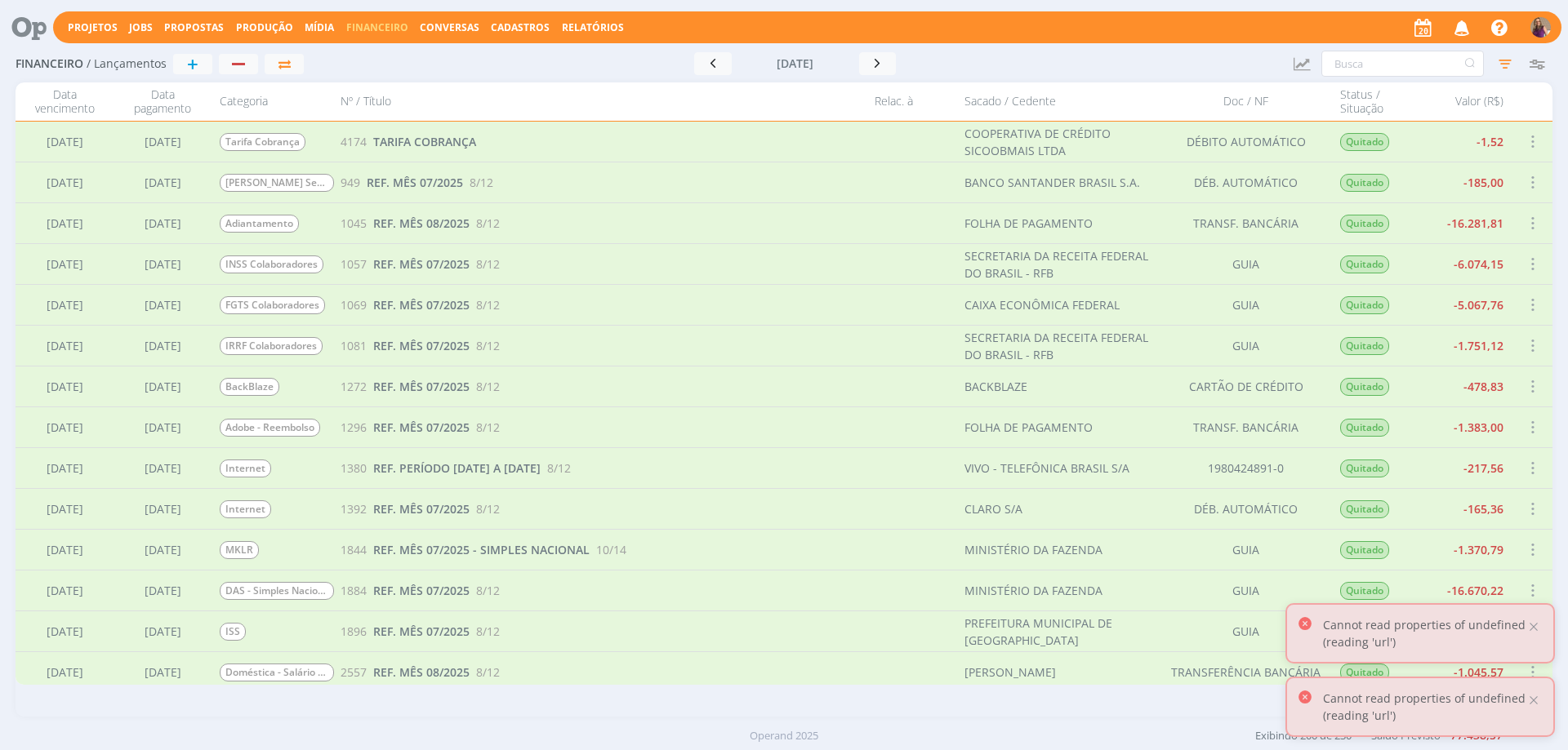
scroll to position [7592, 0]
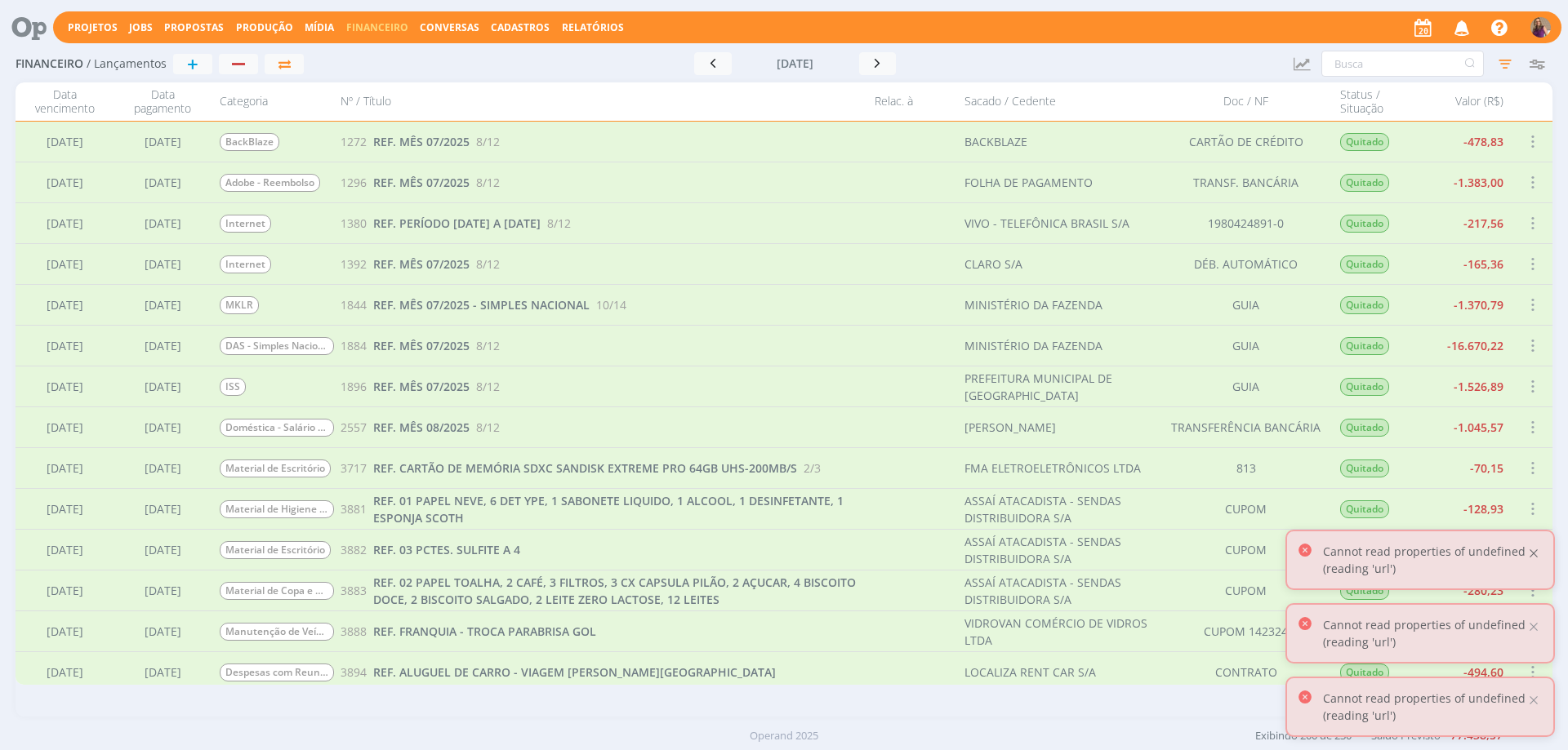
click at [1538, 548] on div at bounding box center [1534, 554] width 15 height 15
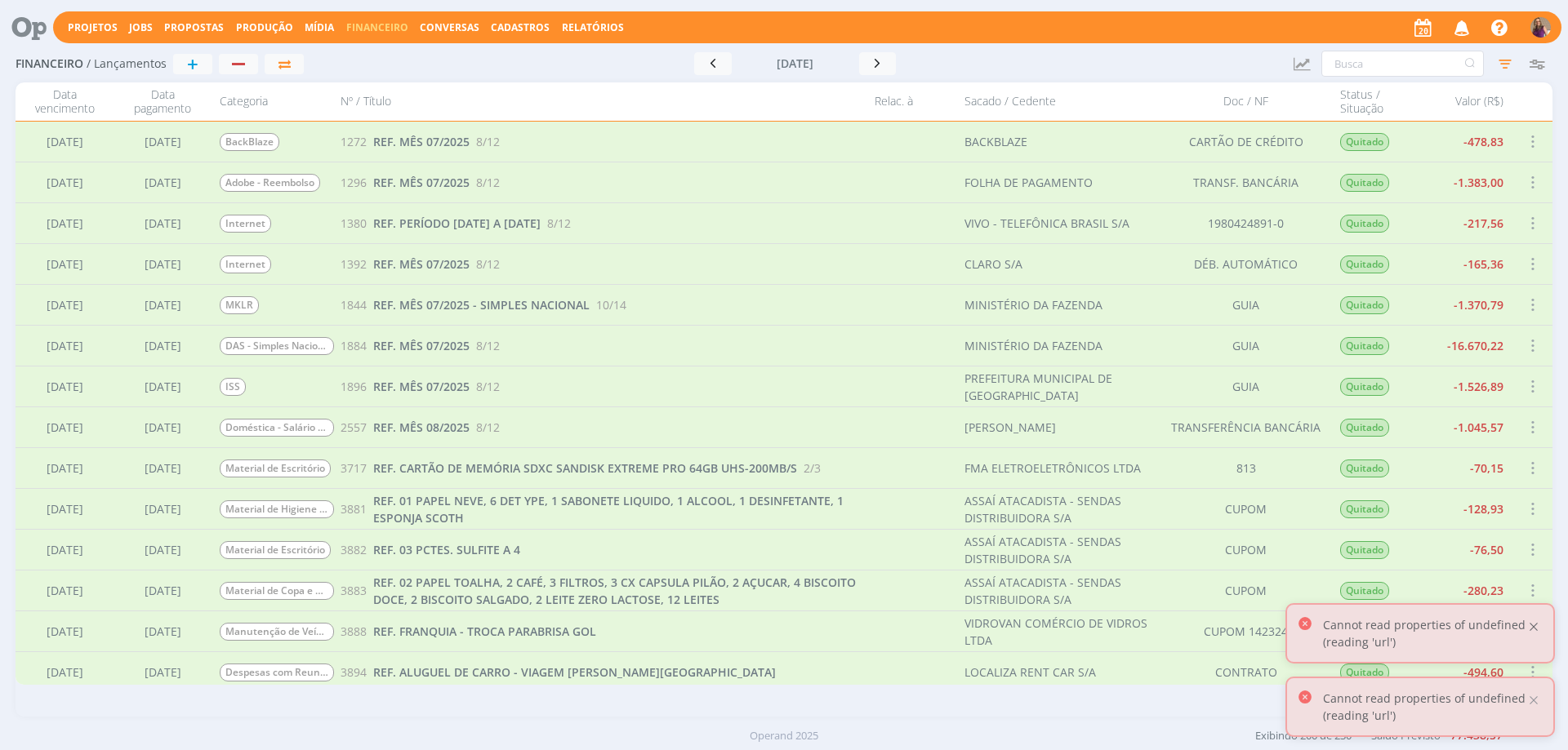
click at [1538, 627] on div at bounding box center [1534, 627] width 15 height 15
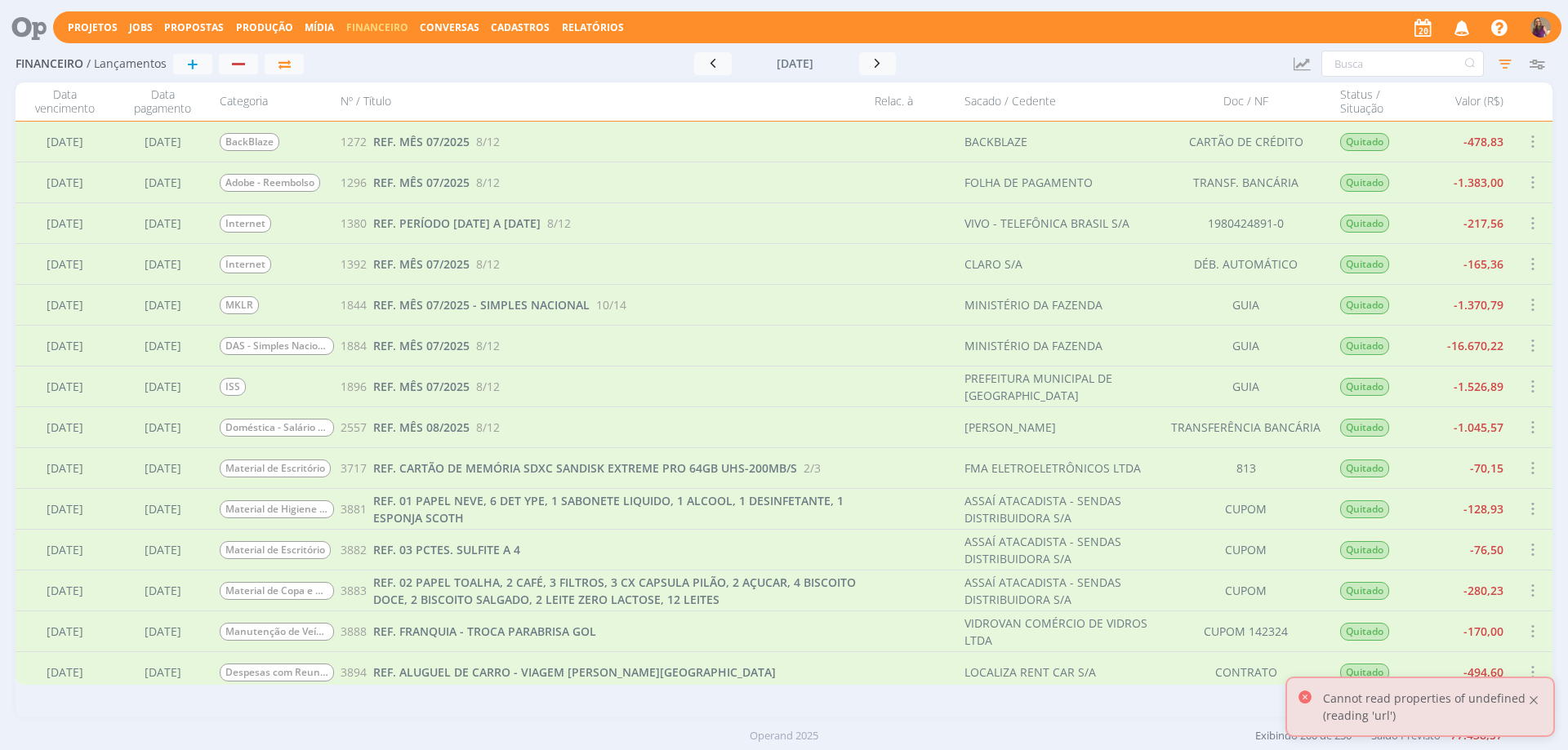
click at [1535, 703] on div at bounding box center [1534, 700] width 15 height 15
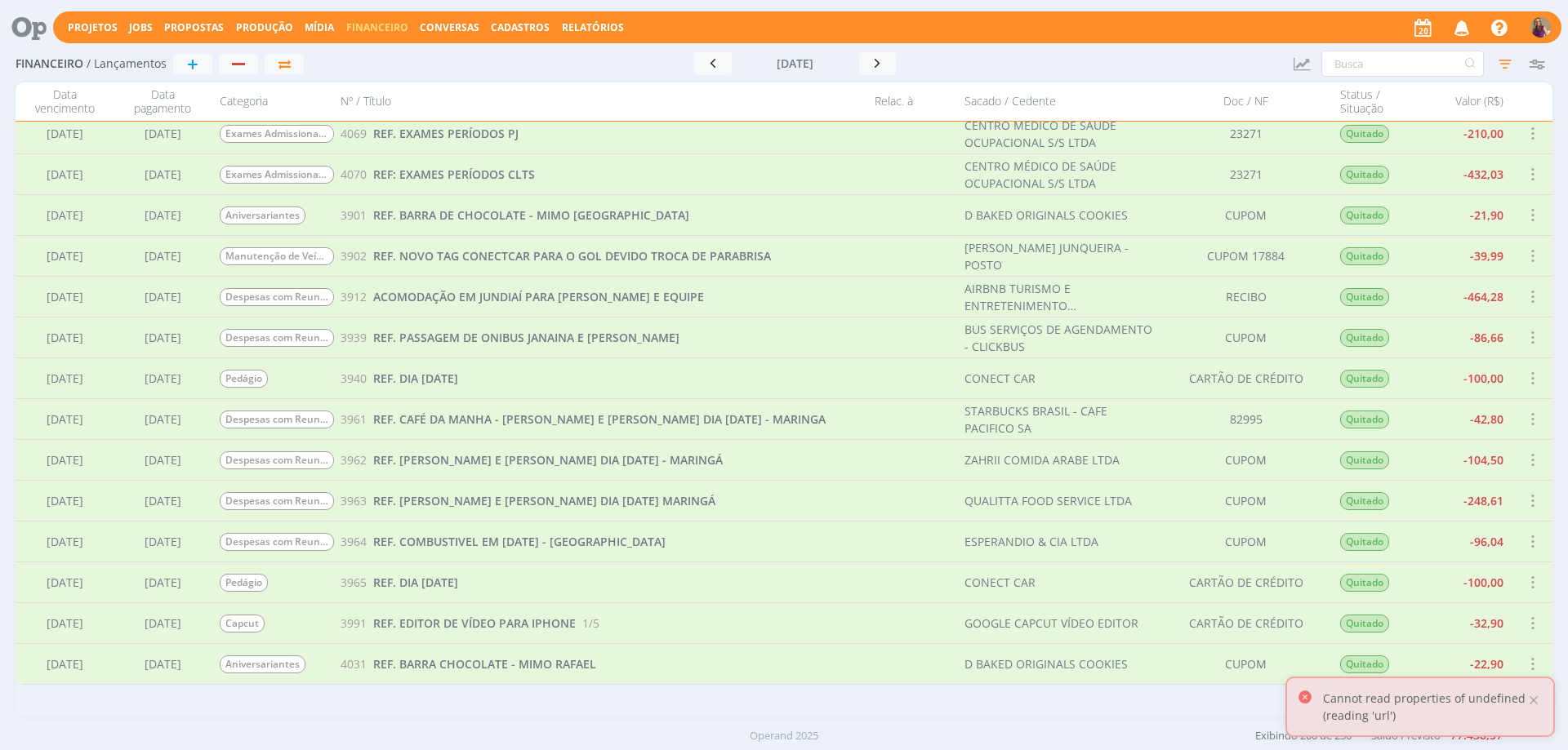
scroll to position [3682, 0]
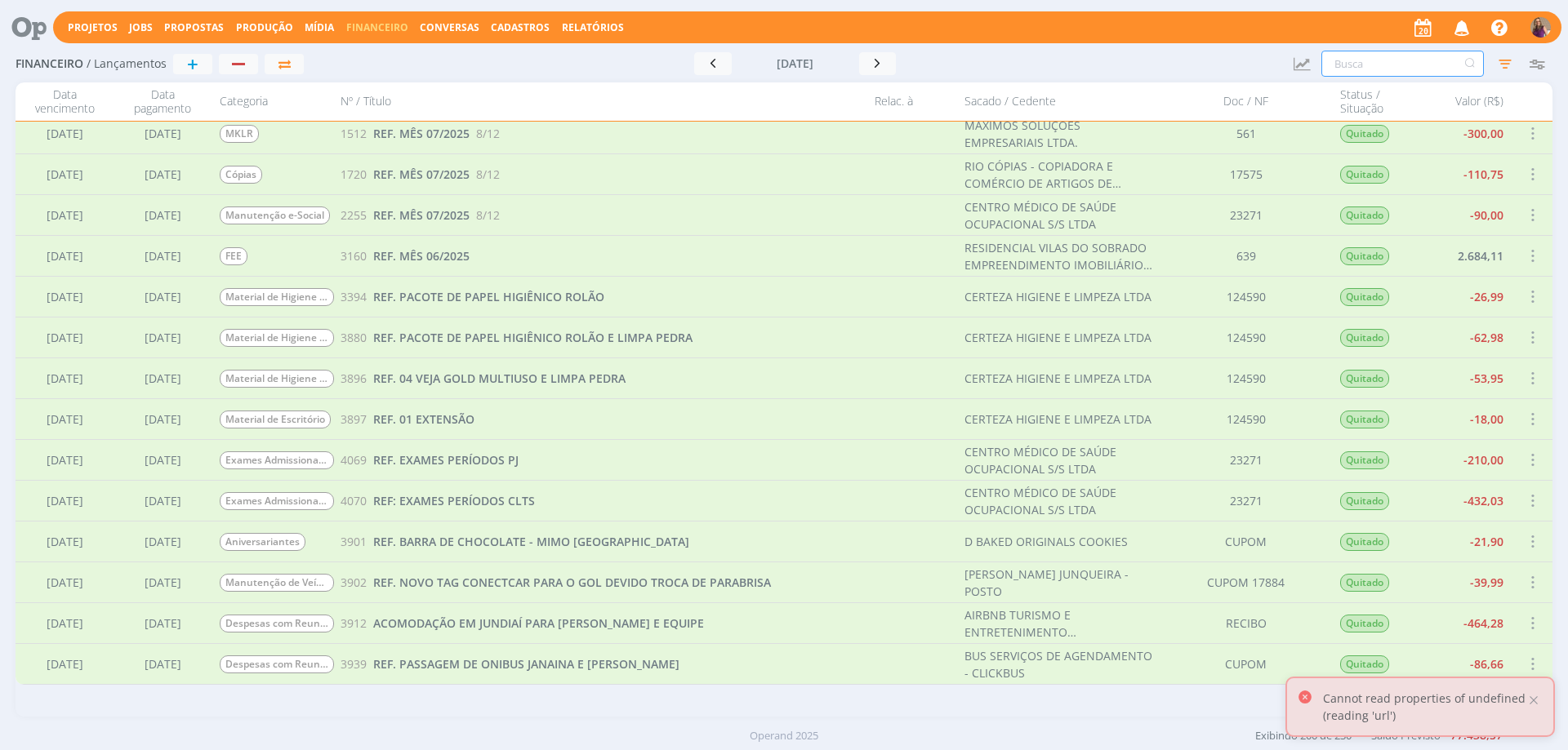
click at [1381, 68] on input "text" at bounding box center [1403, 64] width 162 height 26
type input "CENTRO"
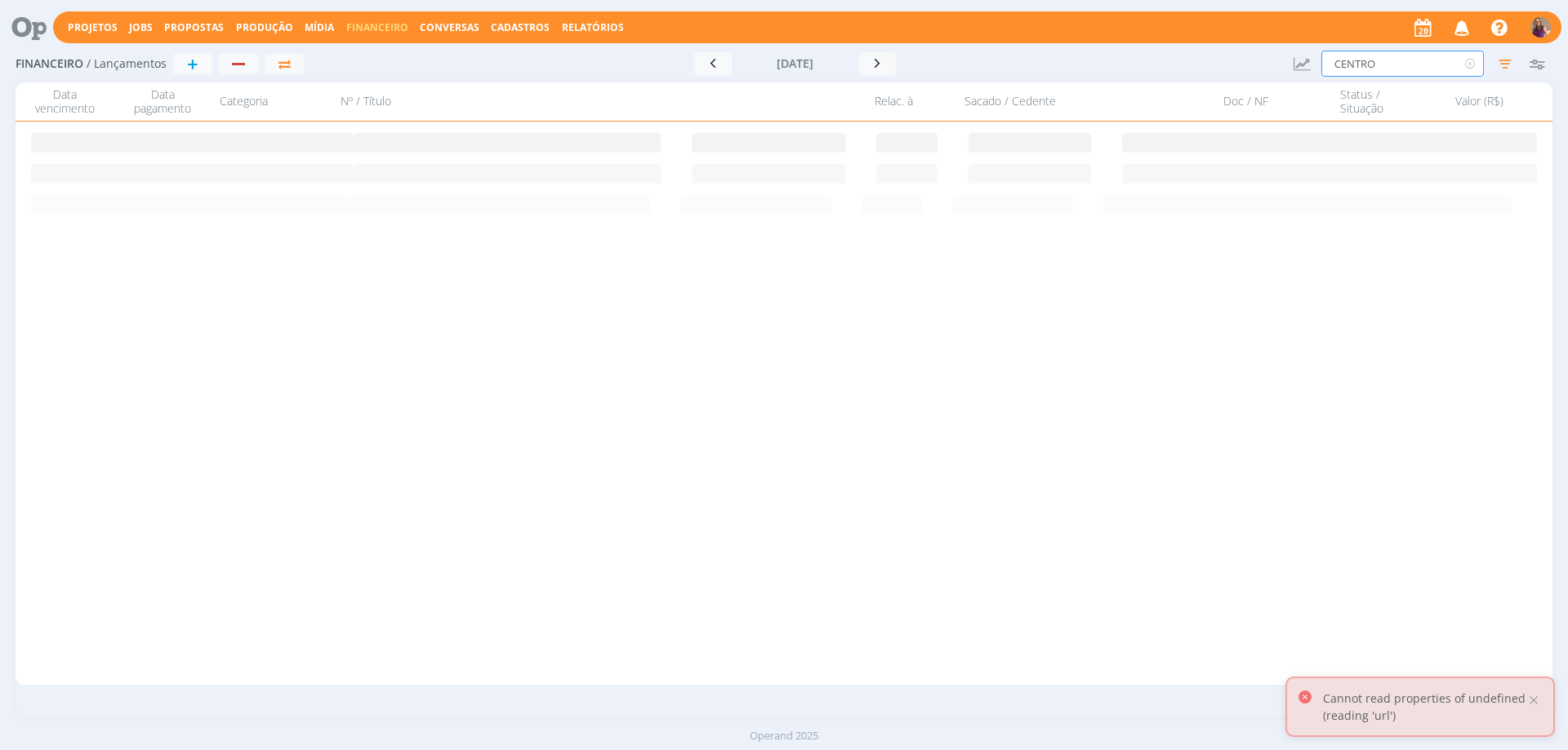
scroll to position [0, 0]
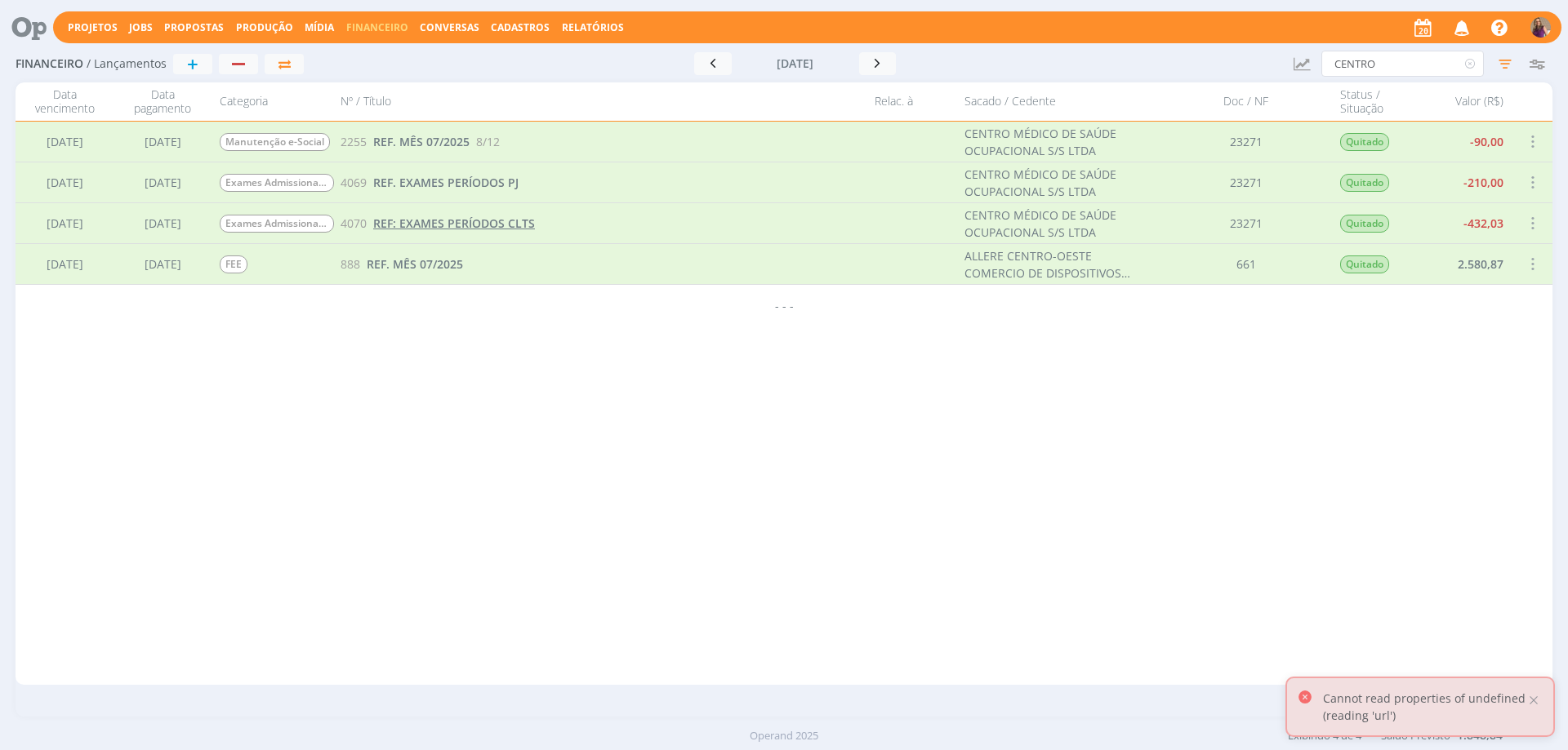
click at [432, 226] on span "REF: EXAMES PERÍODOS CLTS" at bounding box center [454, 223] width 161 height 16
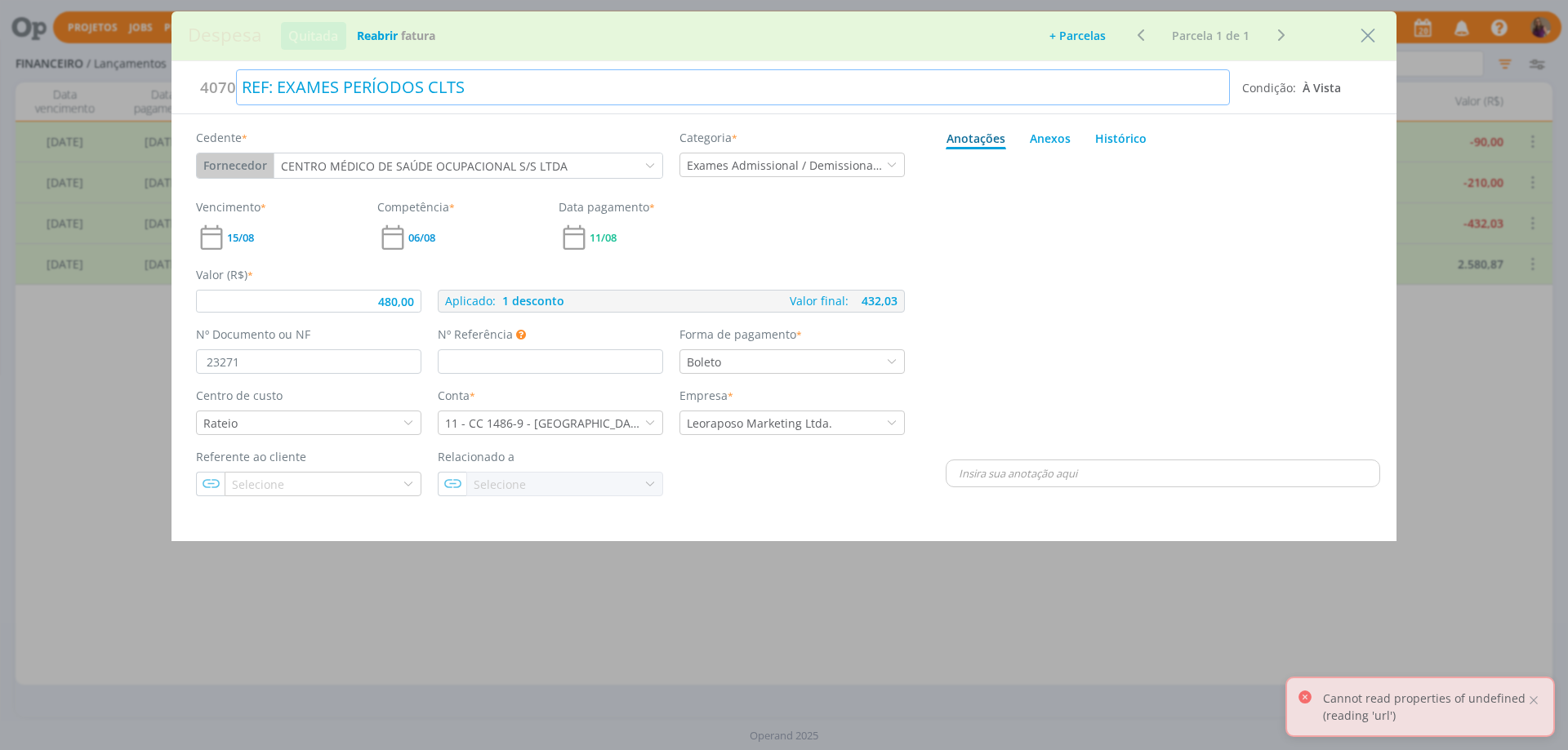
type input "480,00"
click at [265, 89] on div "REF: EXAMES PERÍODOS CLTS" at bounding box center [733, 87] width 994 height 36
click at [1240, 328] on div "dialog" at bounding box center [1162, 306] width 434 height 300
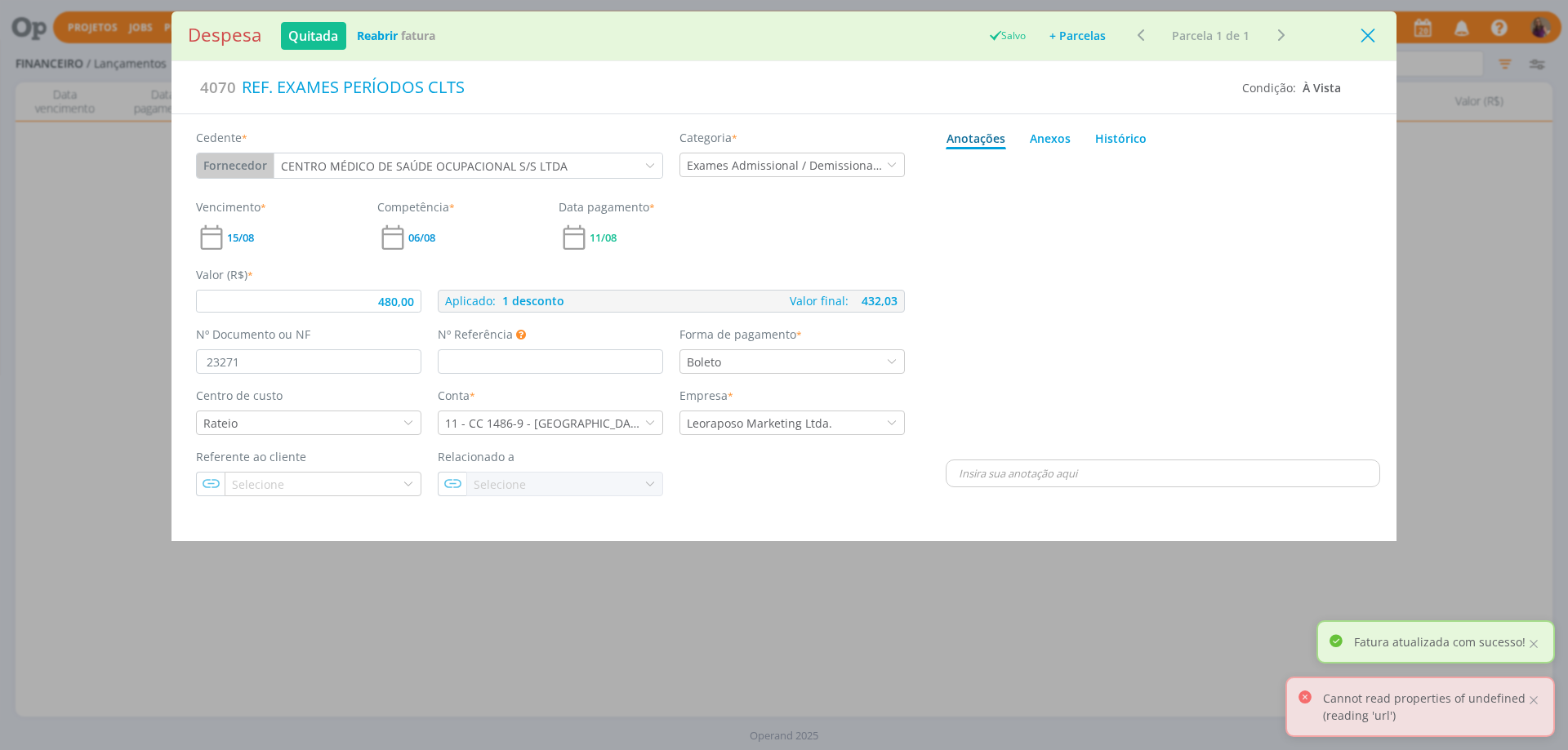
type input "480,00"
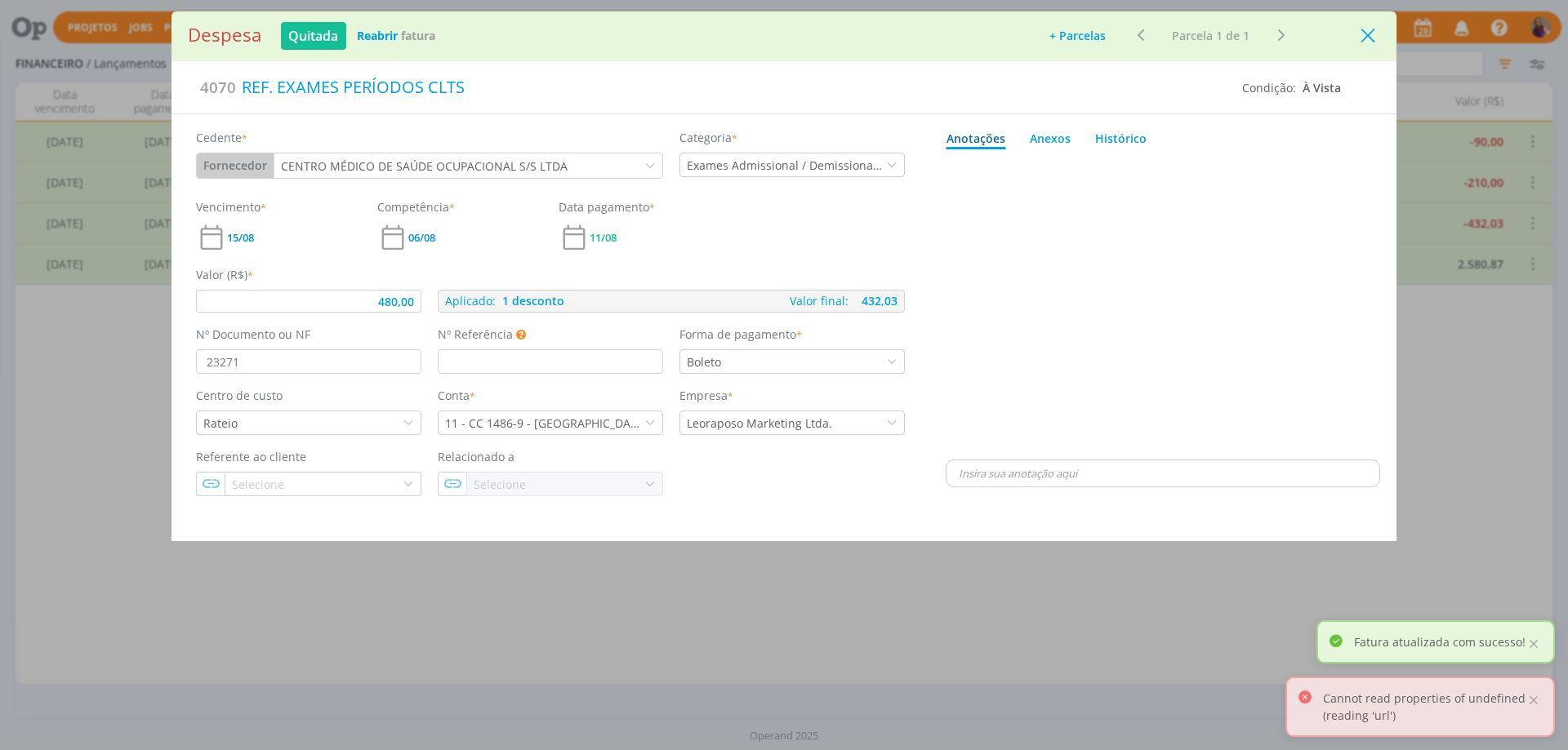
click at [1372, 27] on icon "Close" at bounding box center [1368, 36] width 25 height 25
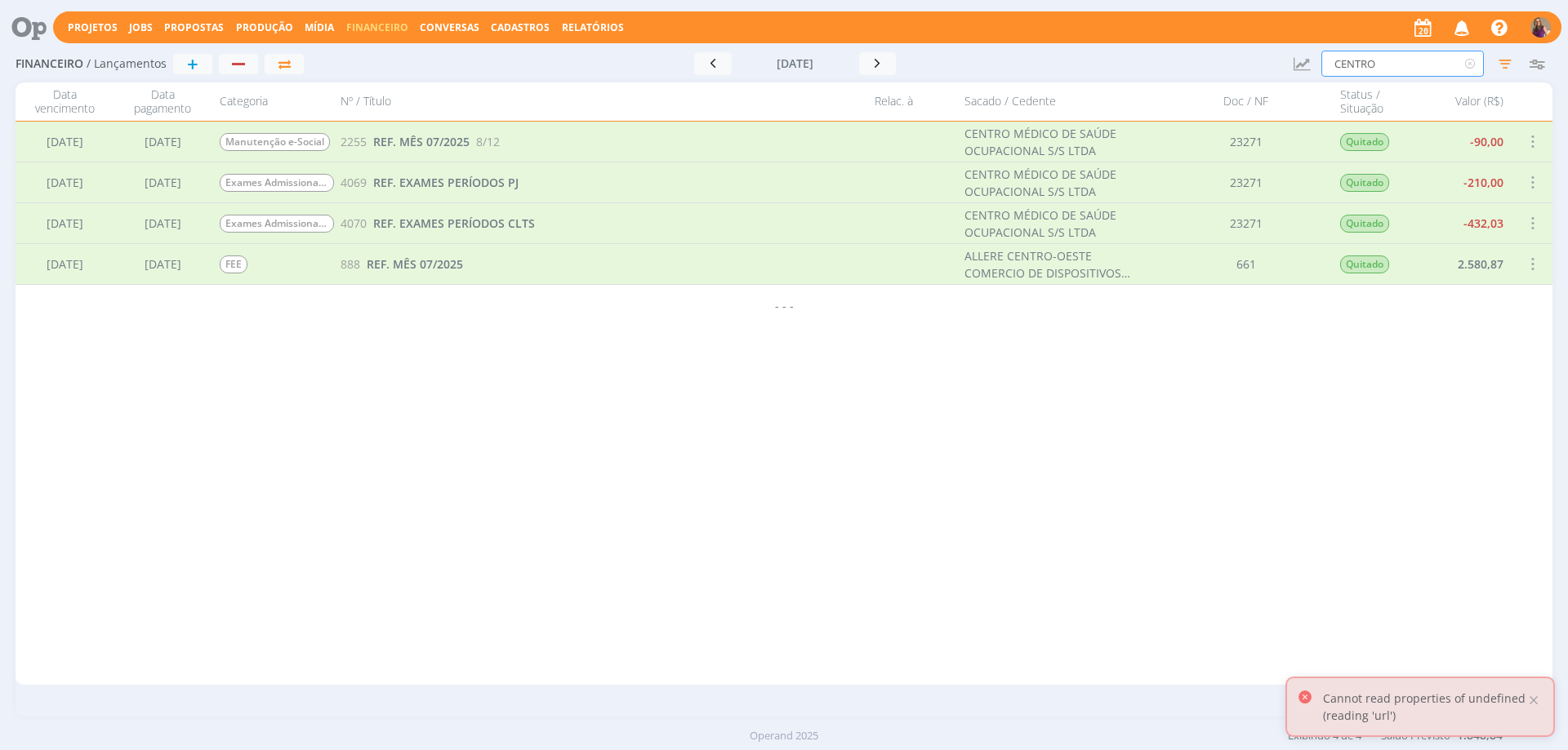
drag, startPoint x: 1407, startPoint y: 63, endPoint x: 1294, endPoint y: 49, distance: 113.9
click at [1294, 49] on div "Financeiro / Lançamentos + Ir para mês atual [DATE] < 2025 > Janeiro Fevereiro …" at bounding box center [784, 64] width 1537 height 38
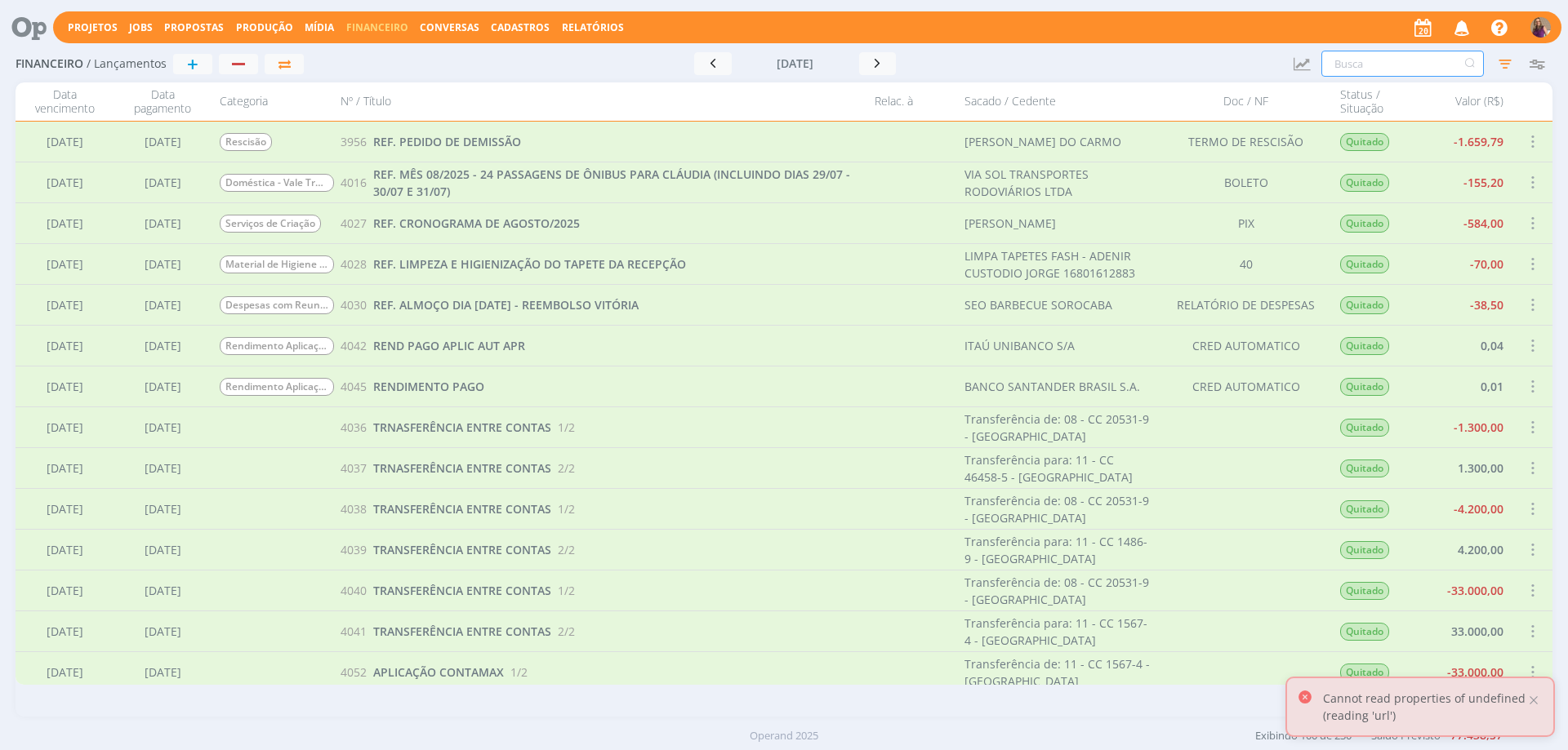
scroll to position [245, 0]
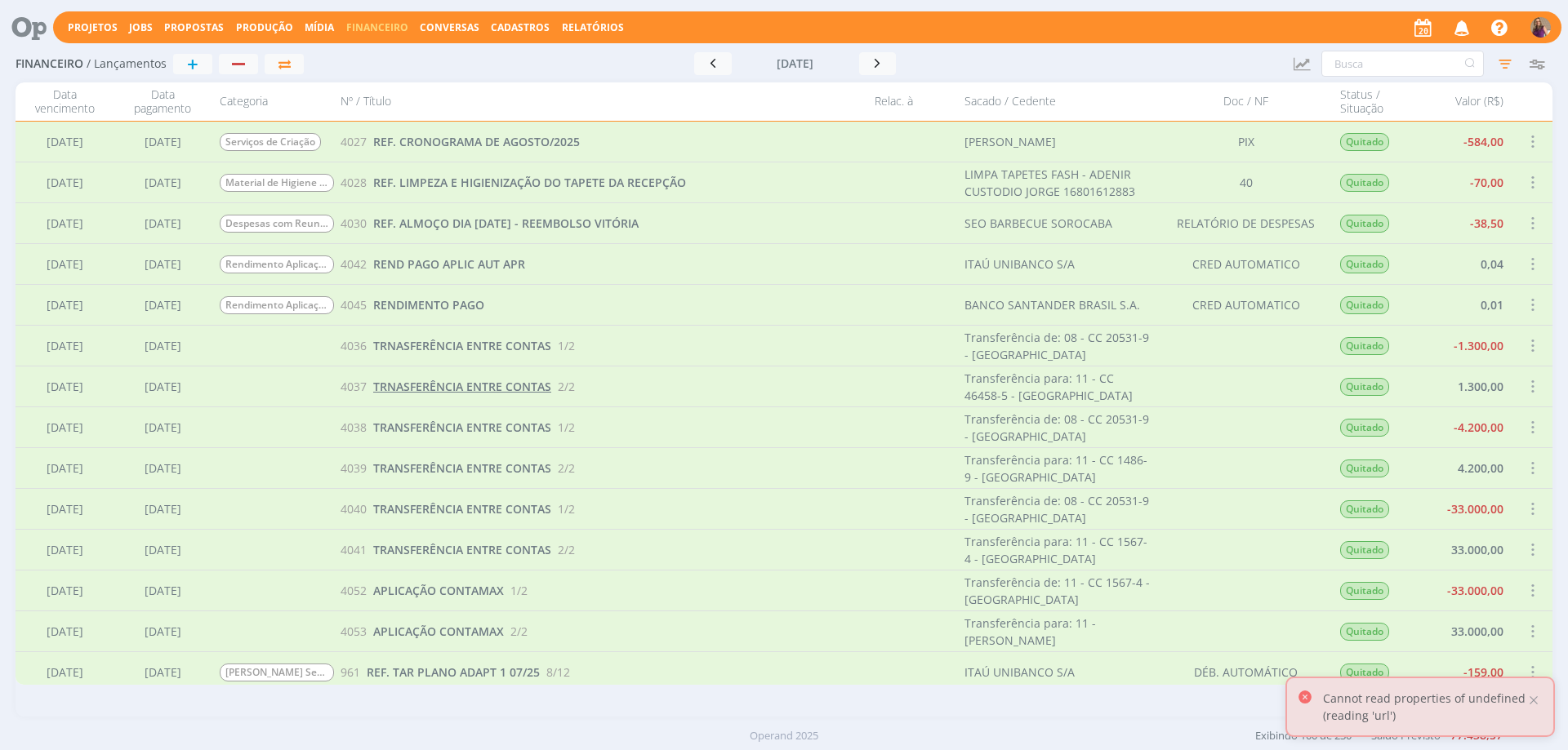
click at [470, 383] on span "TRNASFERÊNCIA ENTRE CONTAS" at bounding box center [462, 386] width 178 height 16
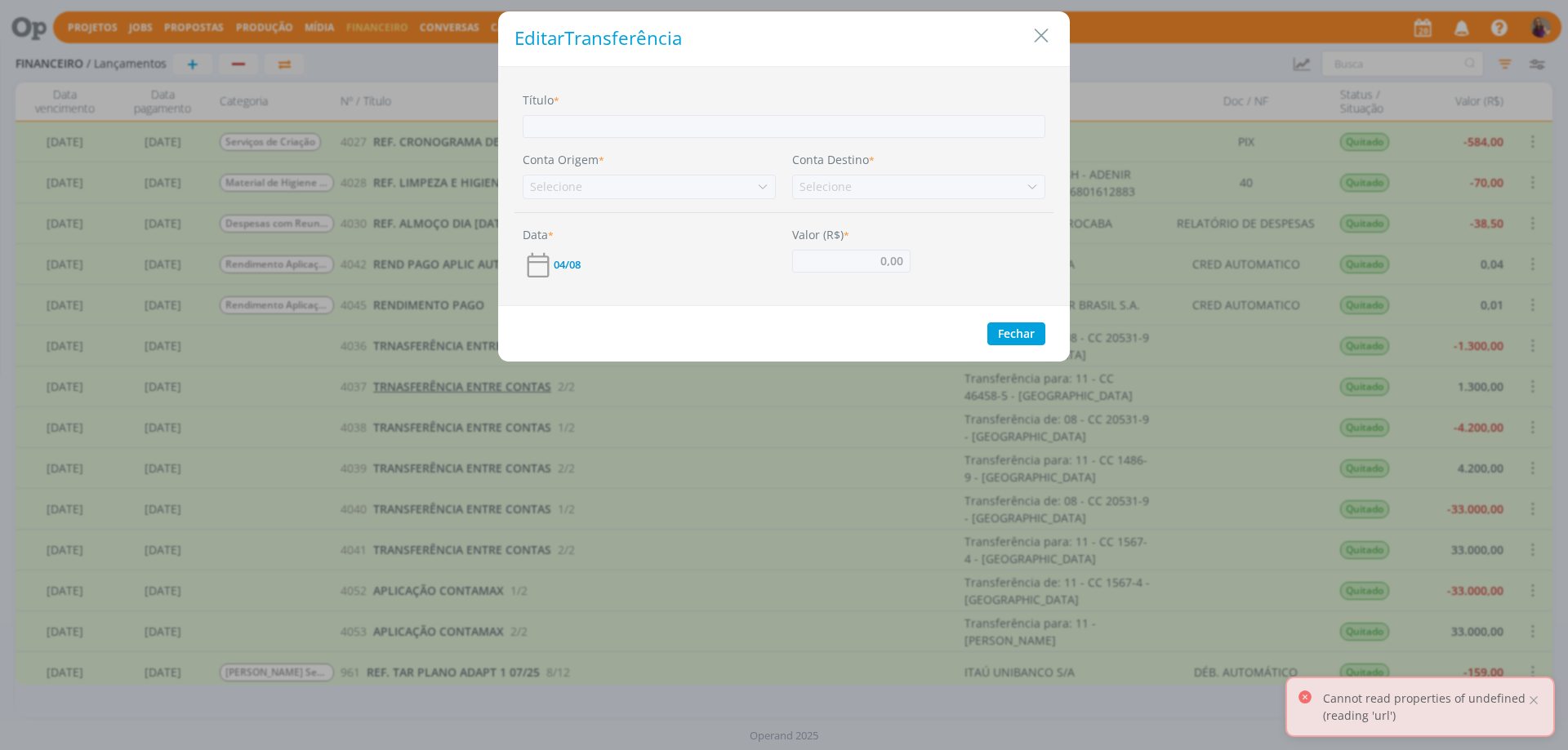
type input "1.300,00"
type input "TRNASFERÊNCIA ENTRE CONTAS"
click at [1032, 341] on button "Fechar" at bounding box center [1016, 334] width 58 height 23
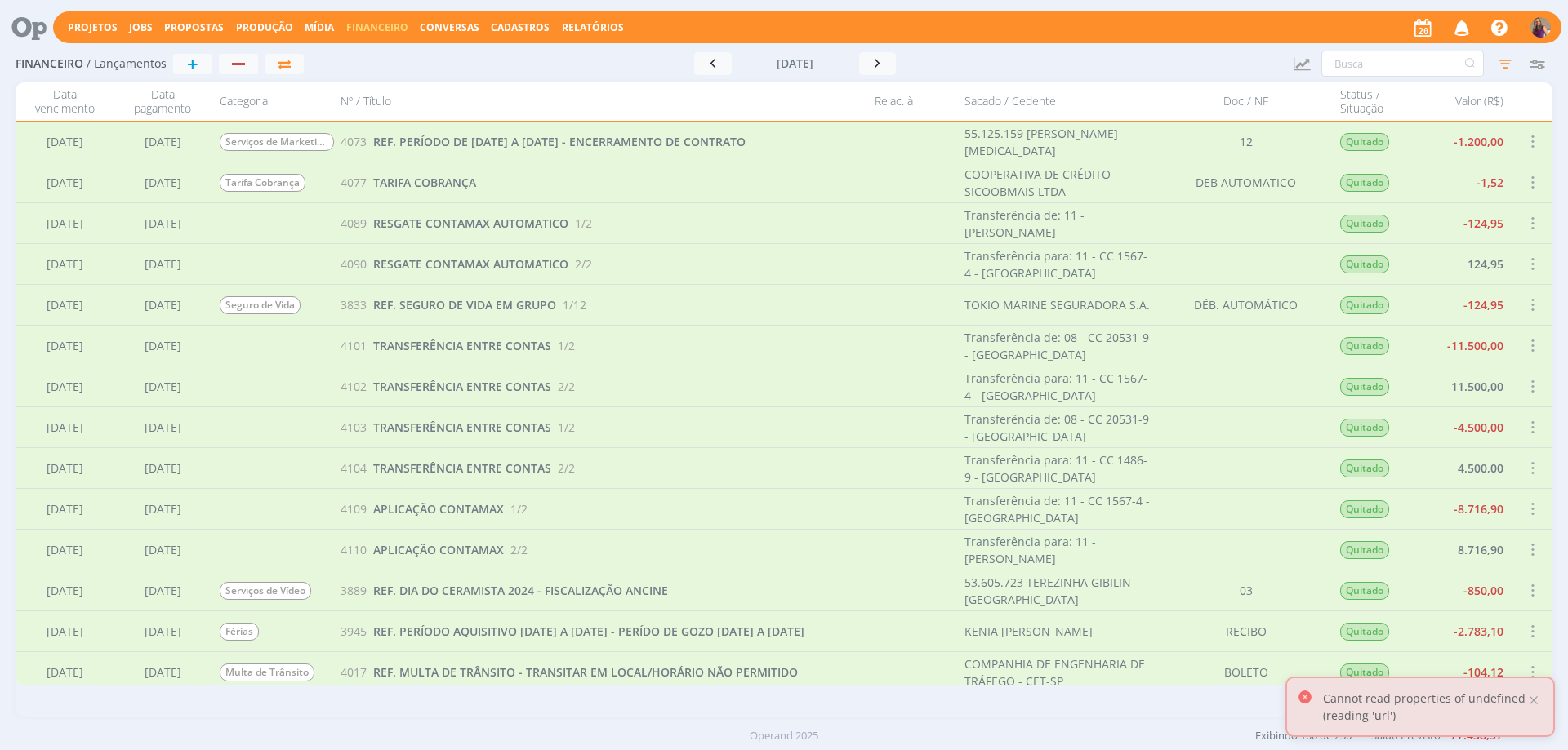
scroll to position [3020, 0]
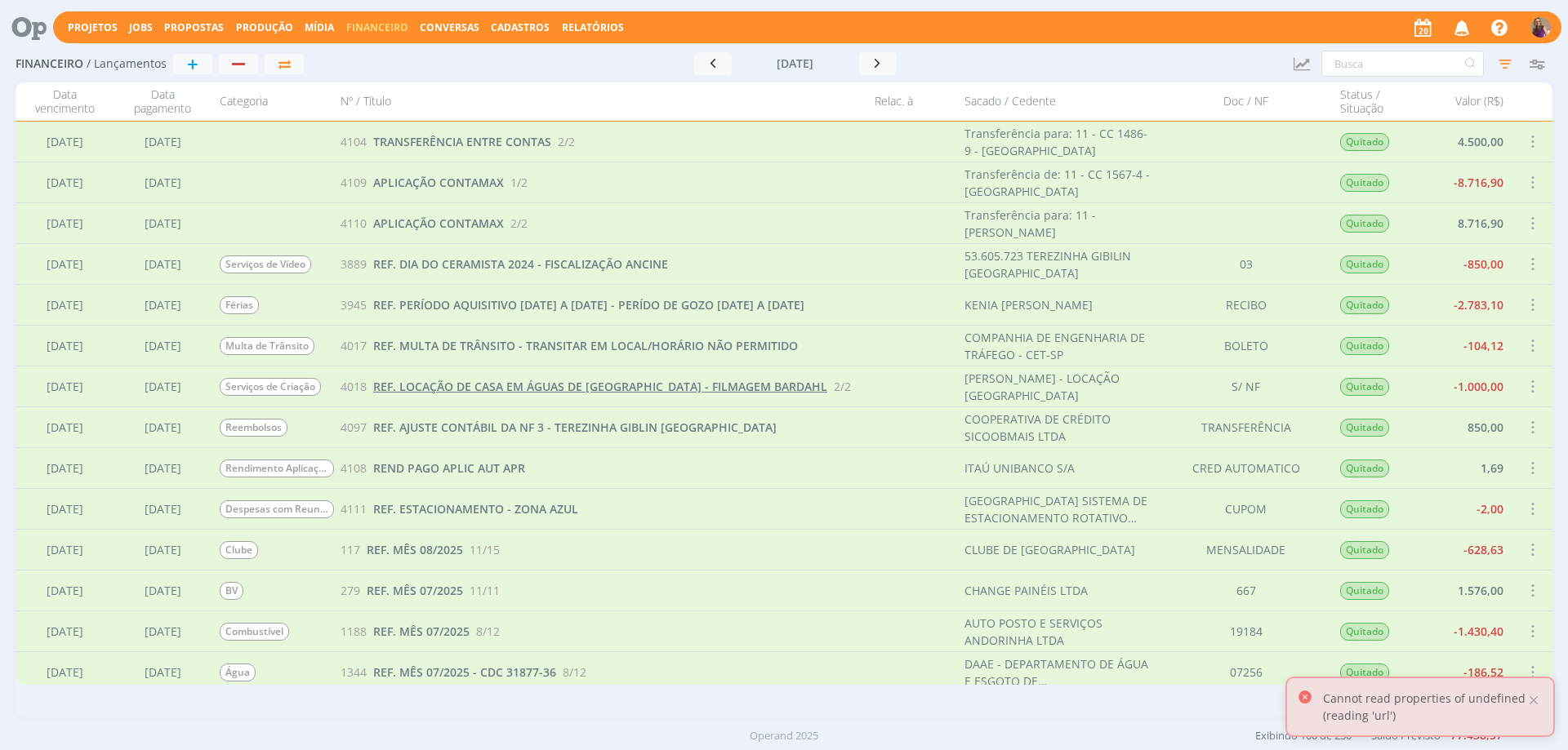
click at [550, 390] on span "REF. LOCAÇÃO DE CASA EM ÁGUAS DE [GEOGRAPHIC_DATA] - FILMAGEM BARDAHL" at bounding box center [600, 386] width 454 height 16
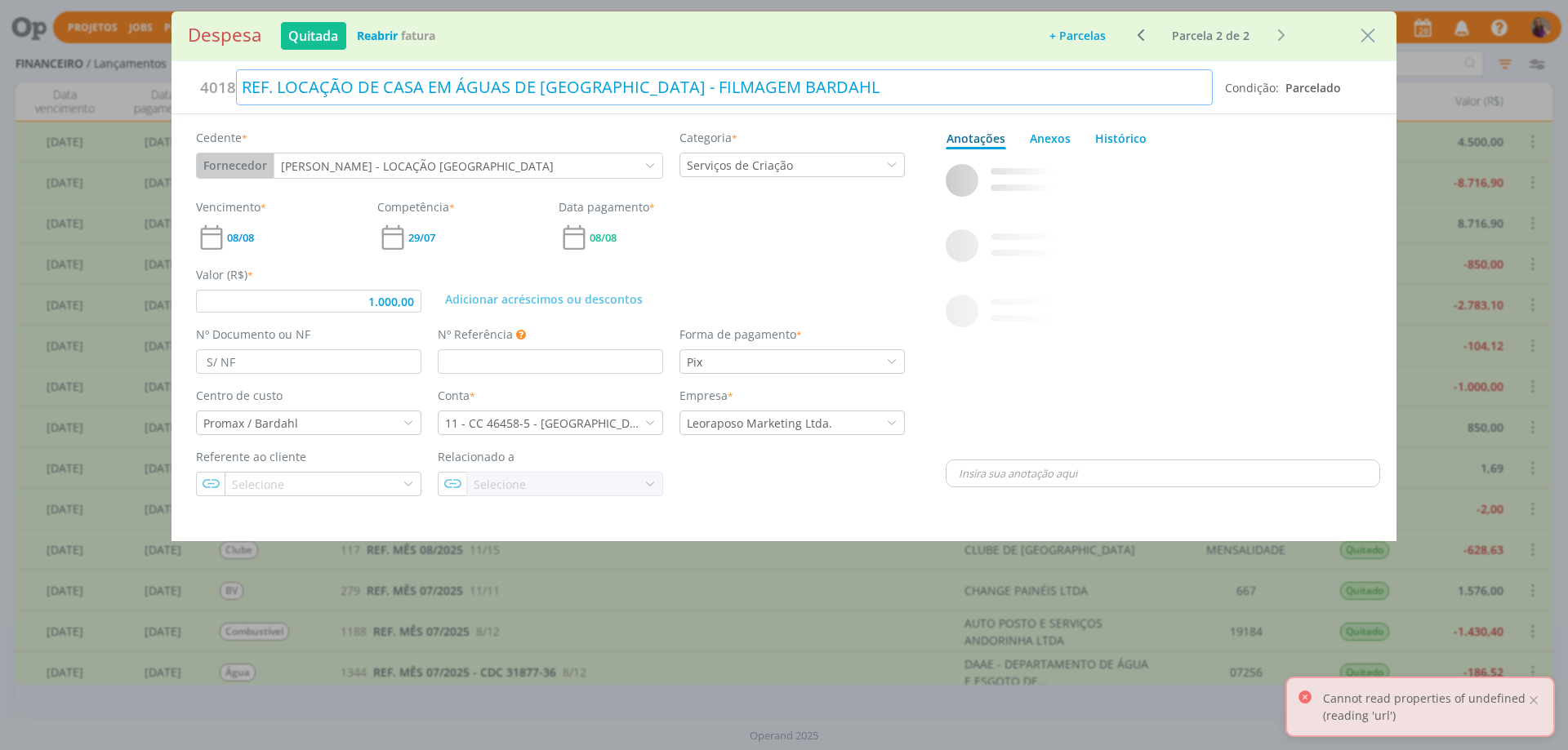
type input "1.000,00"
click at [393, 86] on div "REF. LOCAÇÃO DE CASA EM ÁGUAS DE [GEOGRAPHIC_DATA] - FILMAGEM BARDAHL" at bounding box center [725, 87] width 977 height 36
drag, startPoint x: 677, startPoint y: 86, endPoint x: 753, endPoint y: 78, distance: 76.4
click at [753, 78] on div "REF. LOCAÇÃO DE CHÁCARA EM ÁGUAS DE [GEOGRAPHIC_DATA] - FILMAGEM BARDAHL" at bounding box center [725, 87] width 977 height 36
click at [1241, 232] on div "dialog" at bounding box center [1162, 306] width 434 height 300
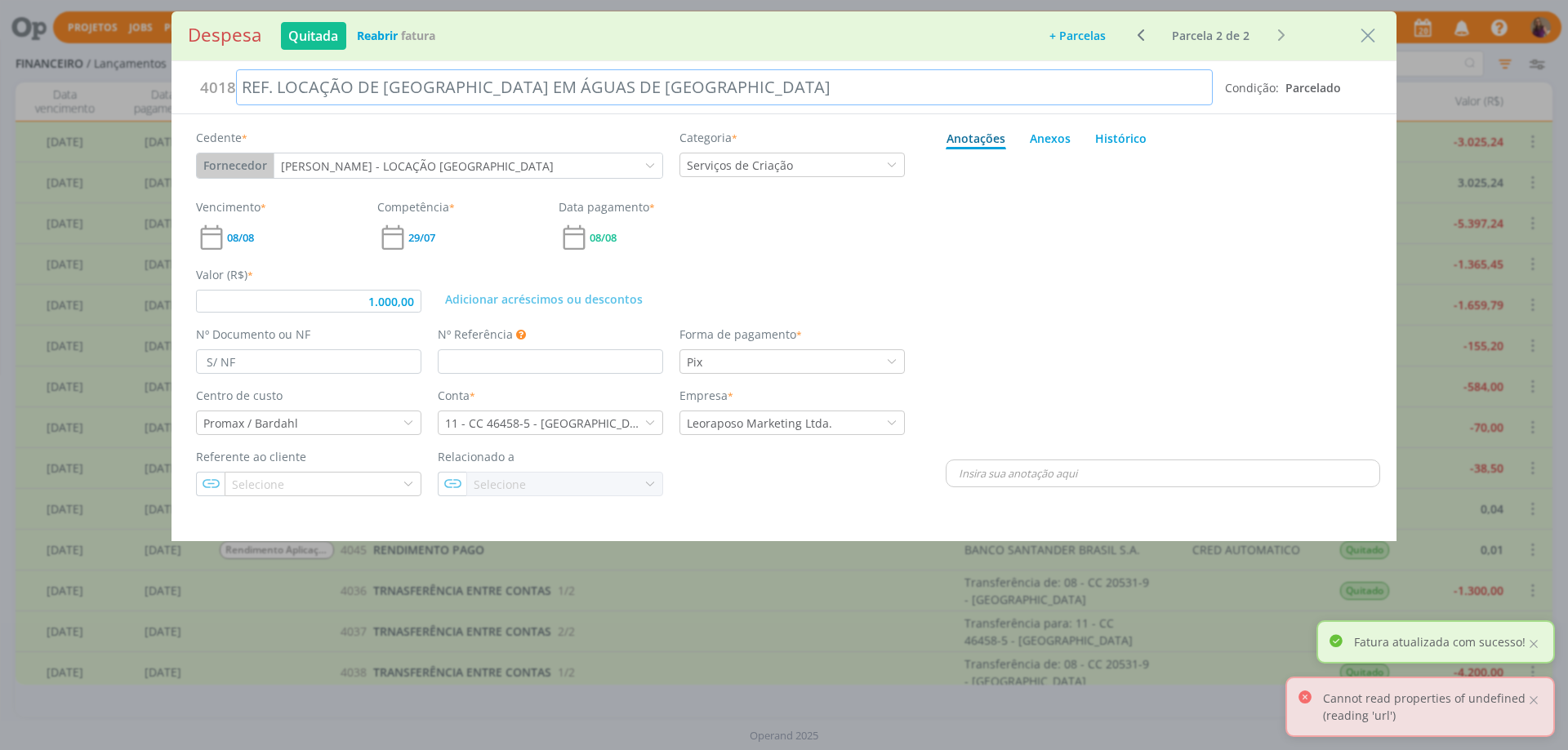
drag, startPoint x: 240, startPoint y: 83, endPoint x: 937, endPoint y: 88, distance: 697.0
click at [937, 88] on div "REF. LOCAÇÃO DE [GEOGRAPHIC_DATA] EM ÁGUAS DE [GEOGRAPHIC_DATA]" at bounding box center [725, 87] width 977 height 36
copy div "REF. LOCAÇÃO DE [GEOGRAPHIC_DATA] EM ÁGUAS DE [GEOGRAPHIC_DATA]"
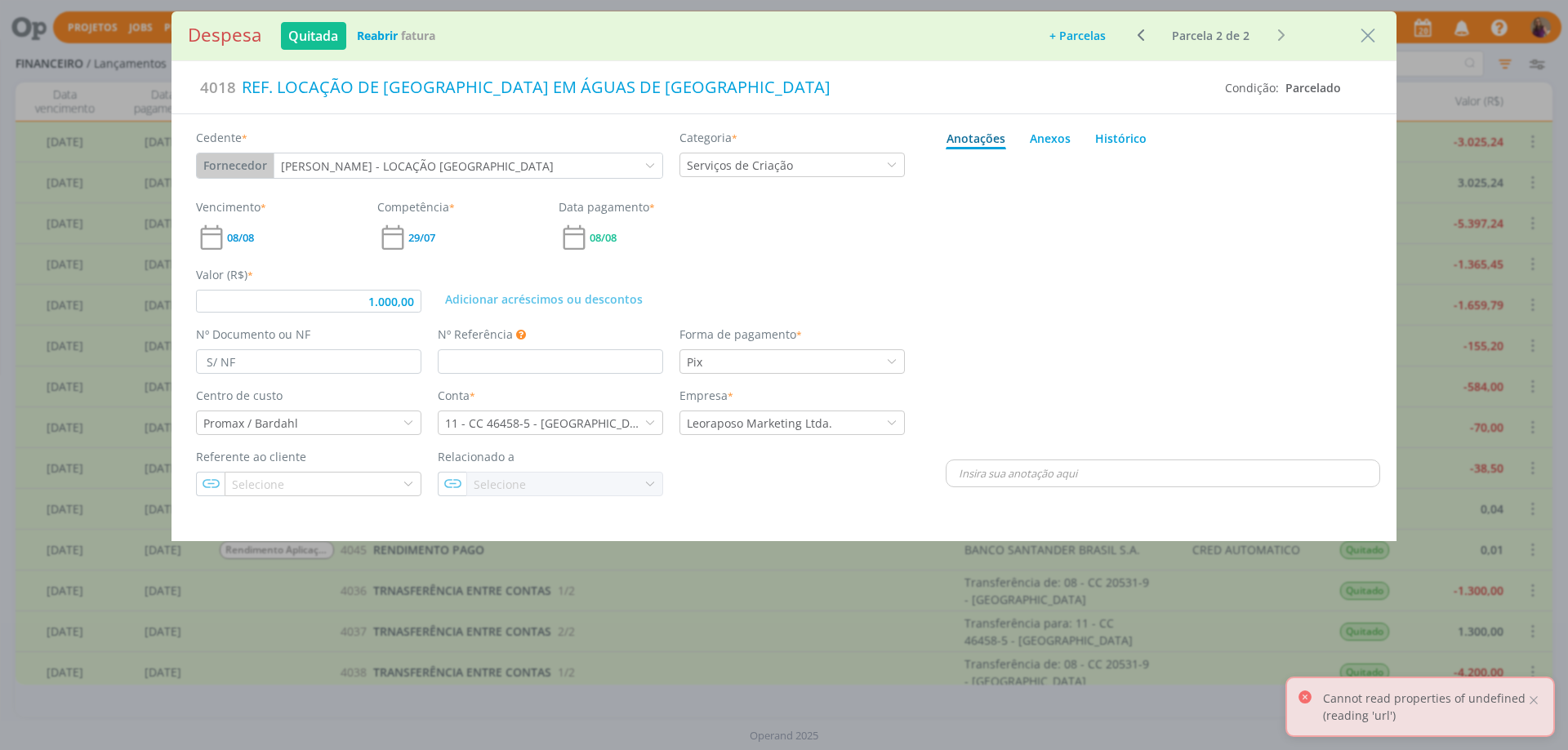
click at [1142, 37] on icon "dialog" at bounding box center [1140, 34] width 20 height 19
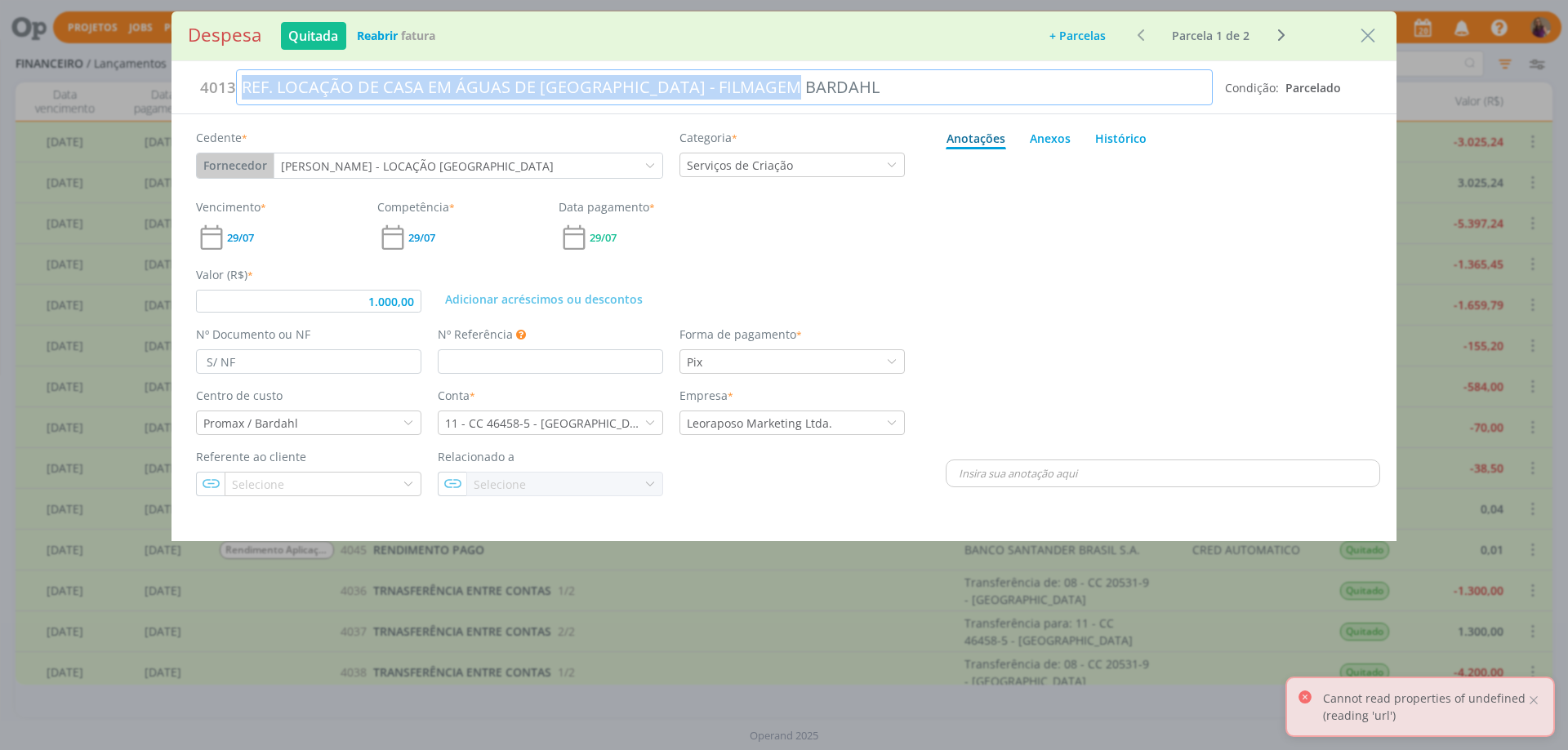
drag, startPoint x: 240, startPoint y: 82, endPoint x: 863, endPoint y: 88, distance: 623.0
click at [863, 88] on div "REF. LOCAÇÃO DE CASA EM ÁGUAS DE [GEOGRAPHIC_DATA] - FILMAGEM BARDAHL" at bounding box center [725, 87] width 977 height 36
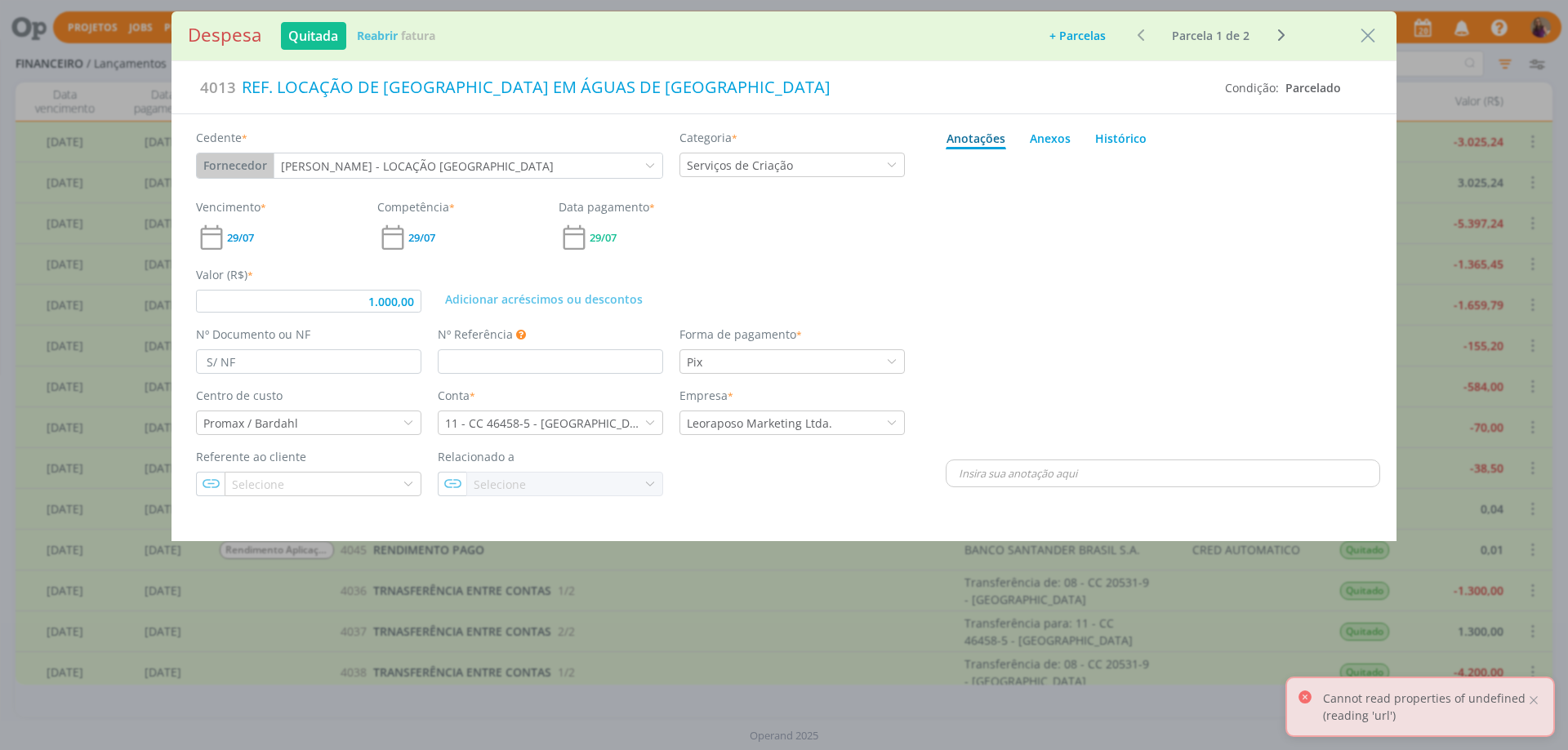
click at [1098, 312] on div "dialog" at bounding box center [1162, 306] width 434 height 300
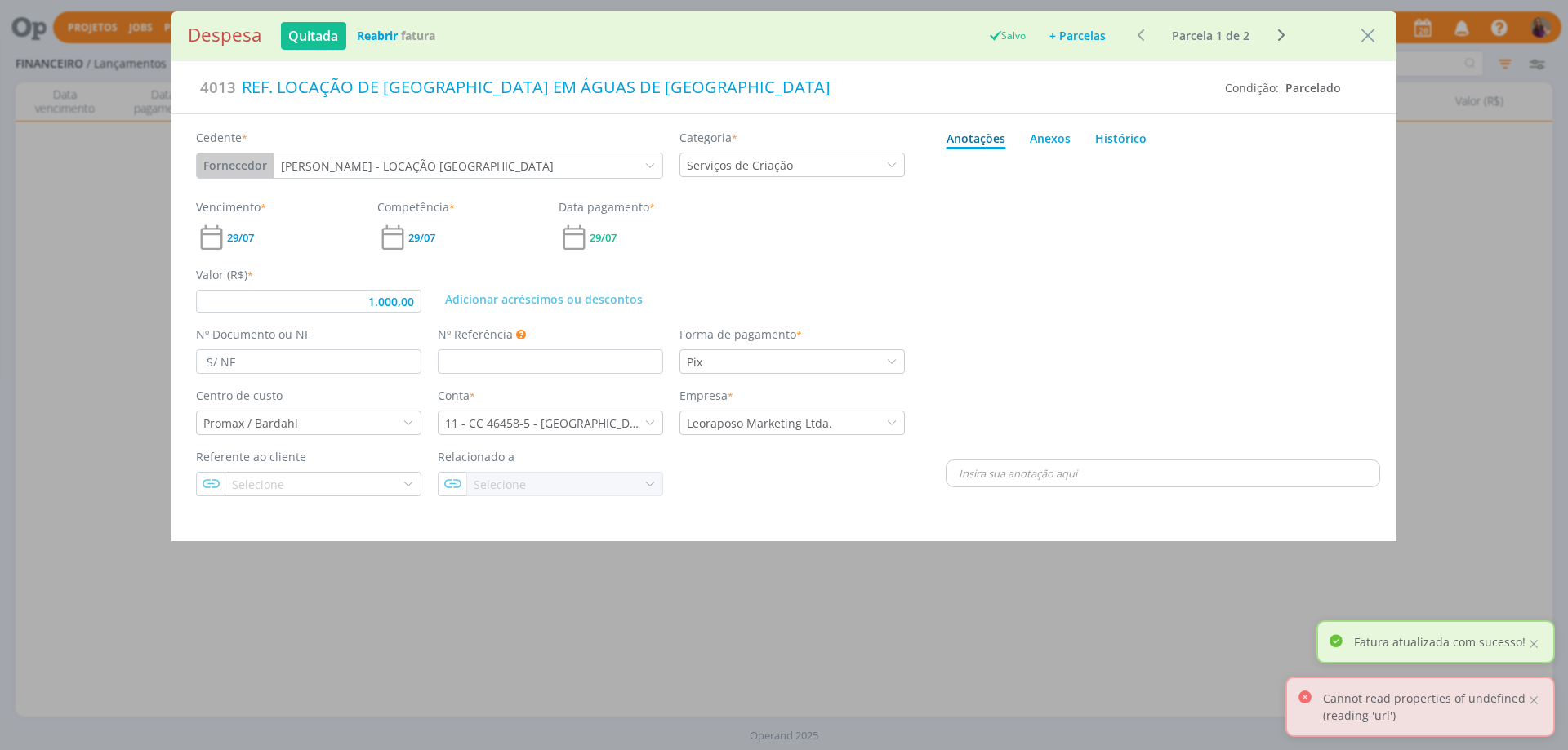
type input "1.000,00"
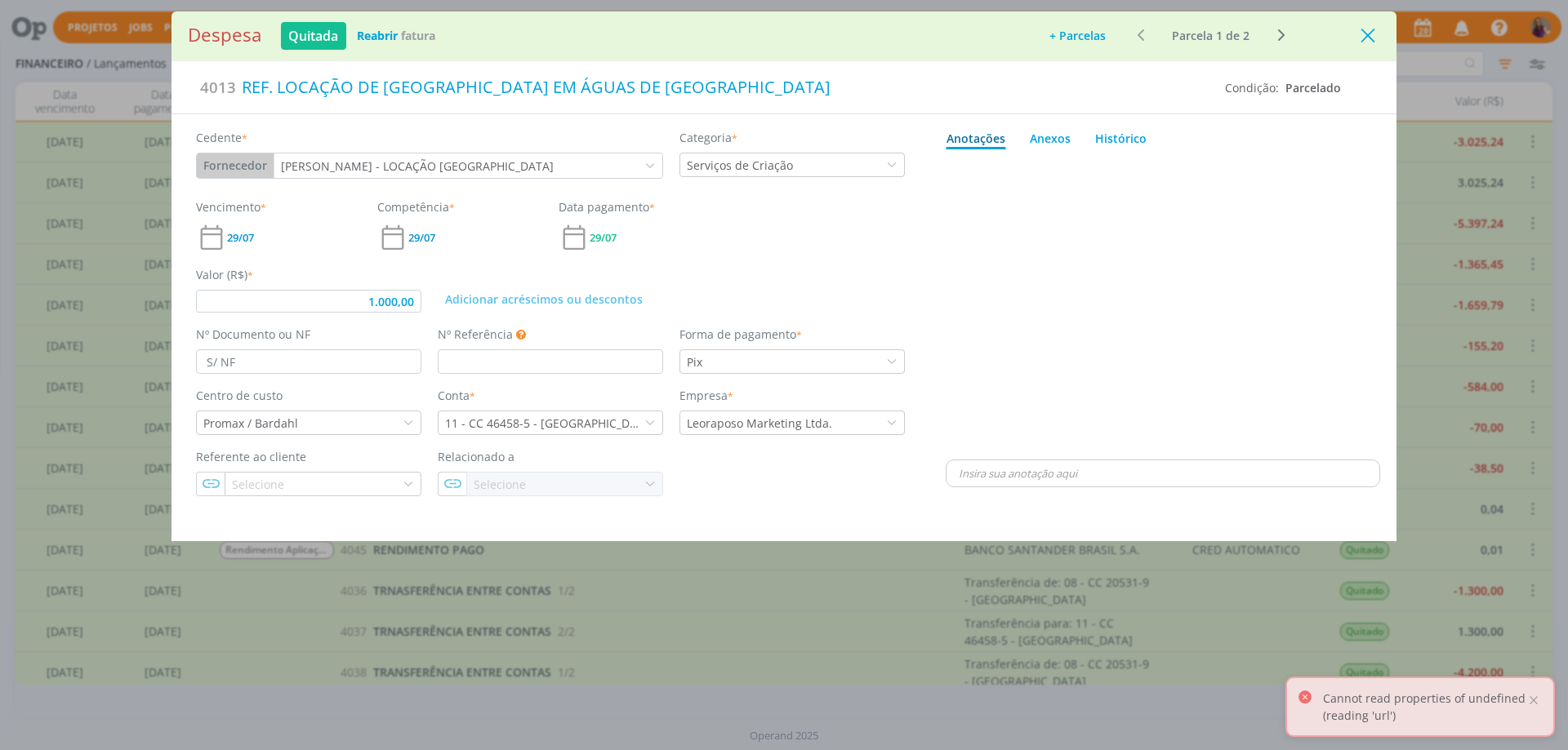
click at [1369, 36] on icon "Close" at bounding box center [1368, 36] width 25 height 25
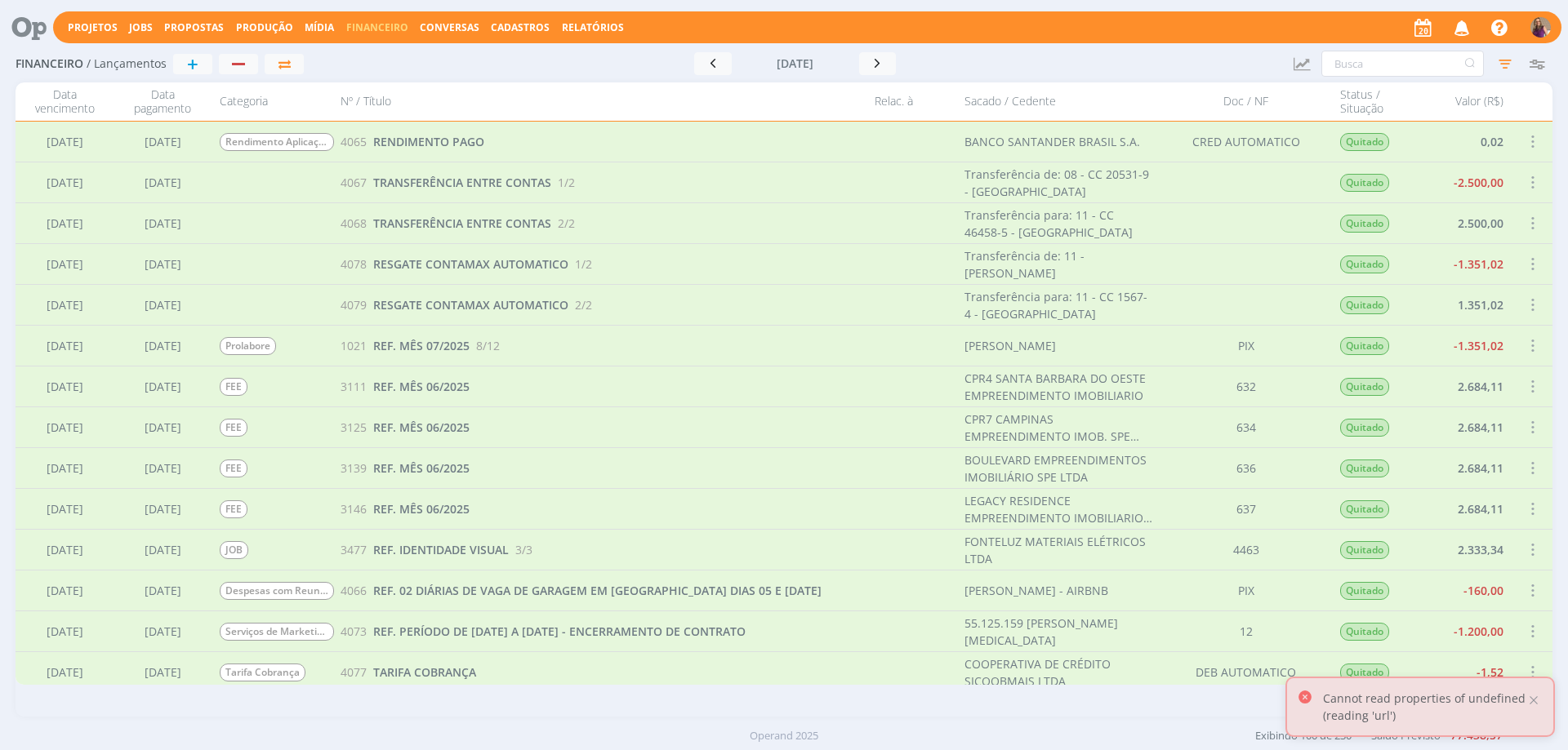
scroll to position [2449, 0]
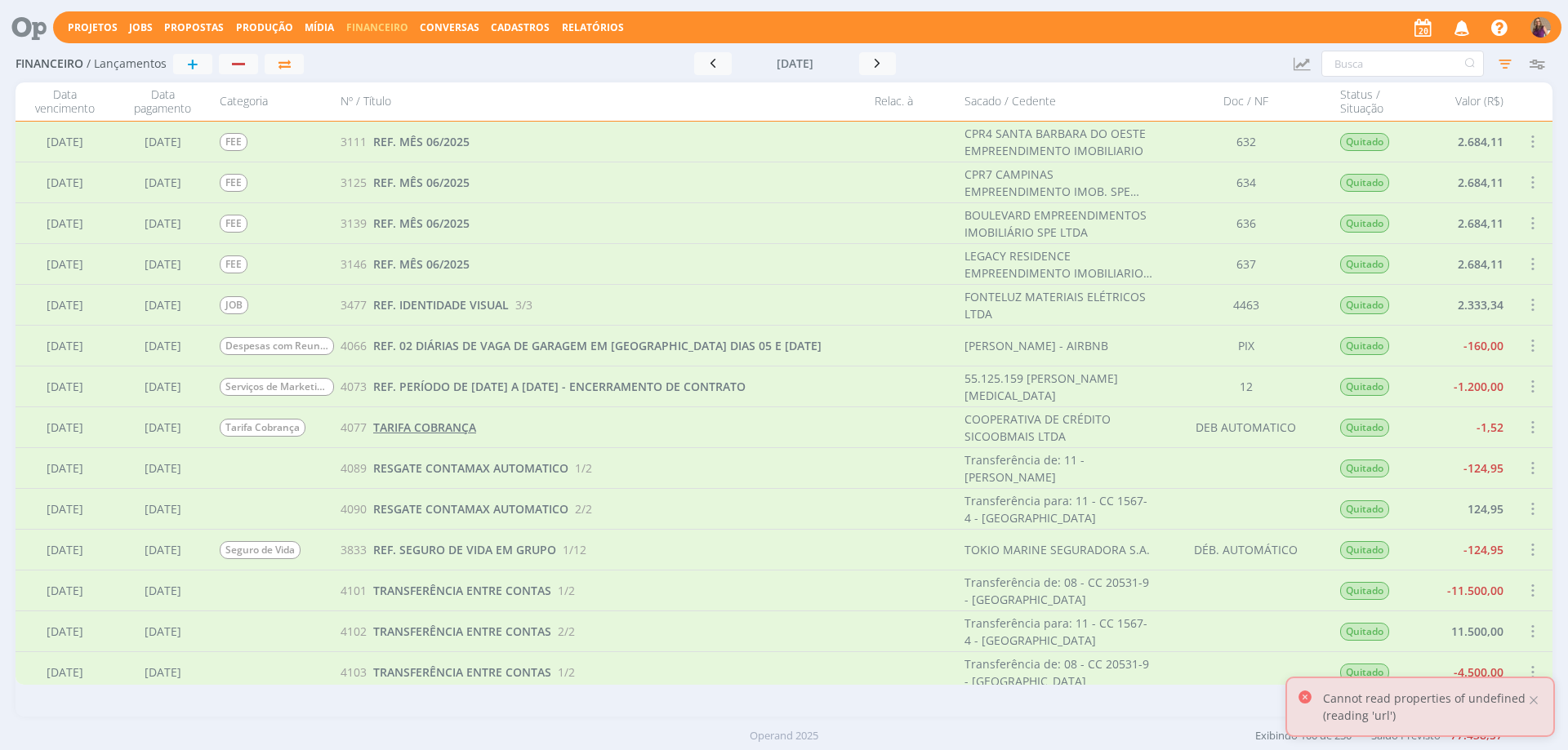
click at [446, 432] on span "TARIFA COBRANÇA" at bounding box center [425, 427] width 103 height 16
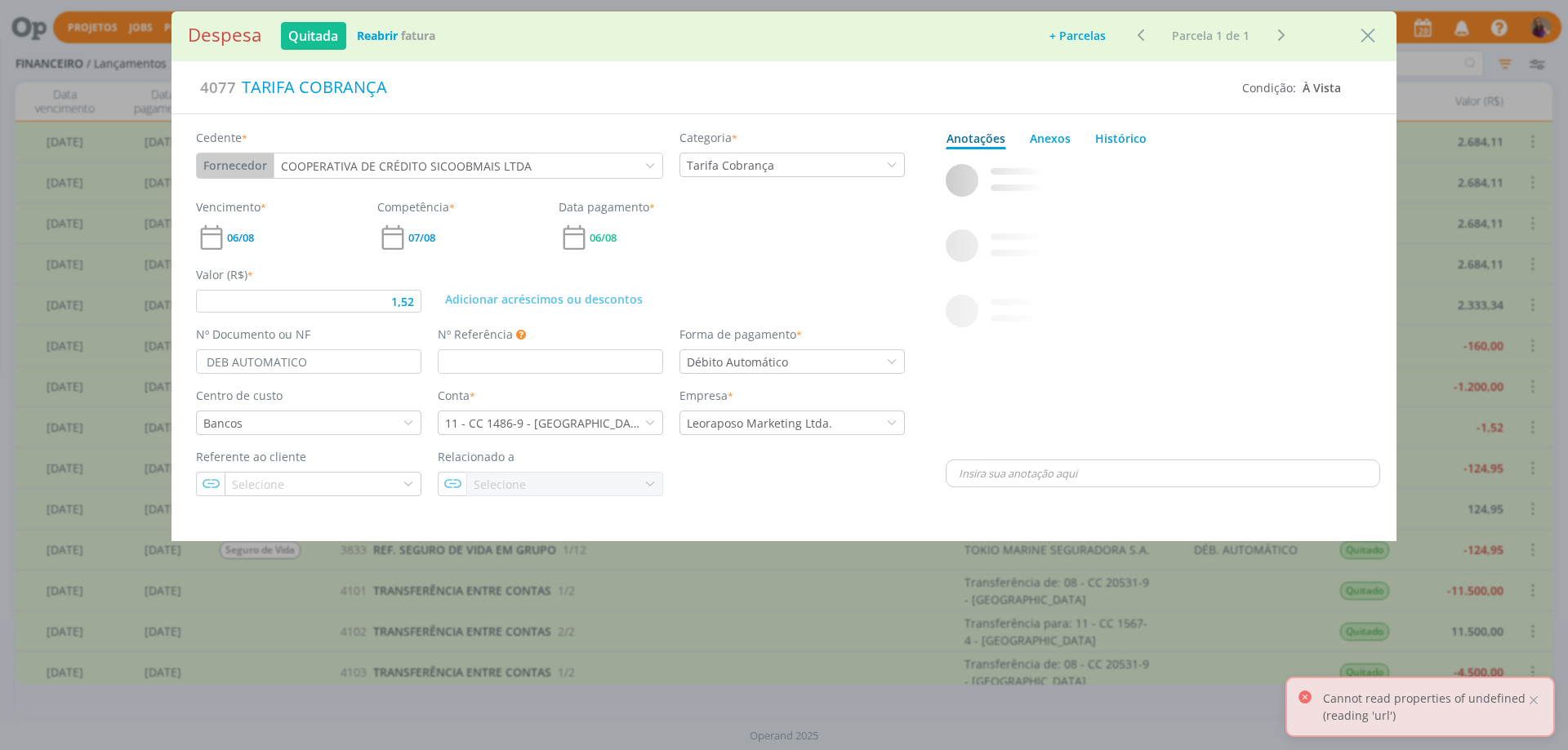
type input "1,52"
click at [231, 369] on input "DEB AUTOMATICO" at bounding box center [309, 361] width 226 height 25
type input "DEB.AUTOMATICO"
type input "1,52"
type input "DEB. AUTOMATICO"
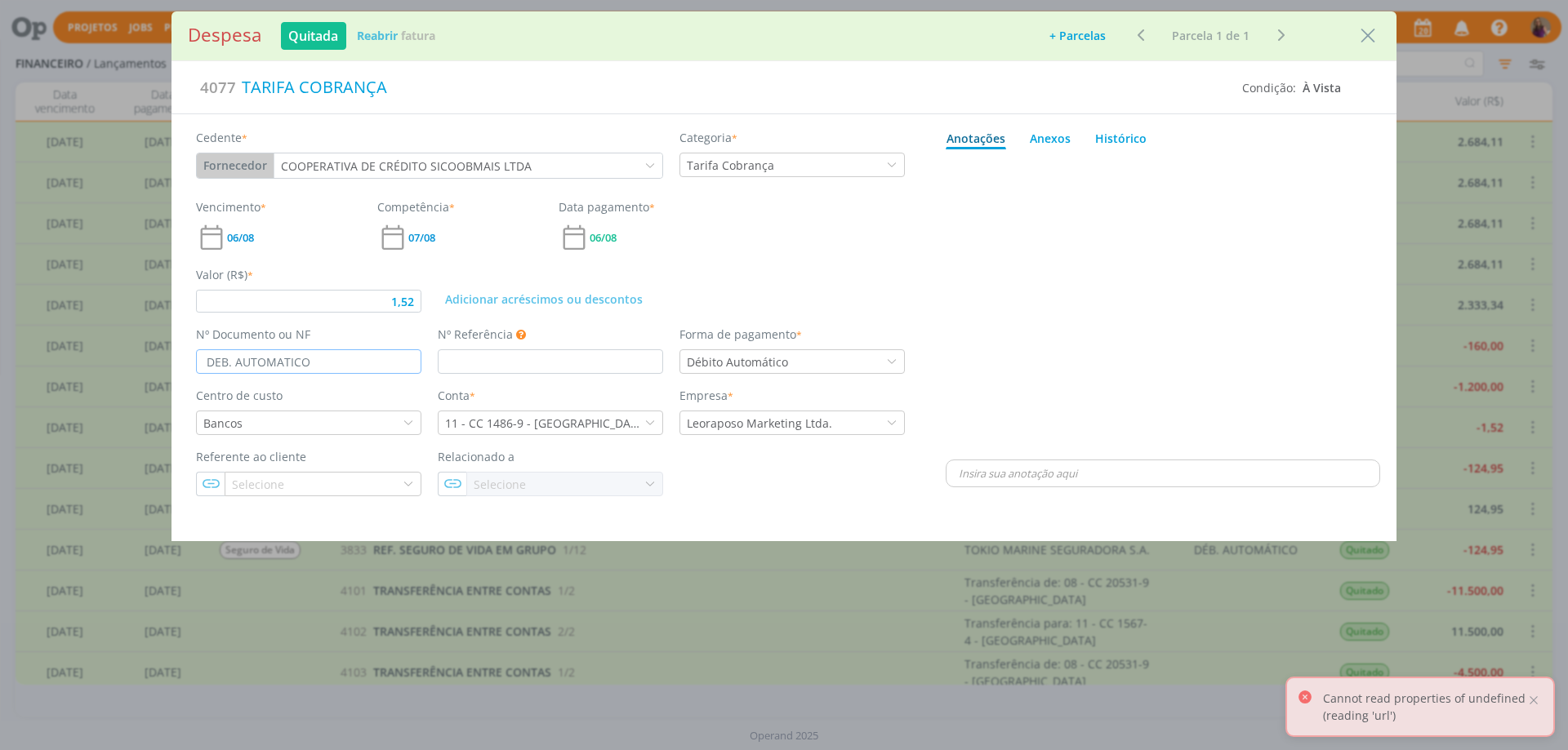
type input "1,52"
click at [278, 361] on input "DEB. AUTOMATICO" at bounding box center [309, 361] width 226 height 25
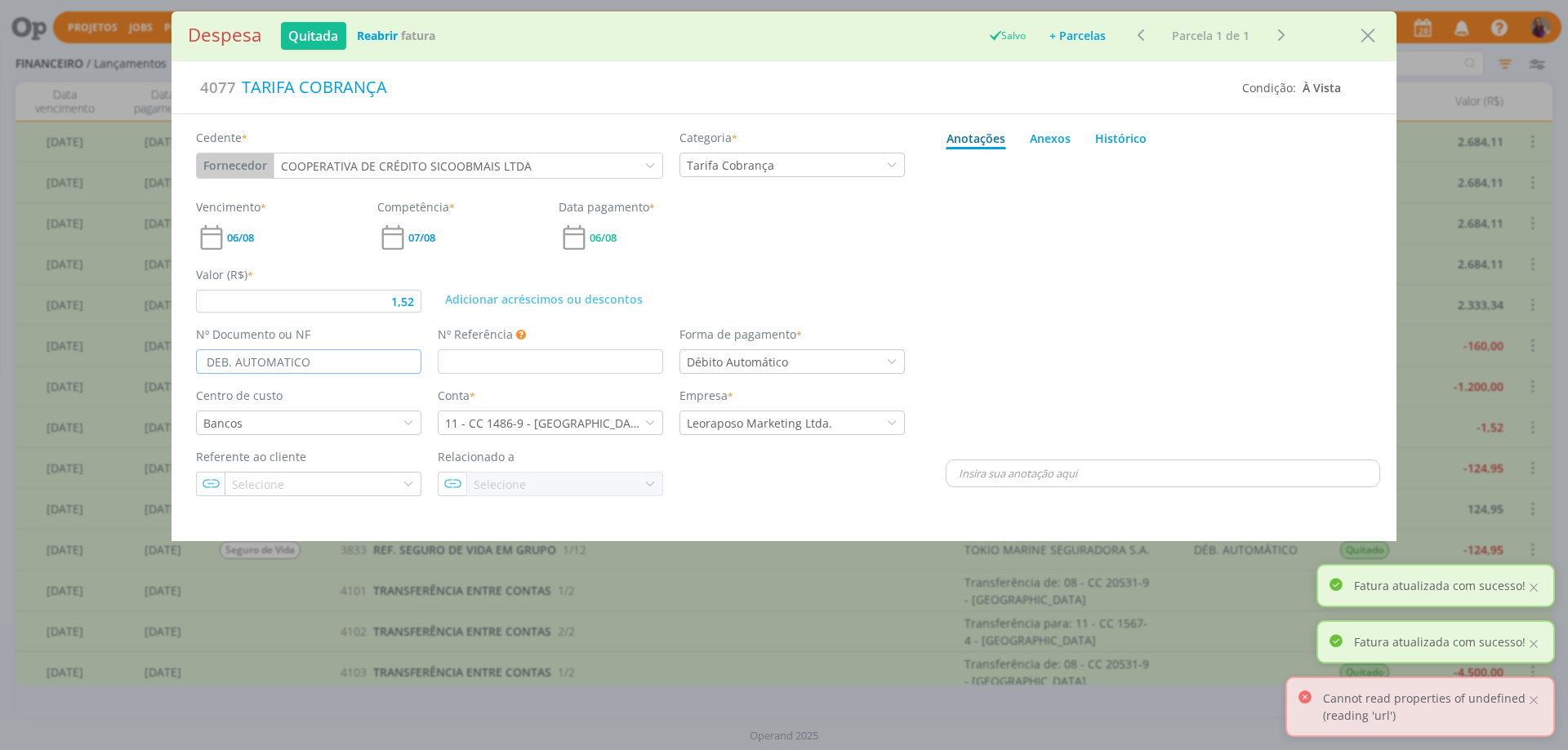
type input "DEB. AUTOMáATICO"
type input "1,52"
type input "DEB. AUTOMATICO"
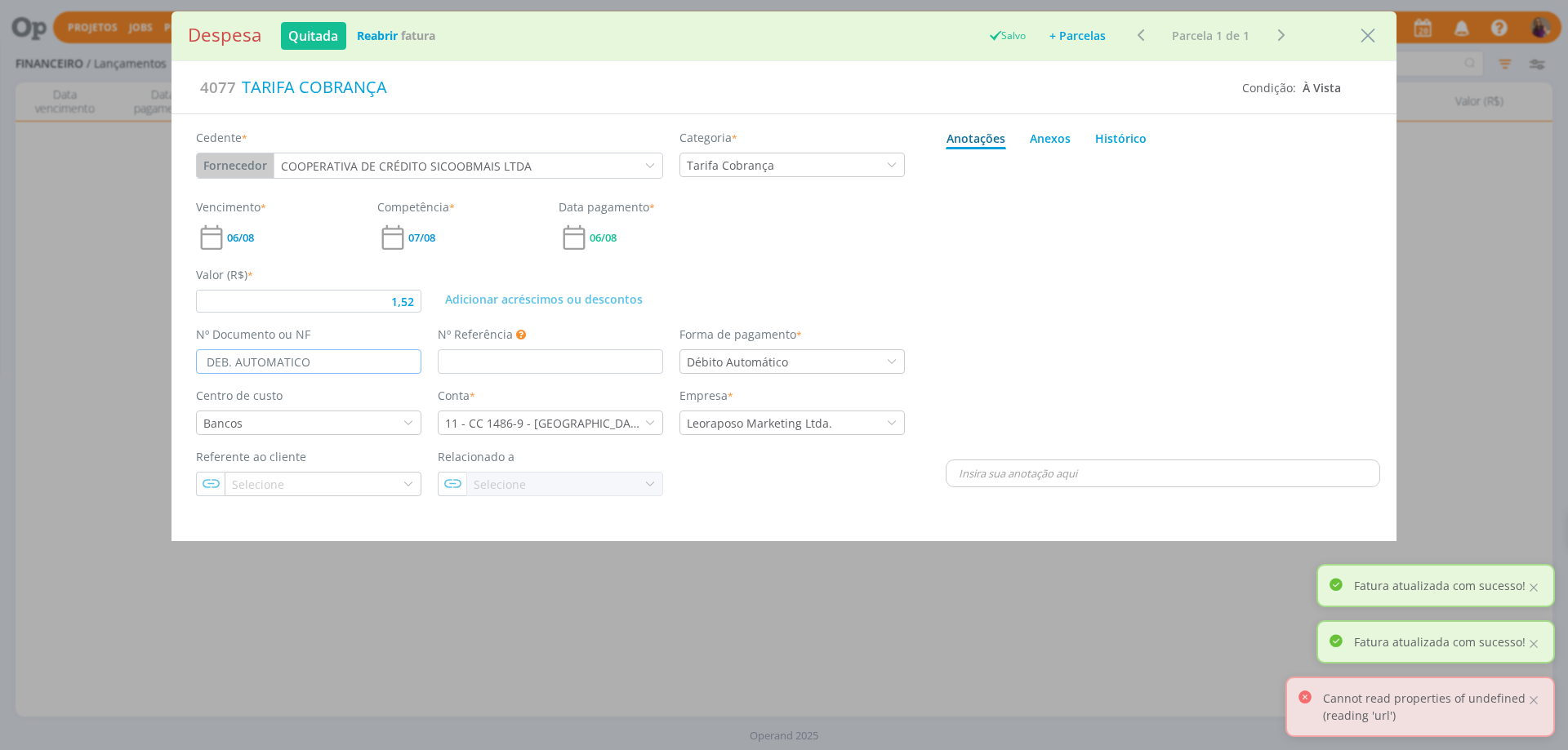
type input "1,52"
type input "DEB. AUTOMÁTICO"
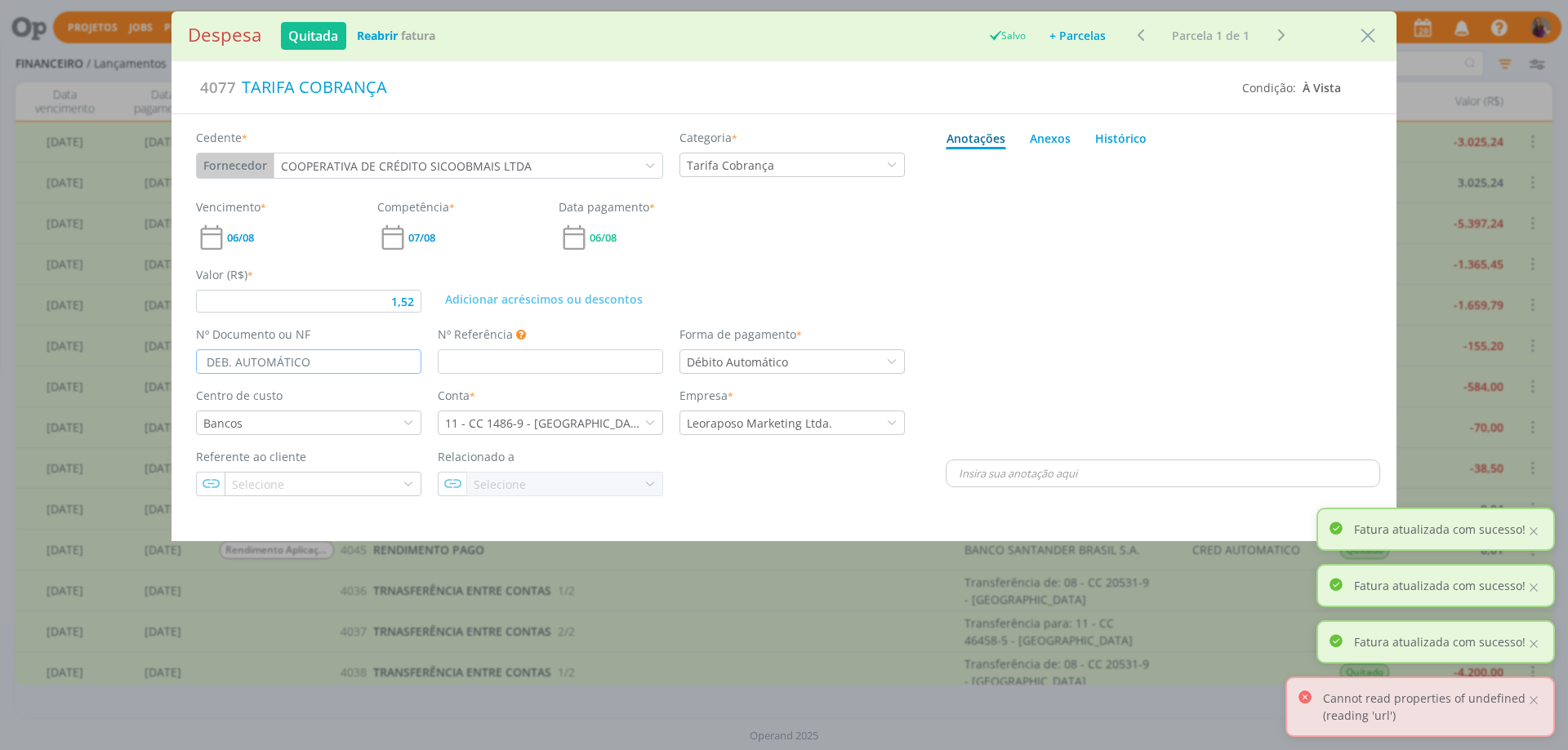
type input "1,52"
type input "DEB. AUTOMÁTICO"
click at [1080, 288] on div "dialog" at bounding box center [1162, 306] width 434 height 300
type input "1,52"
click at [1375, 40] on icon "Close" at bounding box center [1368, 36] width 25 height 25
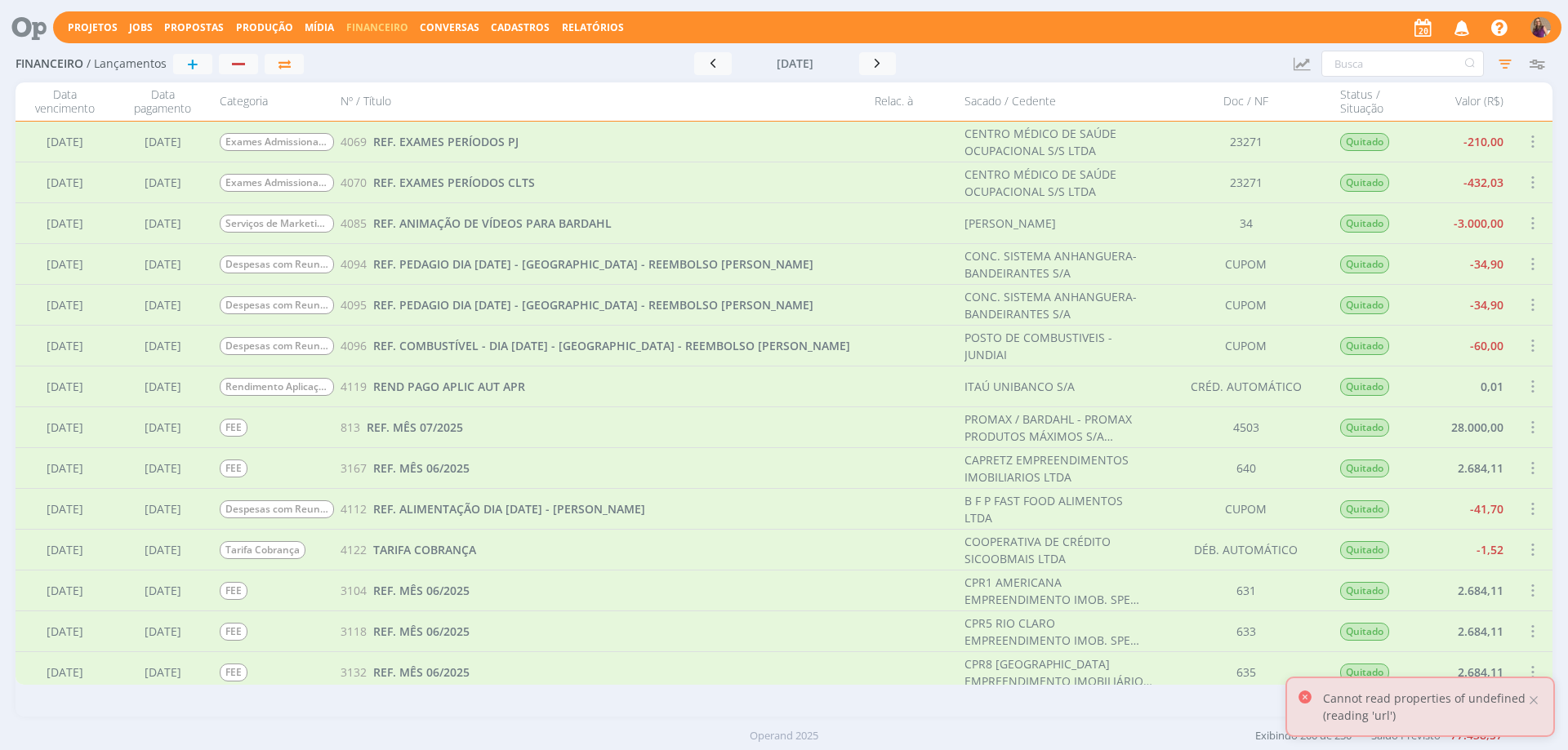
scroll to position [4245, 0]
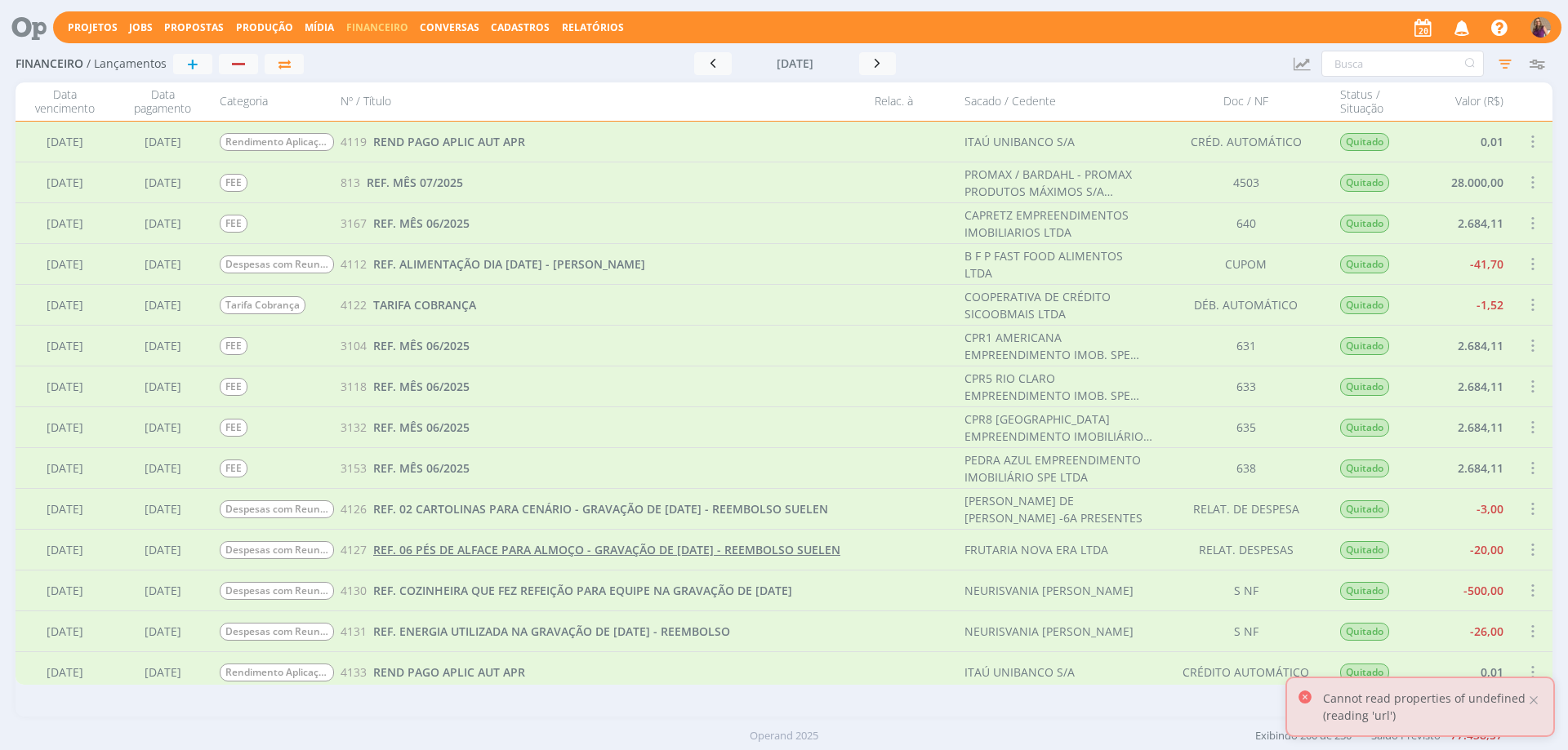
click at [682, 547] on span "REF. 06 PÉS DE ALFACE PARA ALMOÇO - GRAVAÇÃO DE [DATE] - REEMBOLSO SUELEN" at bounding box center [607, 549] width 467 height 16
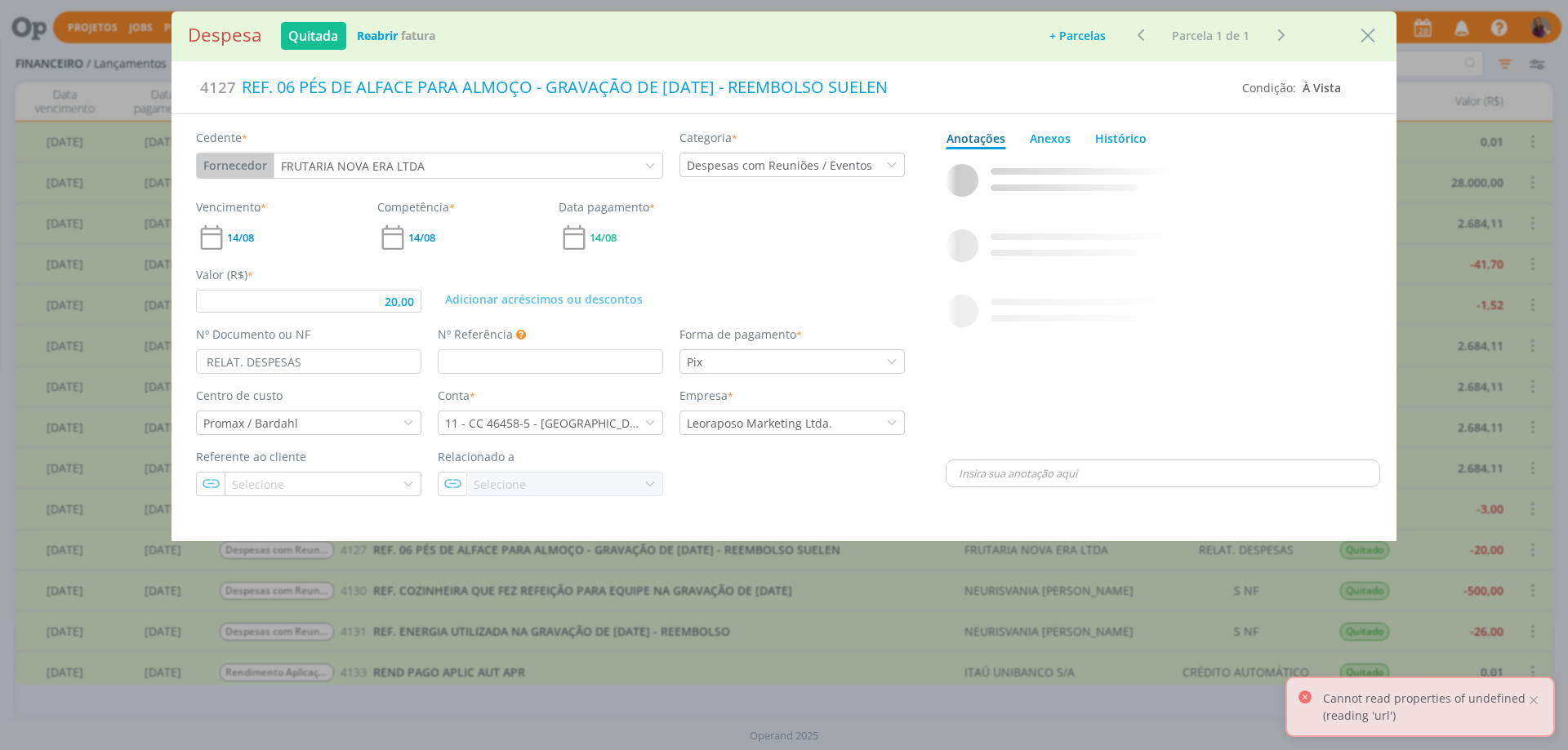
type input "20,00"
click at [244, 361] on input "RELAT. DESPESAS" at bounding box center [309, 361] width 226 height 25
type input "RELAT. DE DESPESAS"
click at [322, 357] on input "RELAT. DE DESPESAS" at bounding box center [309, 361] width 226 height 25
type input "20,00"
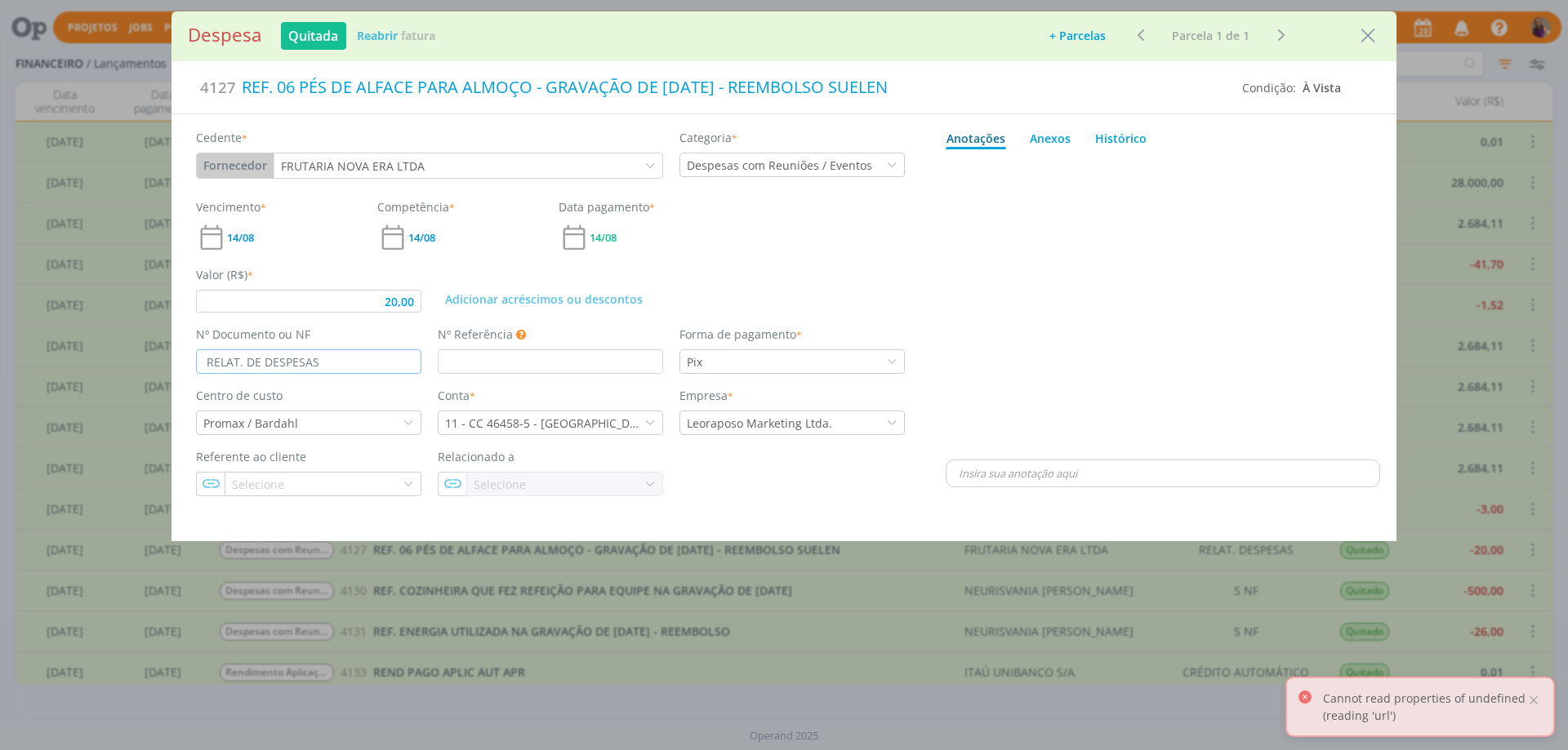
type input "RELAT. DE DESPESA"
type input "20,00"
type input "RELAT. DE DESPESA"
click at [1103, 369] on div "dialog" at bounding box center [1162, 306] width 434 height 300
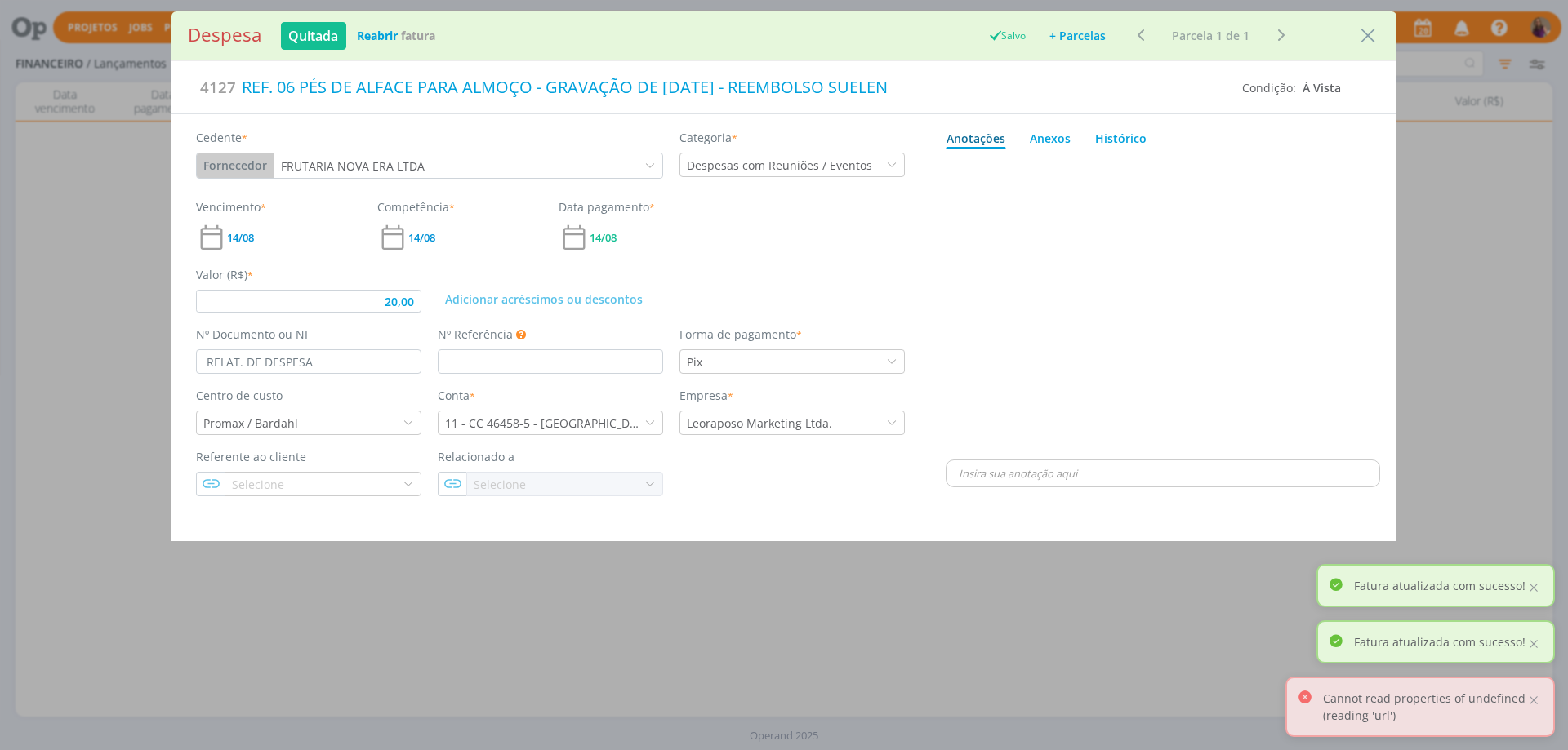
type input "20,00"
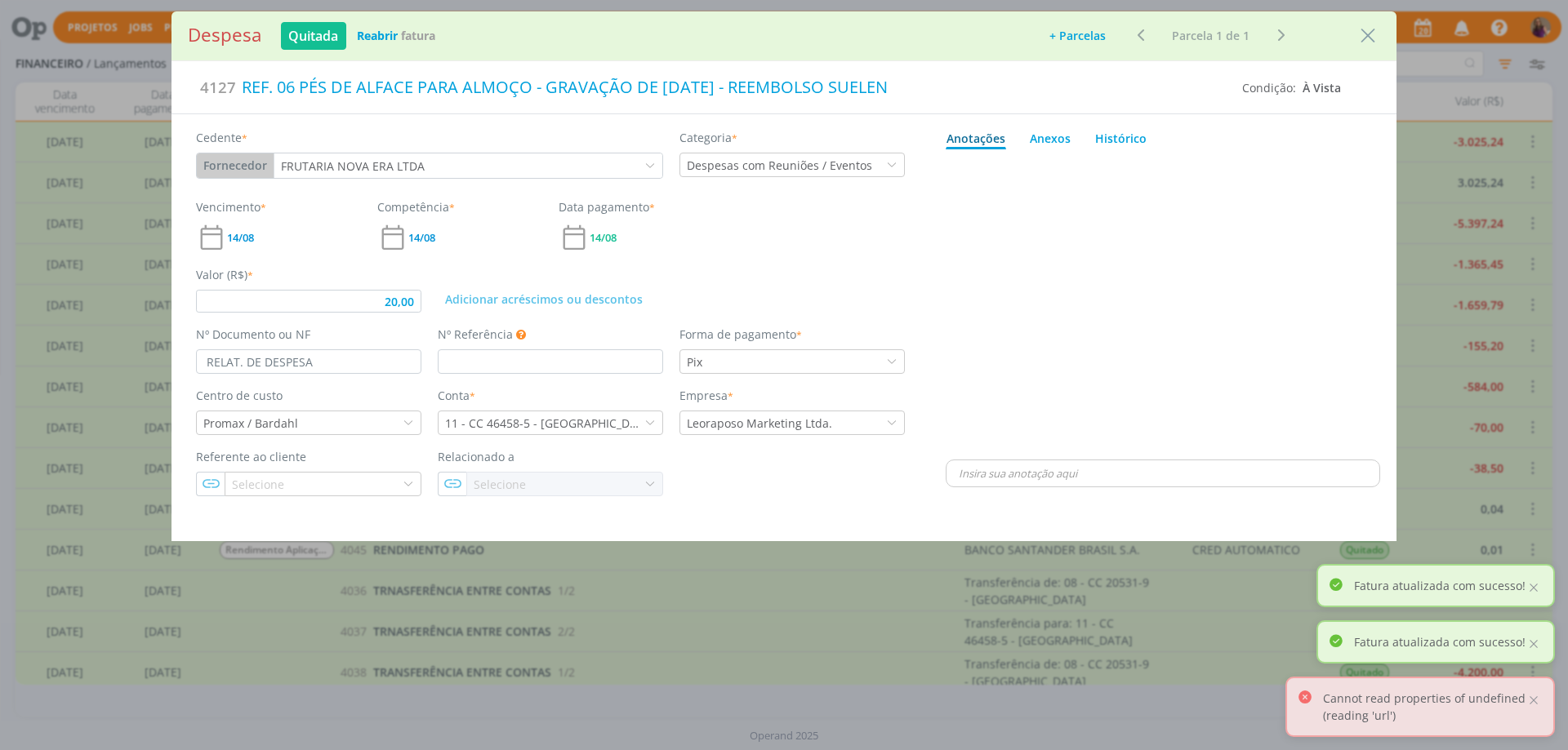
click at [1372, 30] on icon "Close" at bounding box center [1368, 36] width 25 height 25
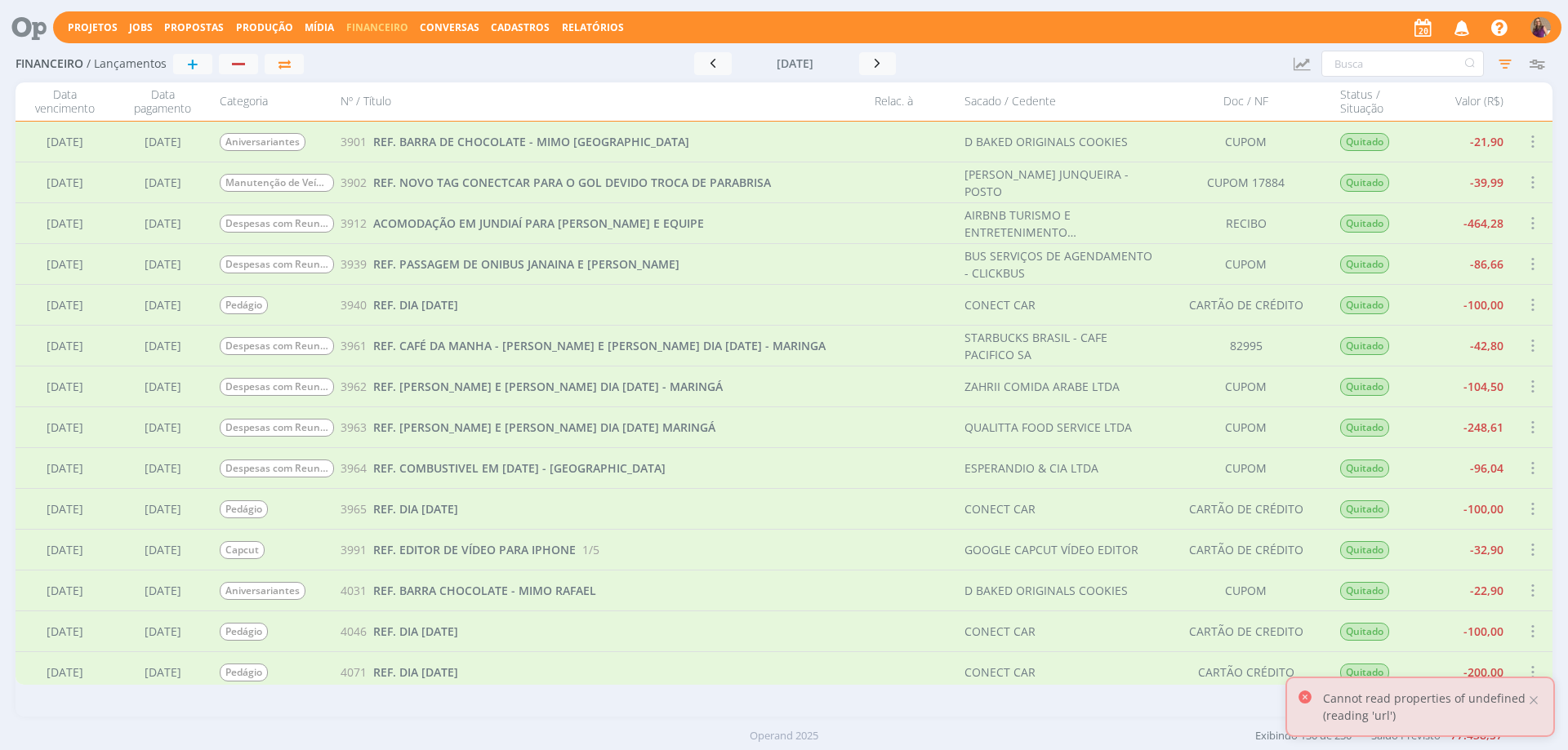
scroll to position [4245, 0]
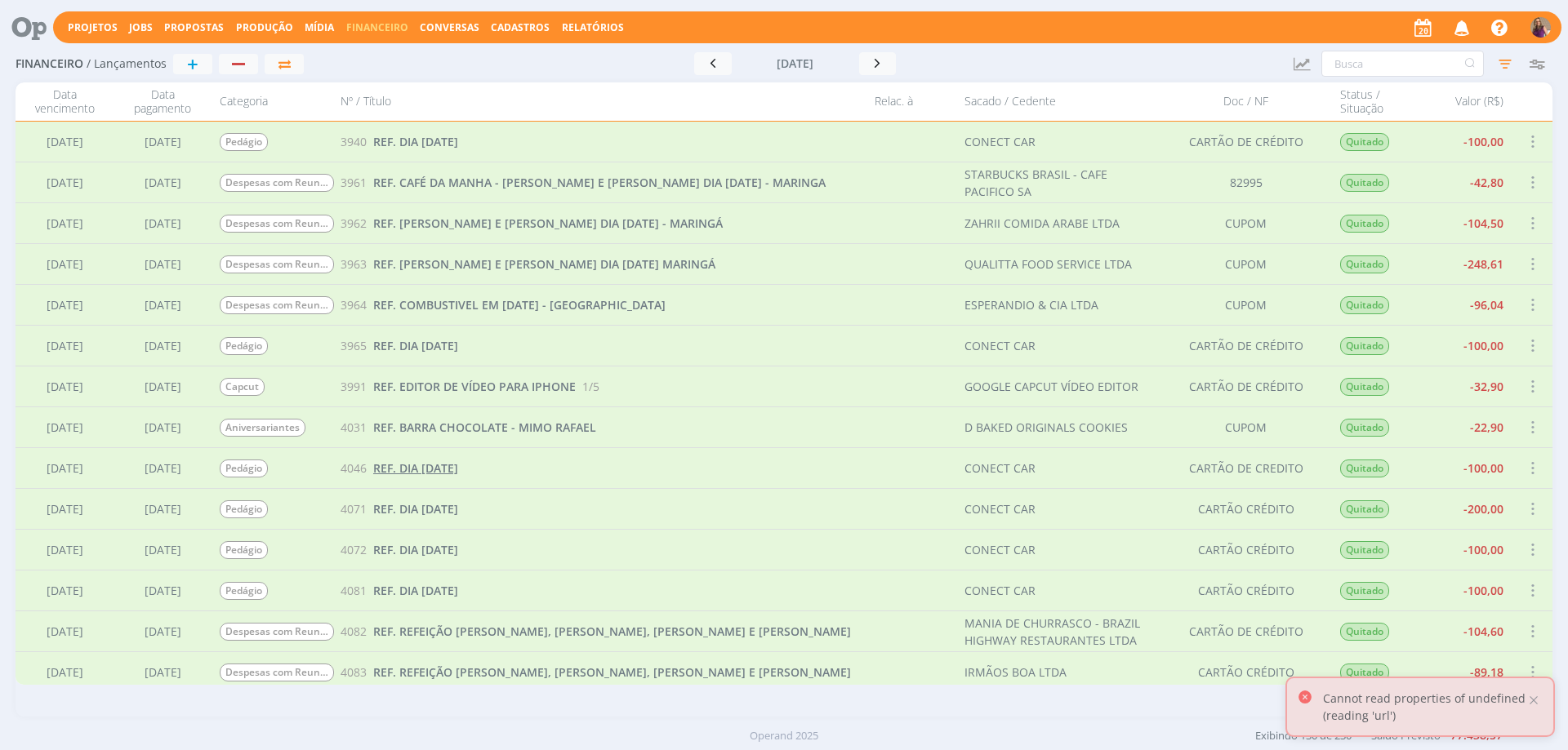
click at [458, 469] on span "REF. DIA [DATE]" at bounding box center [416, 468] width 85 height 16
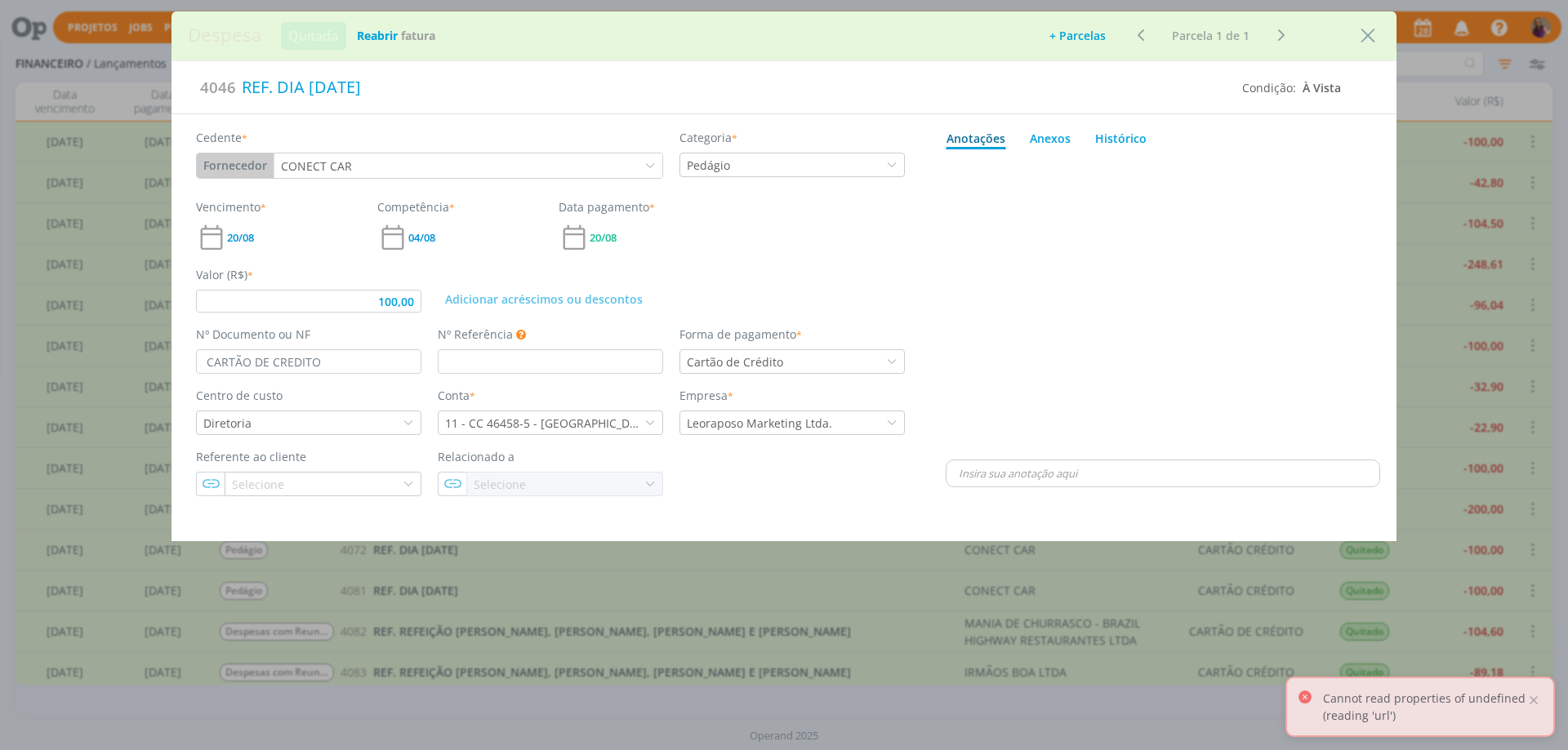
type input "100,00"
click at [255, 362] on input "CARTÃO DE CREDITO" at bounding box center [309, 361] width 226 height 25
type input "CARTÃO CREDITO"
type input "100,00"
type input "CARTÃO CREDITO"
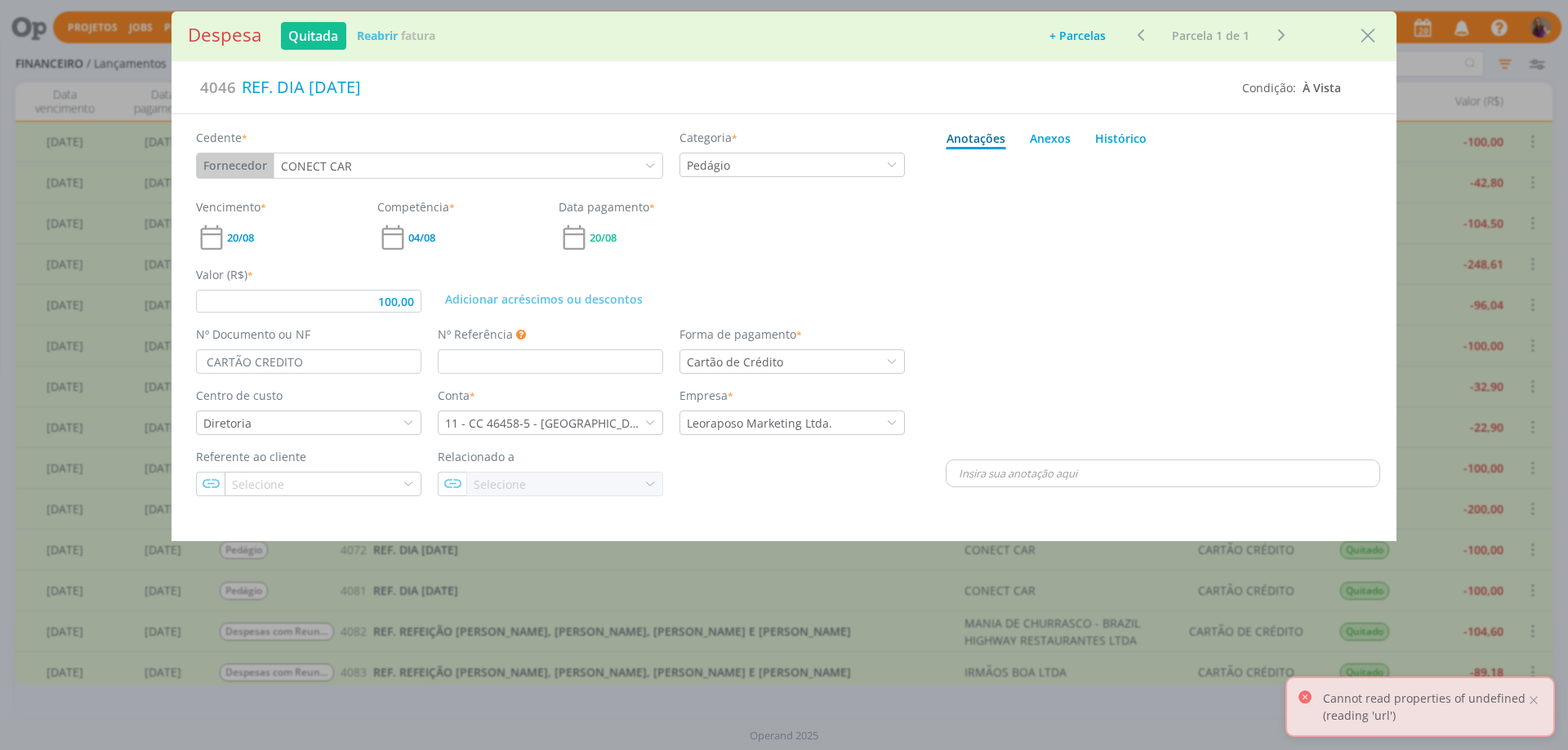
click at [1290, 404] on div "dialog" at bounding box center [1162, 306] width 434 height 300
type input "100,00"
click at [1368, 38] on icon "Close" at bounding box center [1368, 36] width 25 height 25
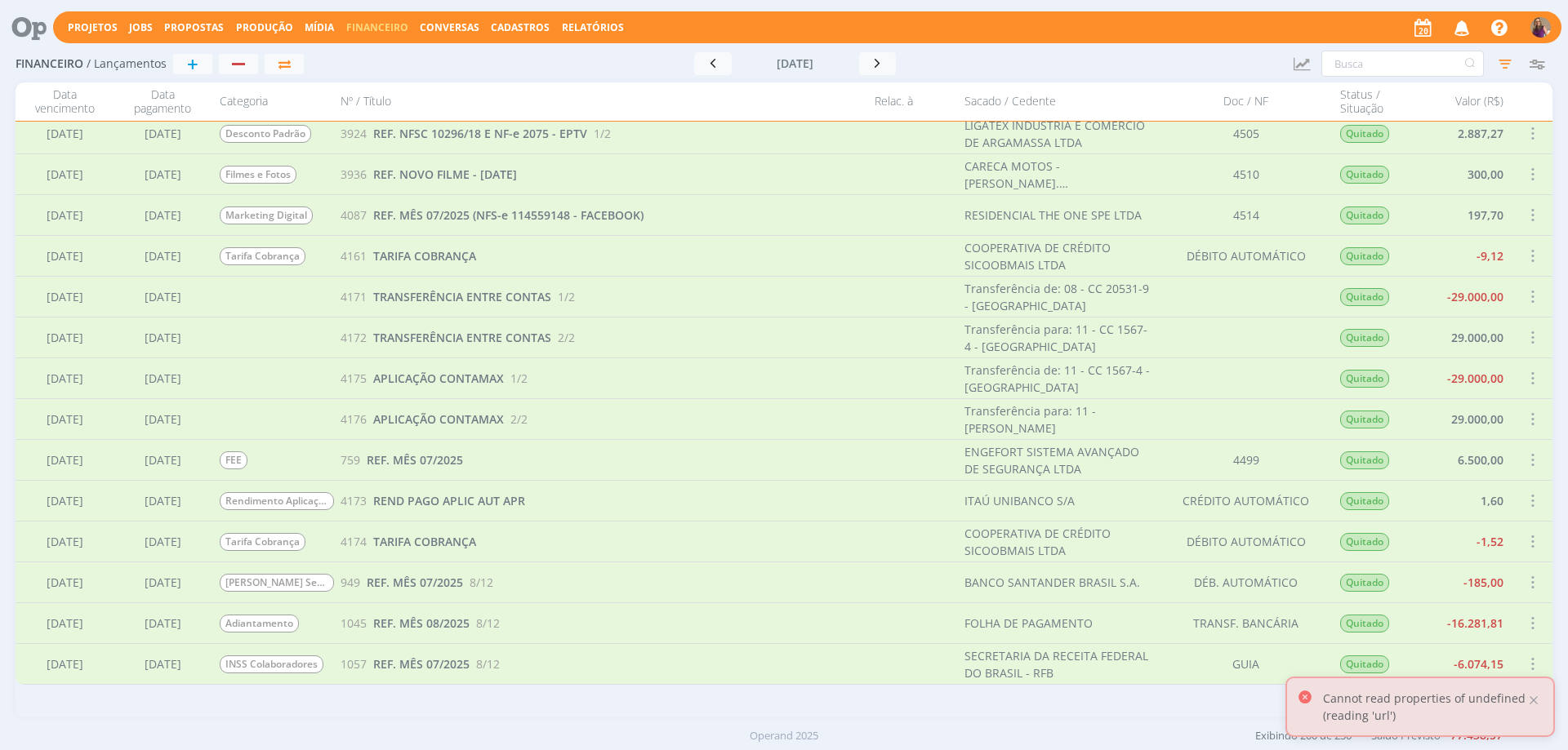
scroll to position [5804, 0]
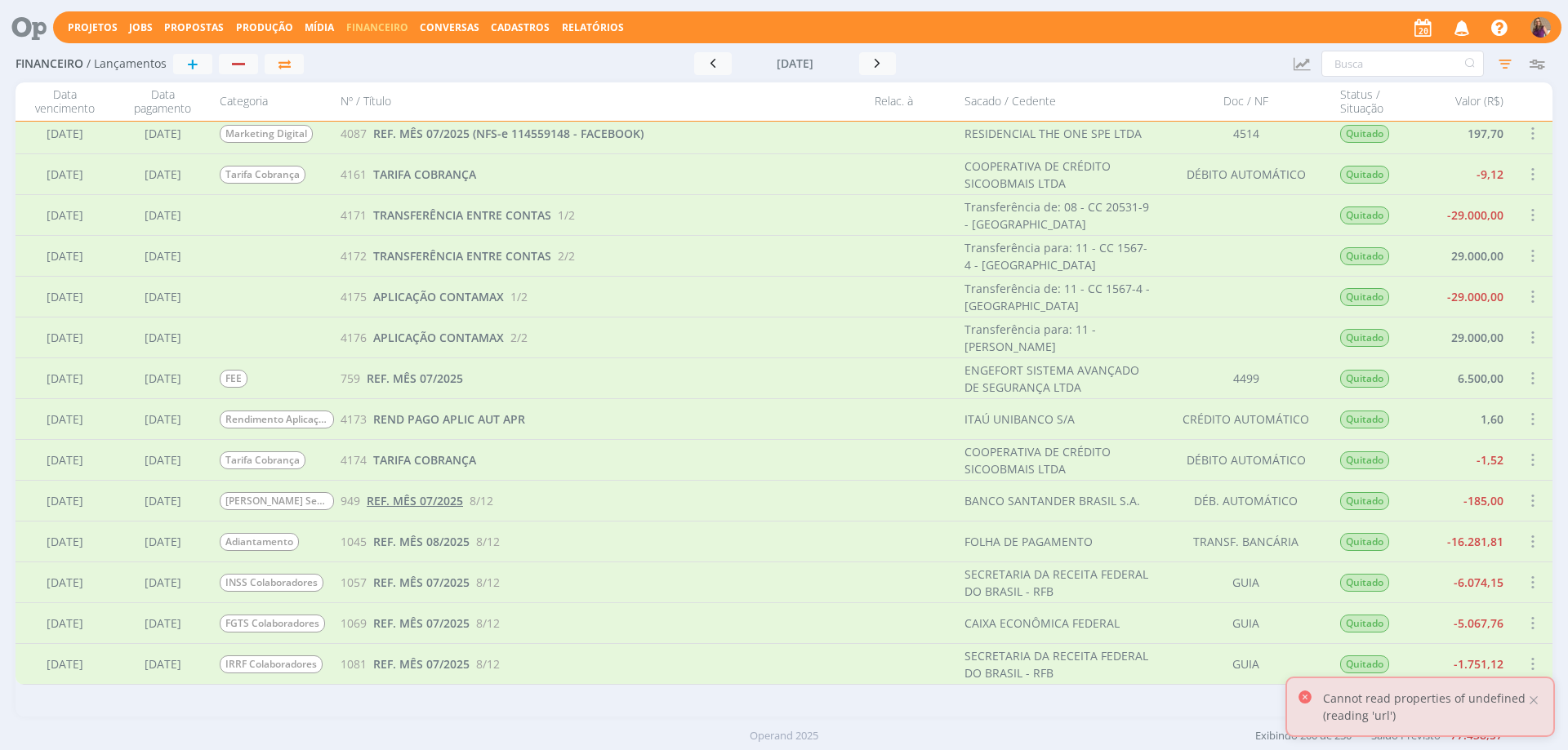
click at [411, 503] on span "REF. MÊS 07/2025" at bounding box center [415, 500] width 97 height 16
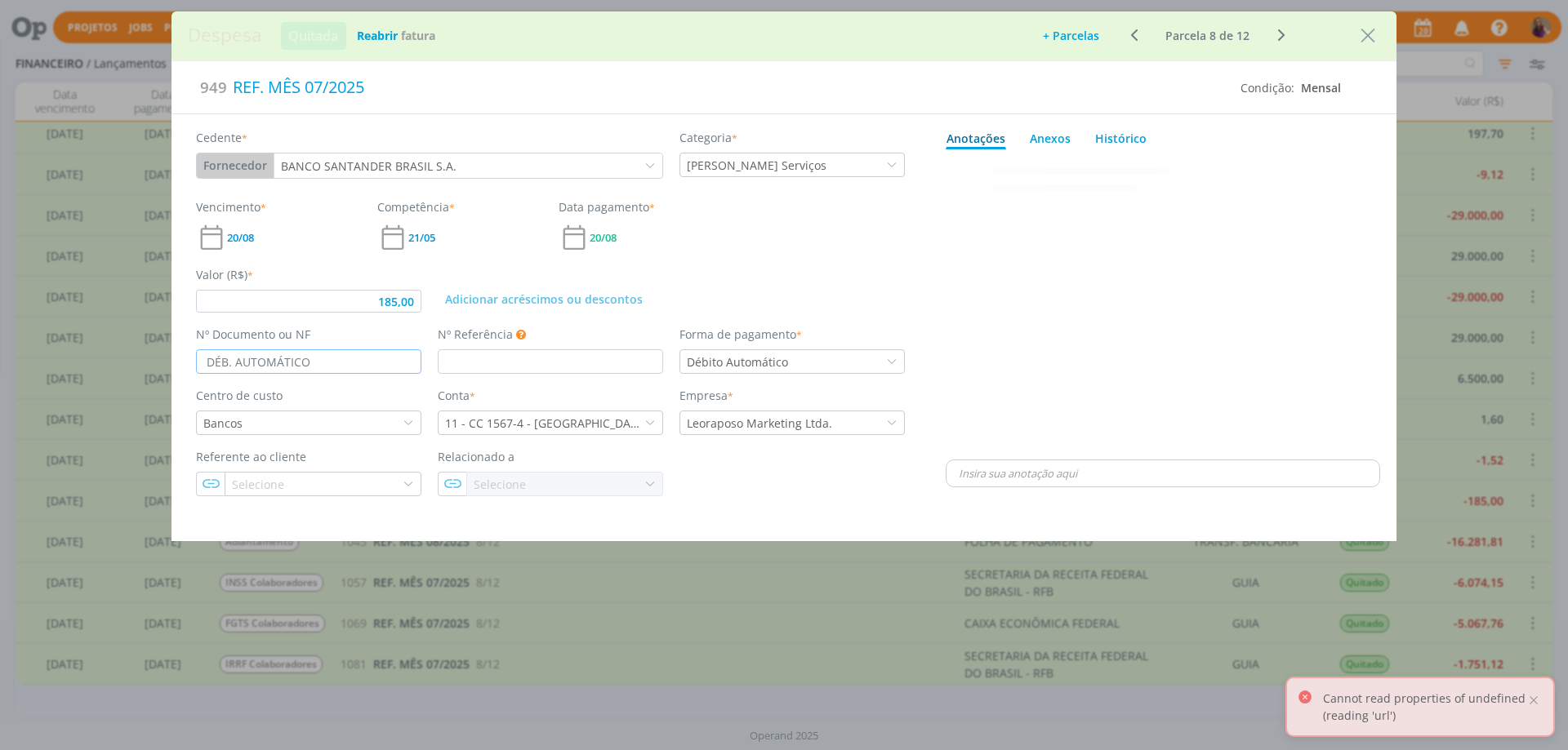
click at [228, 366] on input "DÉB. AUTOMÁTICO" at bounding box center [309, 361] width 226 height 25
type input "185,00"
type input "DÉBITO. AUTOMÁTICO"
type input "185,00"
type input "DÉBITO AUTOMÁTICO"
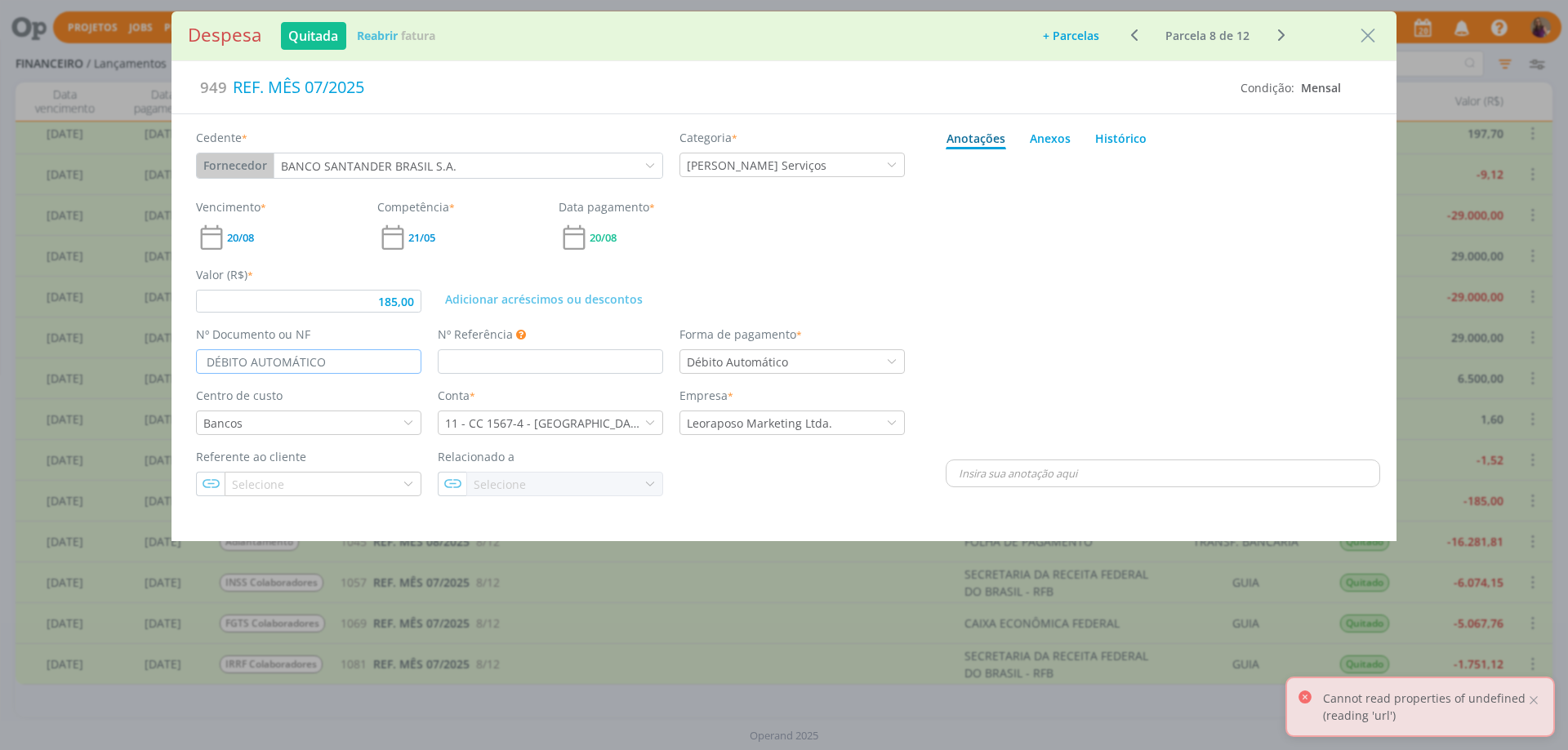
type input "185,00"
type input "DÉBITO AUTOMÁTICO"
click at [1172, 349] on div "dialog" at bounding box center [1162, 306] width 434 height 300
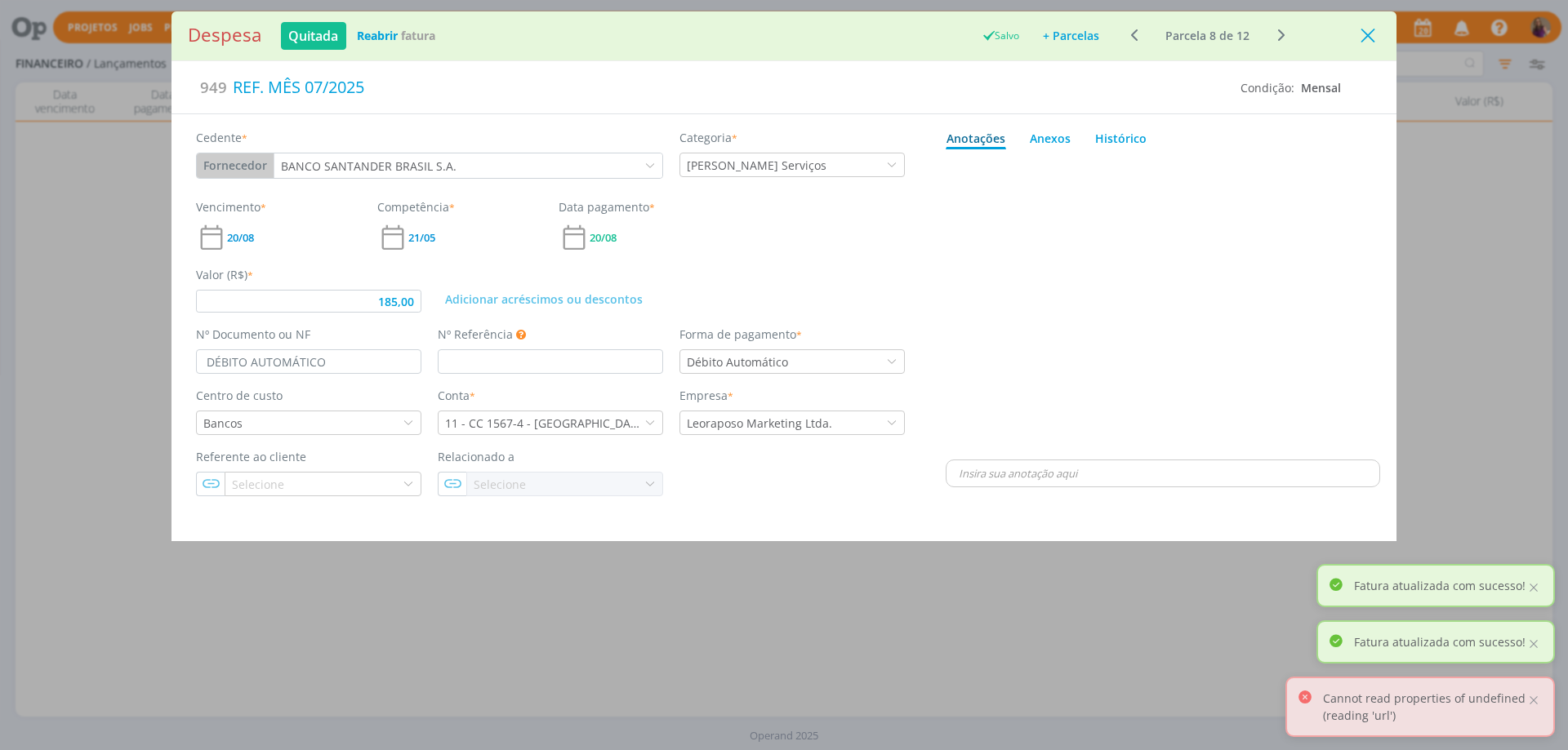
type input "185,00"
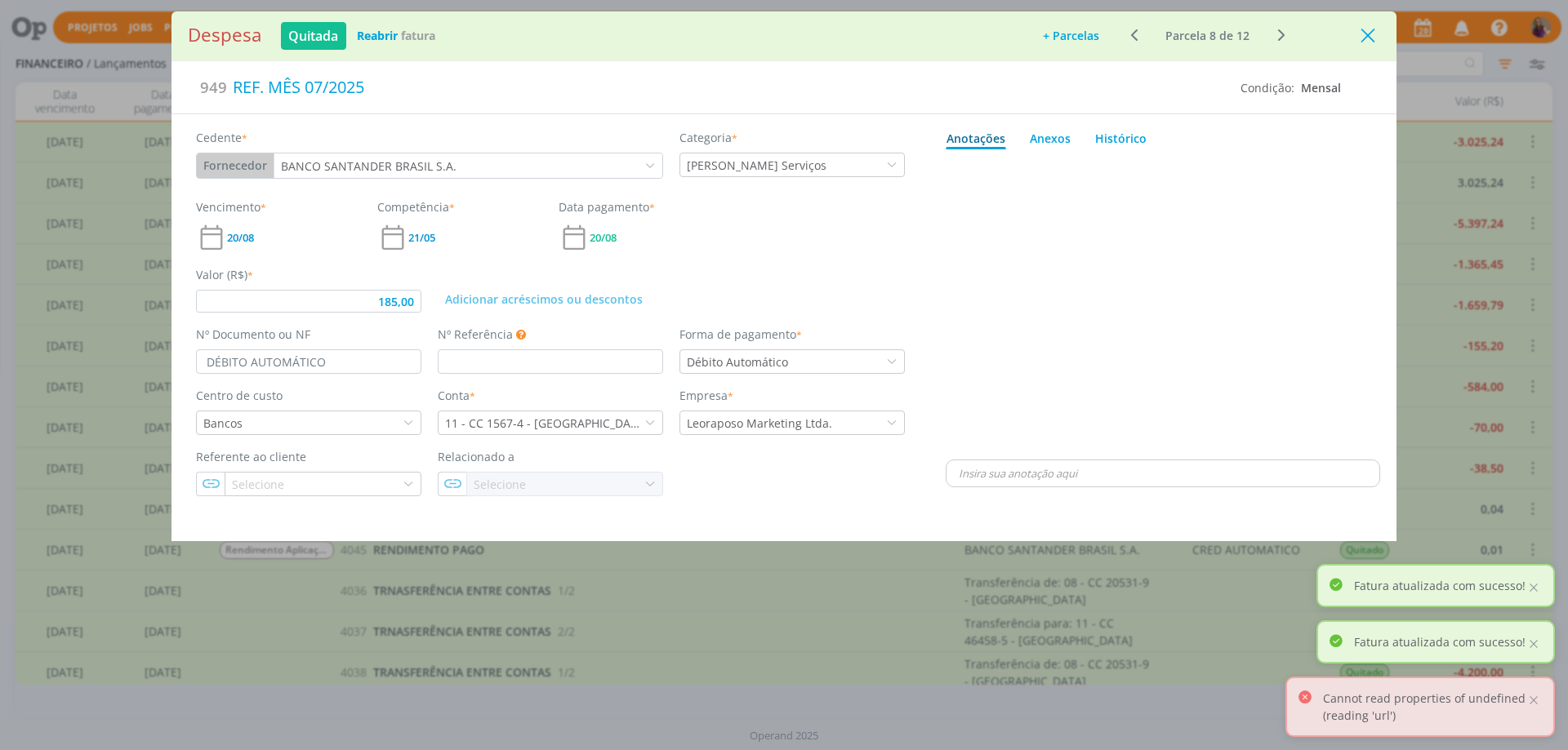
click at [1365, 37] on icon "Close" at bounding box center [1368, 36] width 25 height 25
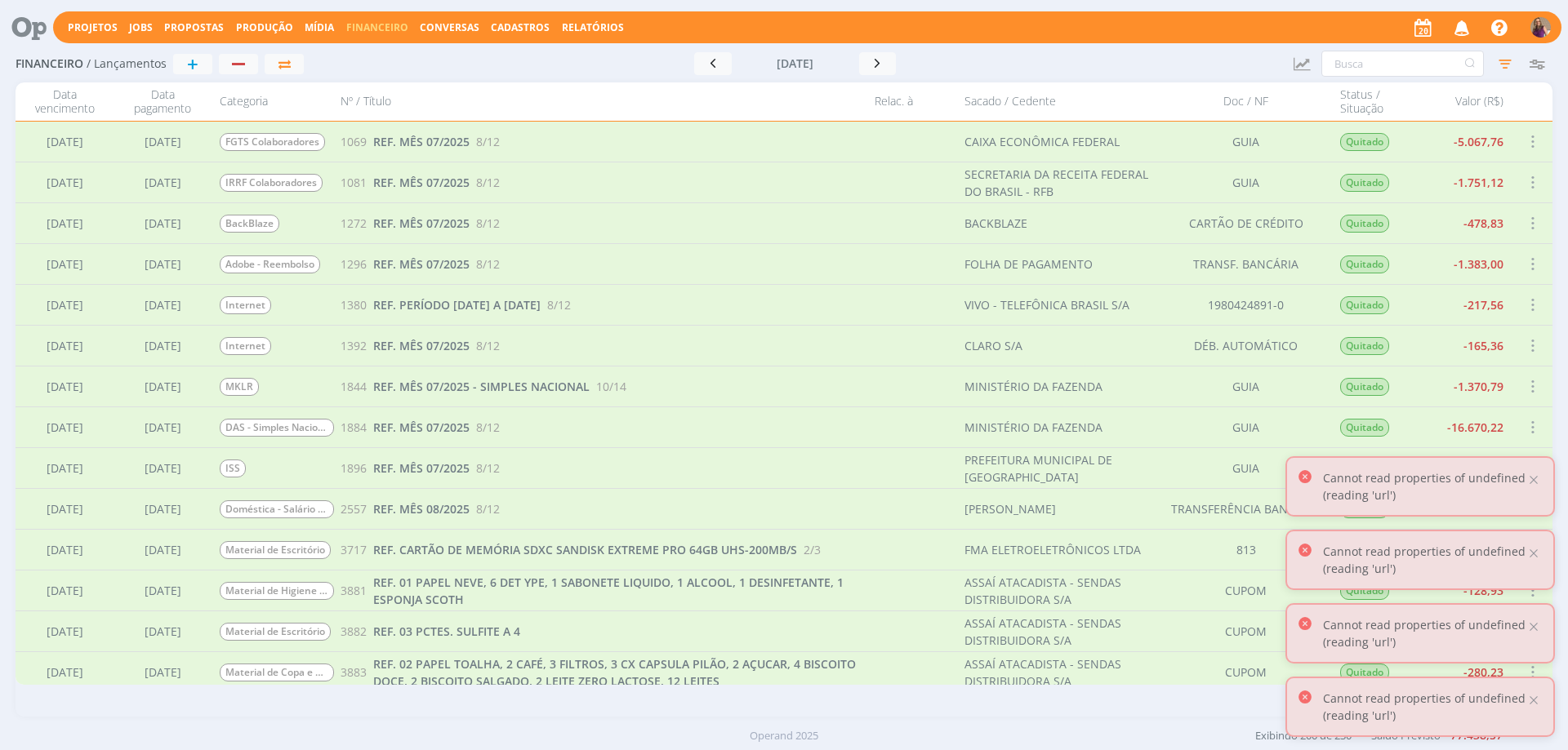
scroll to position [7600, 0]
